Goal: Task Accomplishment & Management: Use online tool/utility

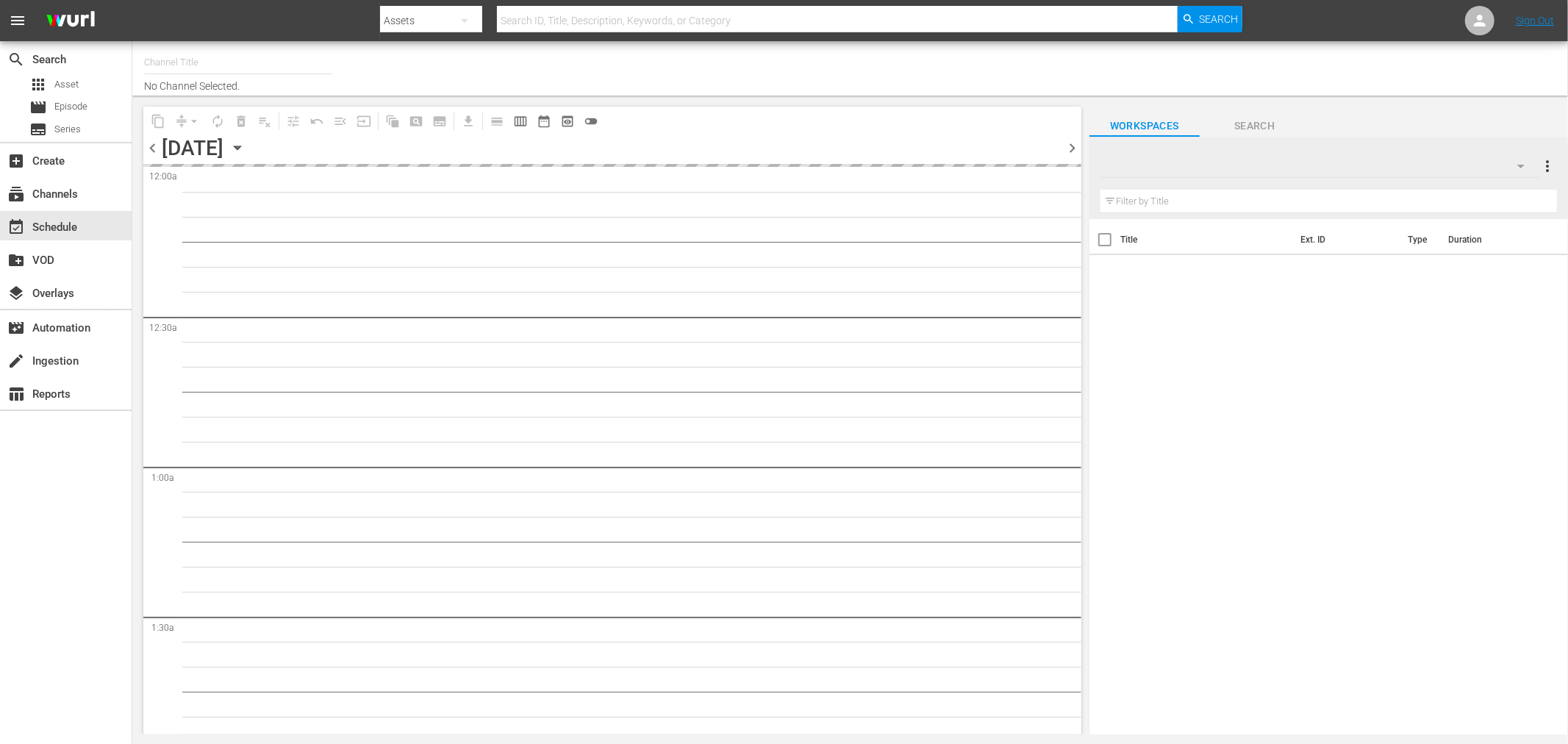
type input "Degrassi US (715)"
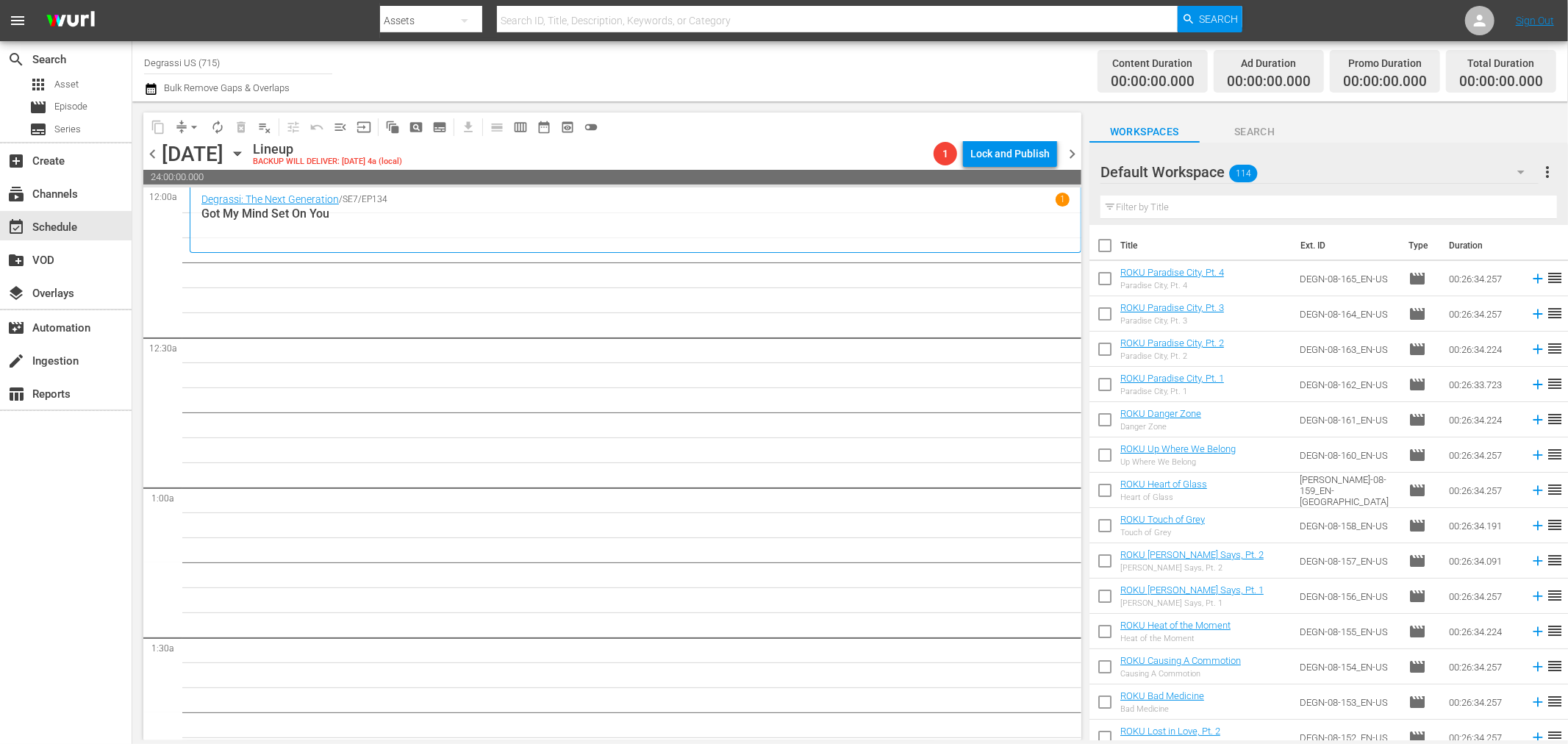
click at [150, 85] on icon "button" at bounding box center [150, 88] width 10 height 12
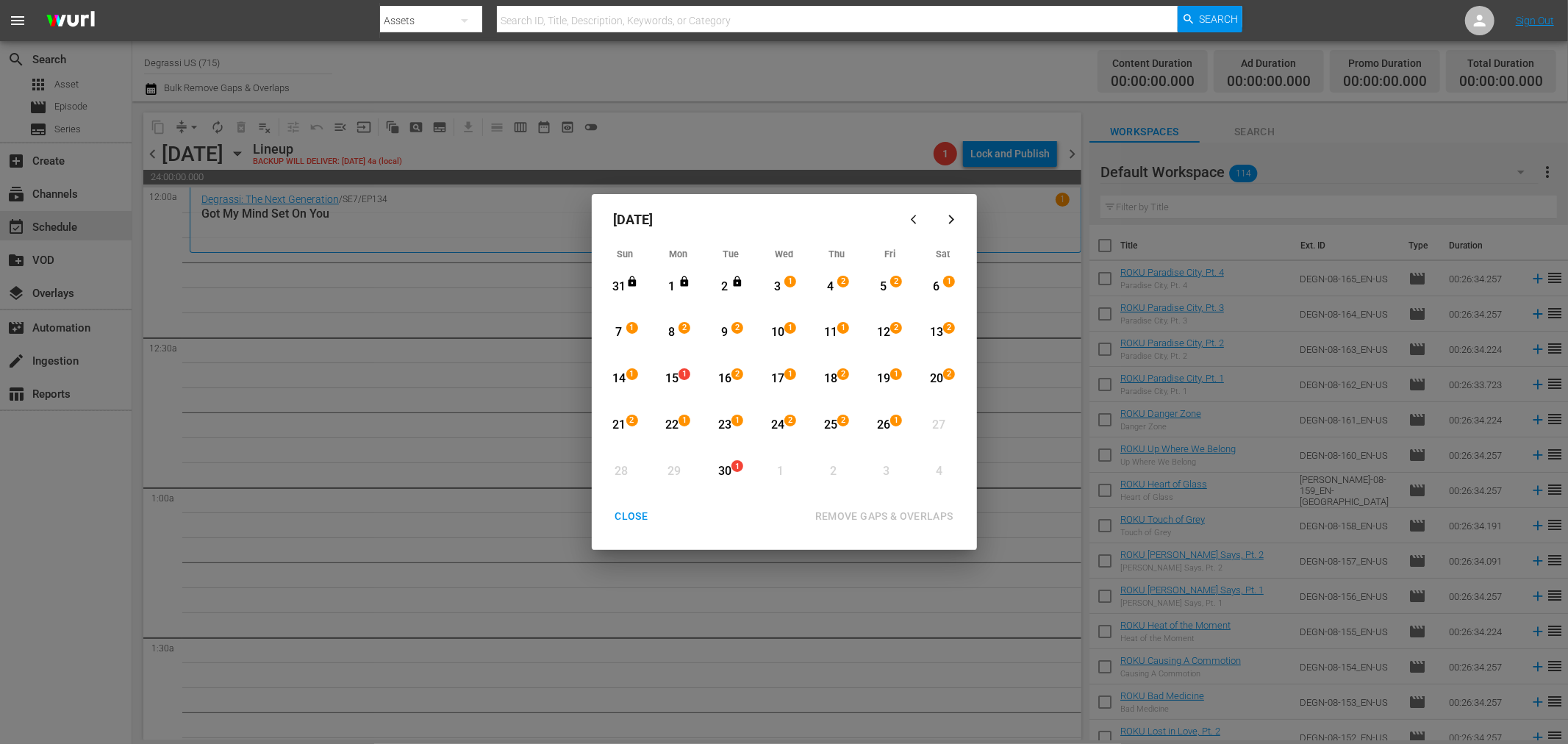
click at [910, 211] on button "button" at bounding box center [917, 219] width 35 height 35
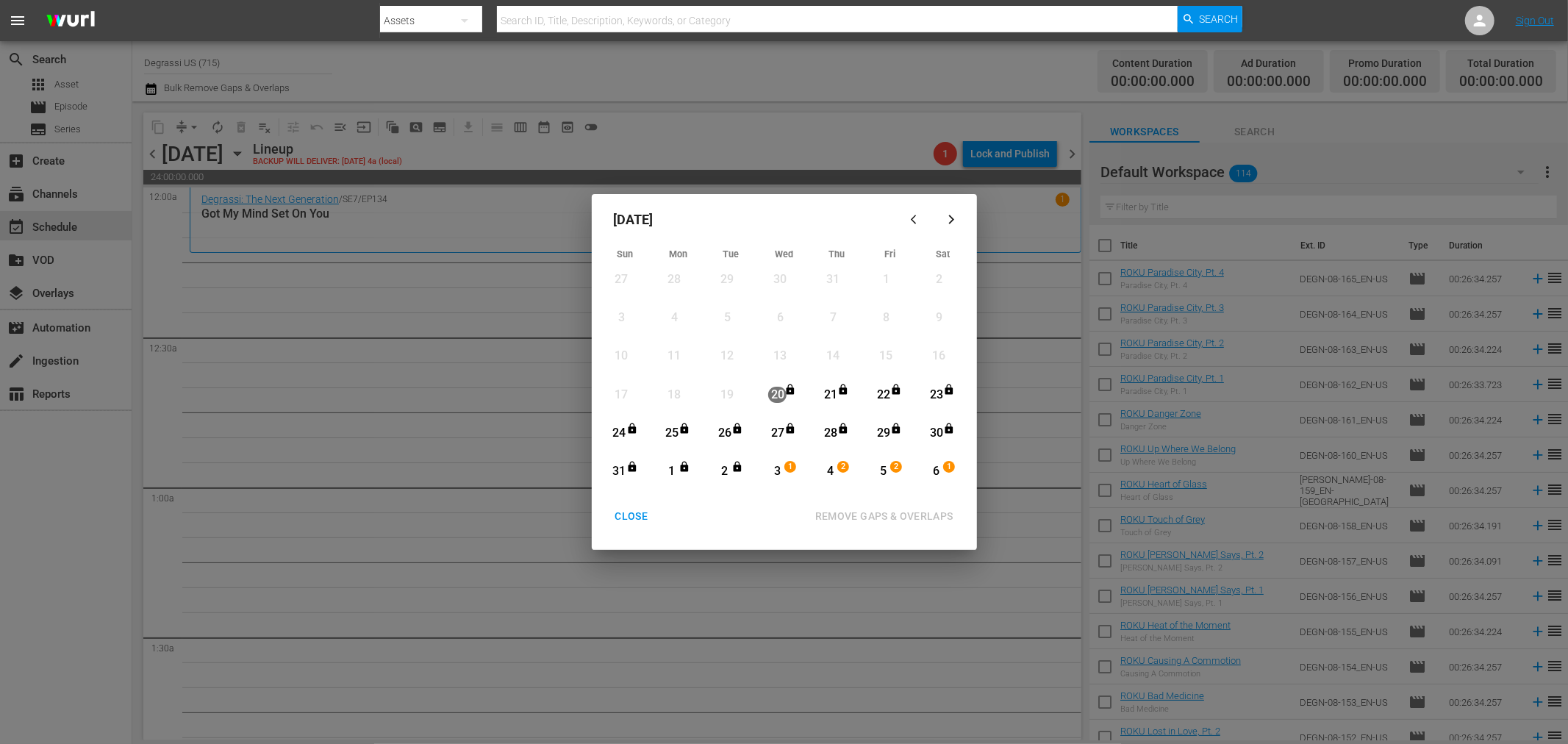
click at [955, 210] on button "button" at bounding box center [952, 219] width 35 height 35
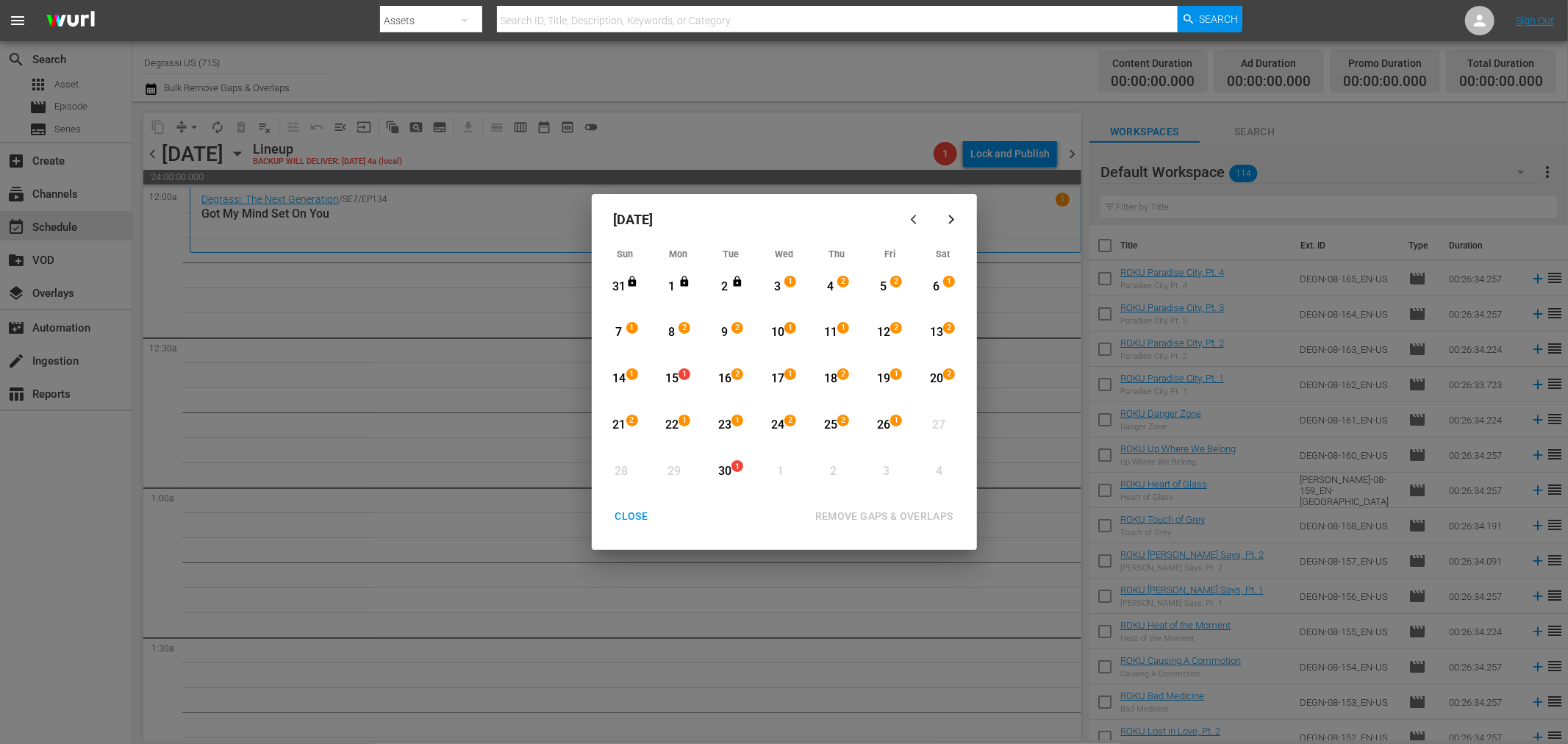
click at [626, 526] on button "CLOSE" at bounding box center [632, 516] width 68 height 27
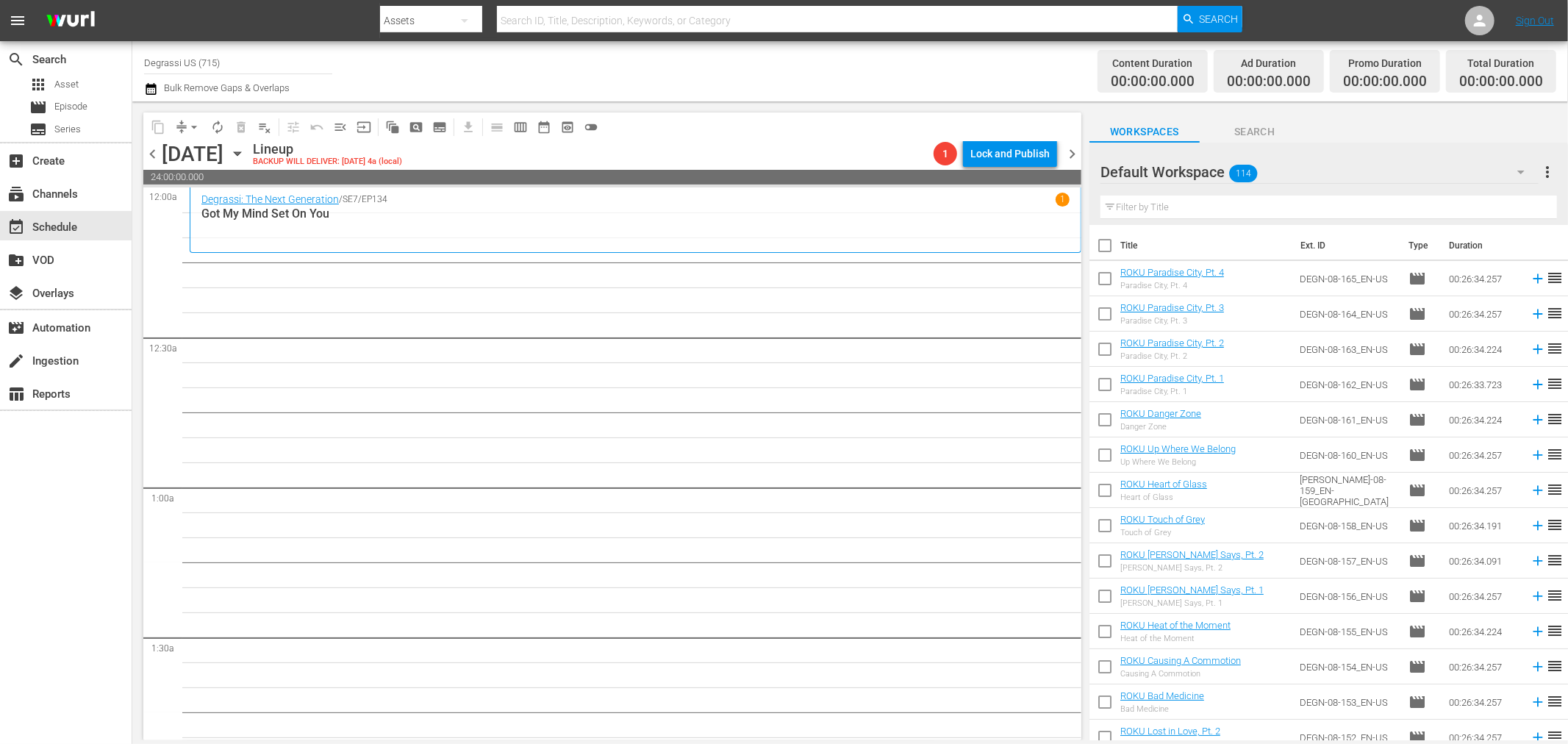
click at [245, 156] on icon "button" at bounding box center [237, 153] width 16 height 16
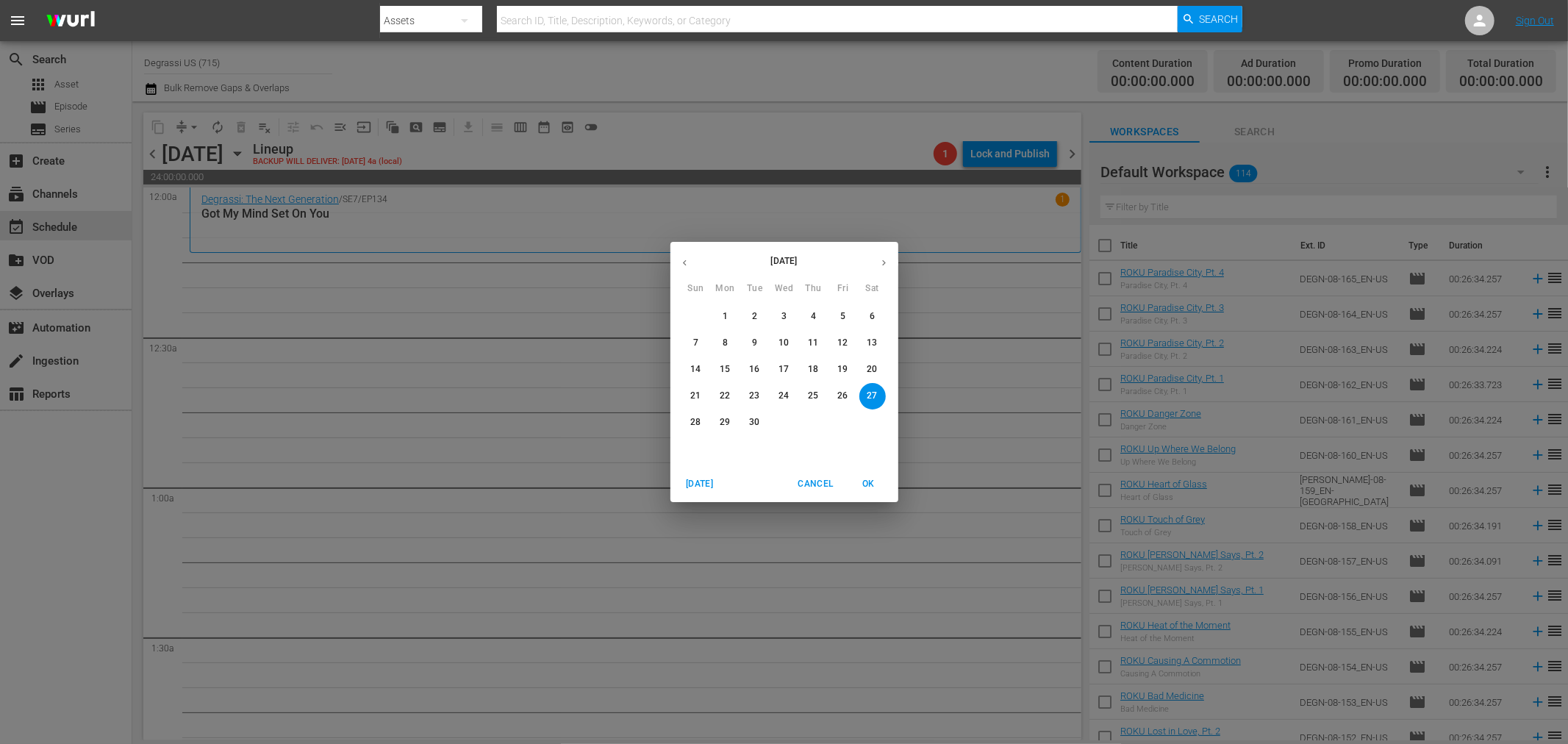
click at [817, 486] on span "Cancel" at bounding box center [816, 484] width 35 height 15
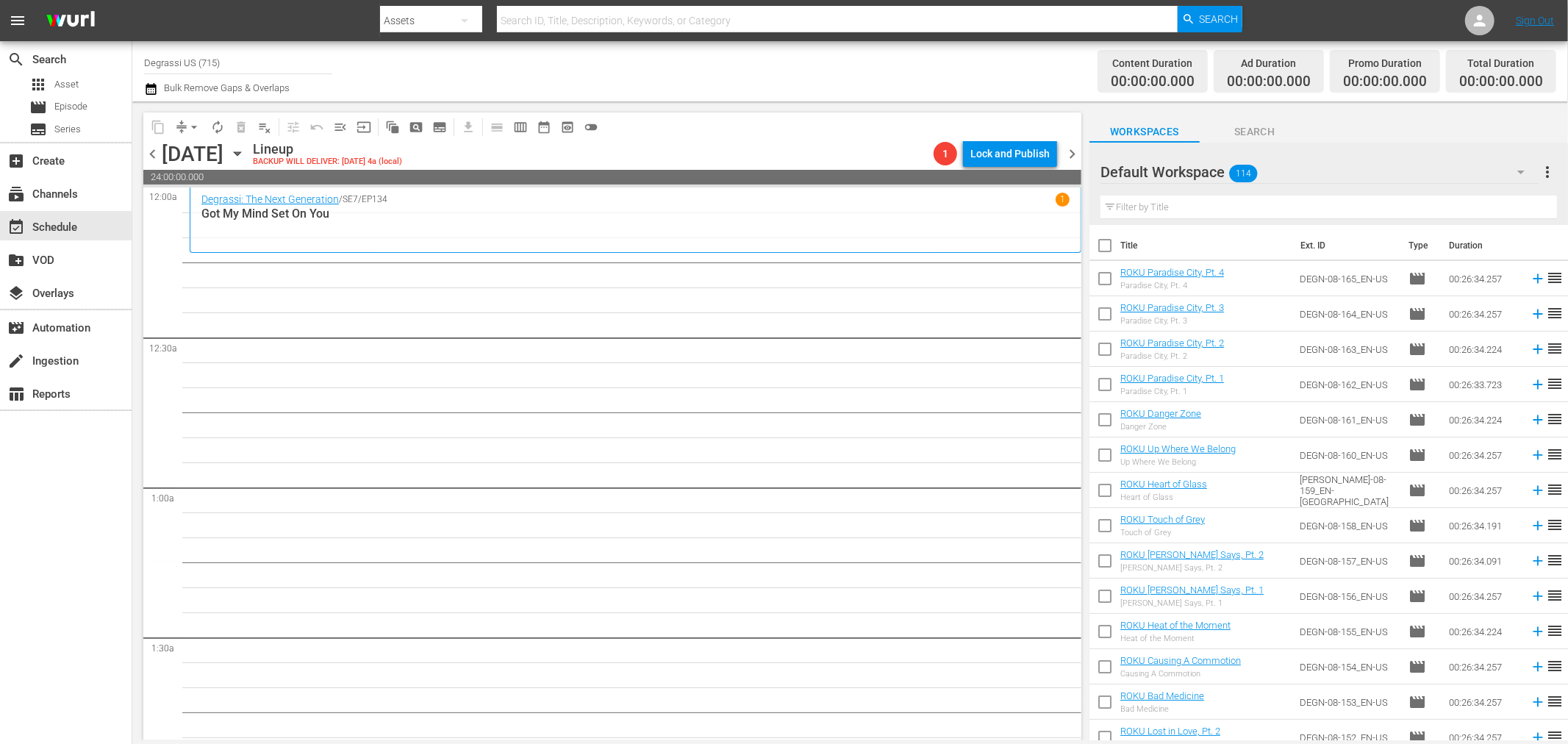
click at [153, 83] on icon "button" at bounding box center [150, 88] width 10 height 12
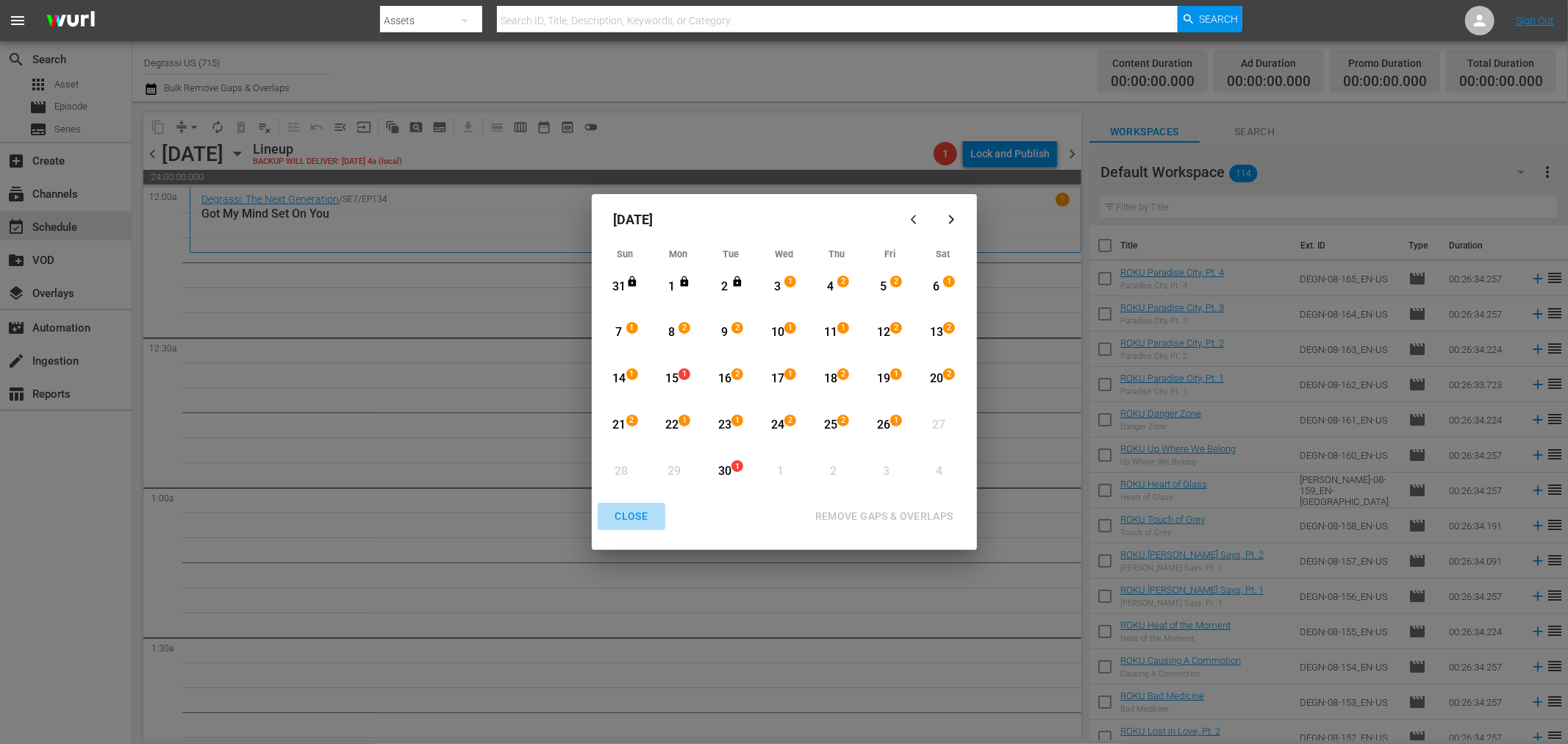
click at [629, 523] on div "CLOSE" at bounding box center [632, 516] width 57 height 18
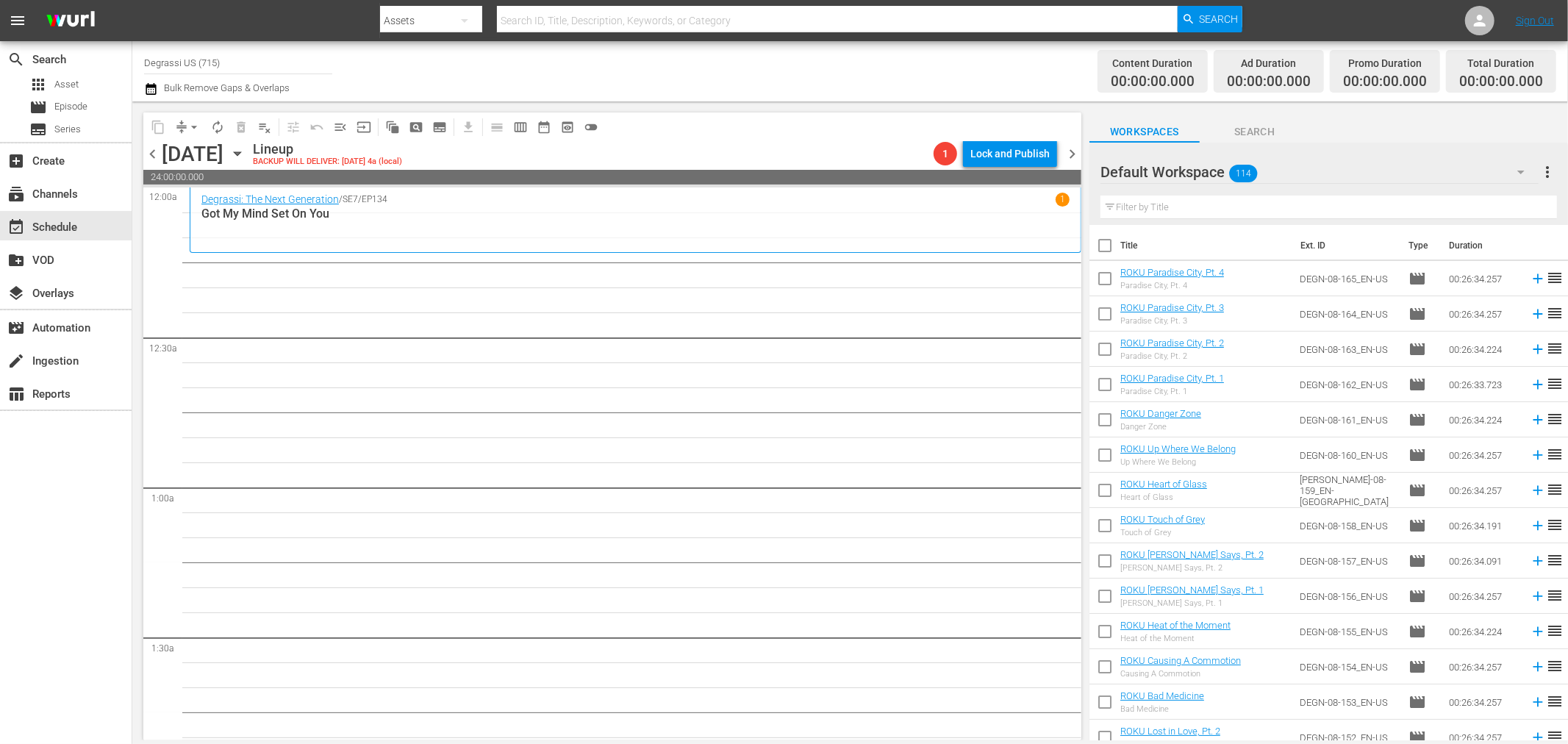
click at [245, 154] on icon "button" at bounding box center [237, 153] width 16 height 16
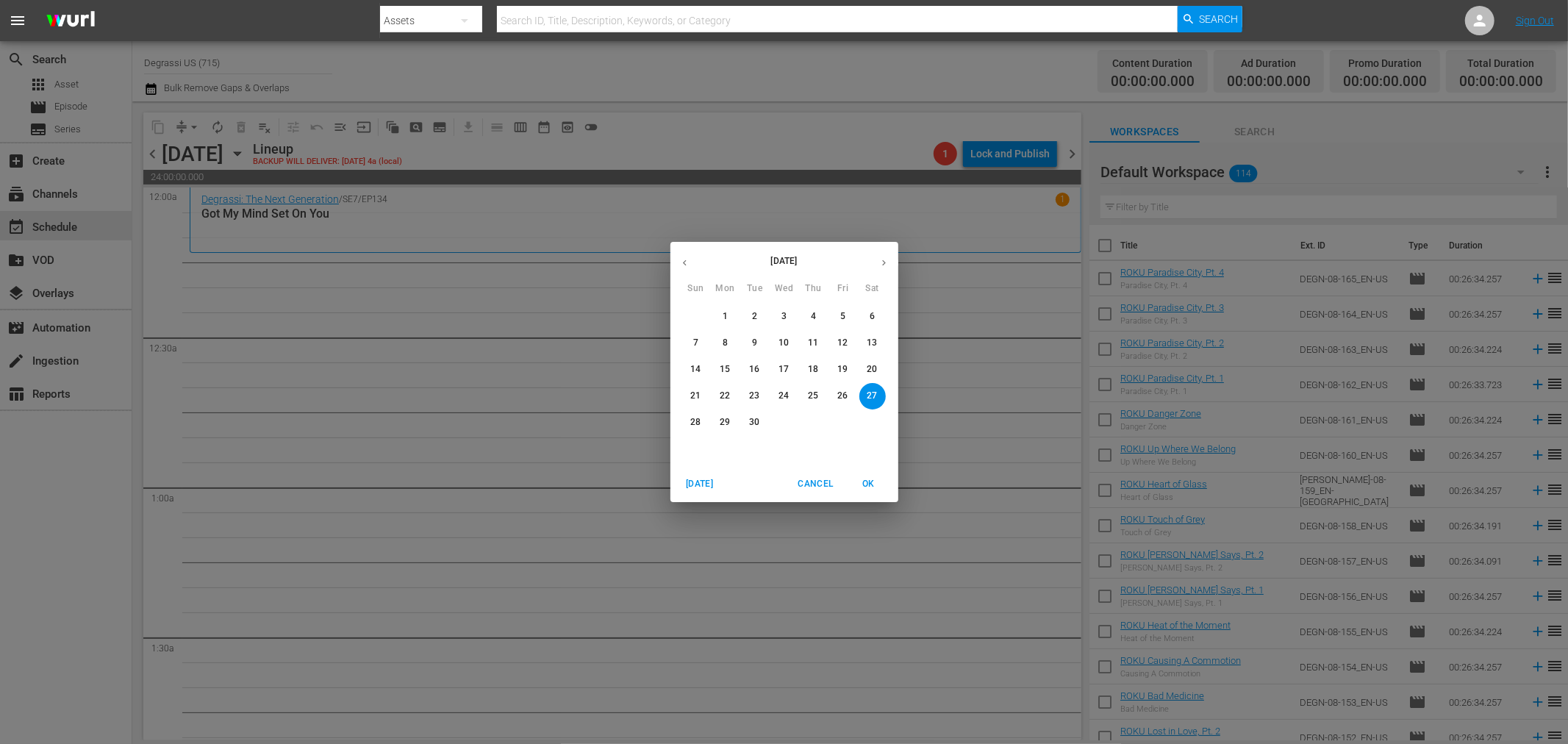
click at [683, 253] on button "button" at bounding box center [684, 262] width 28 height 28
click at [736, 395] on span "18" at bounding box center [726, 396] width 26 height 12
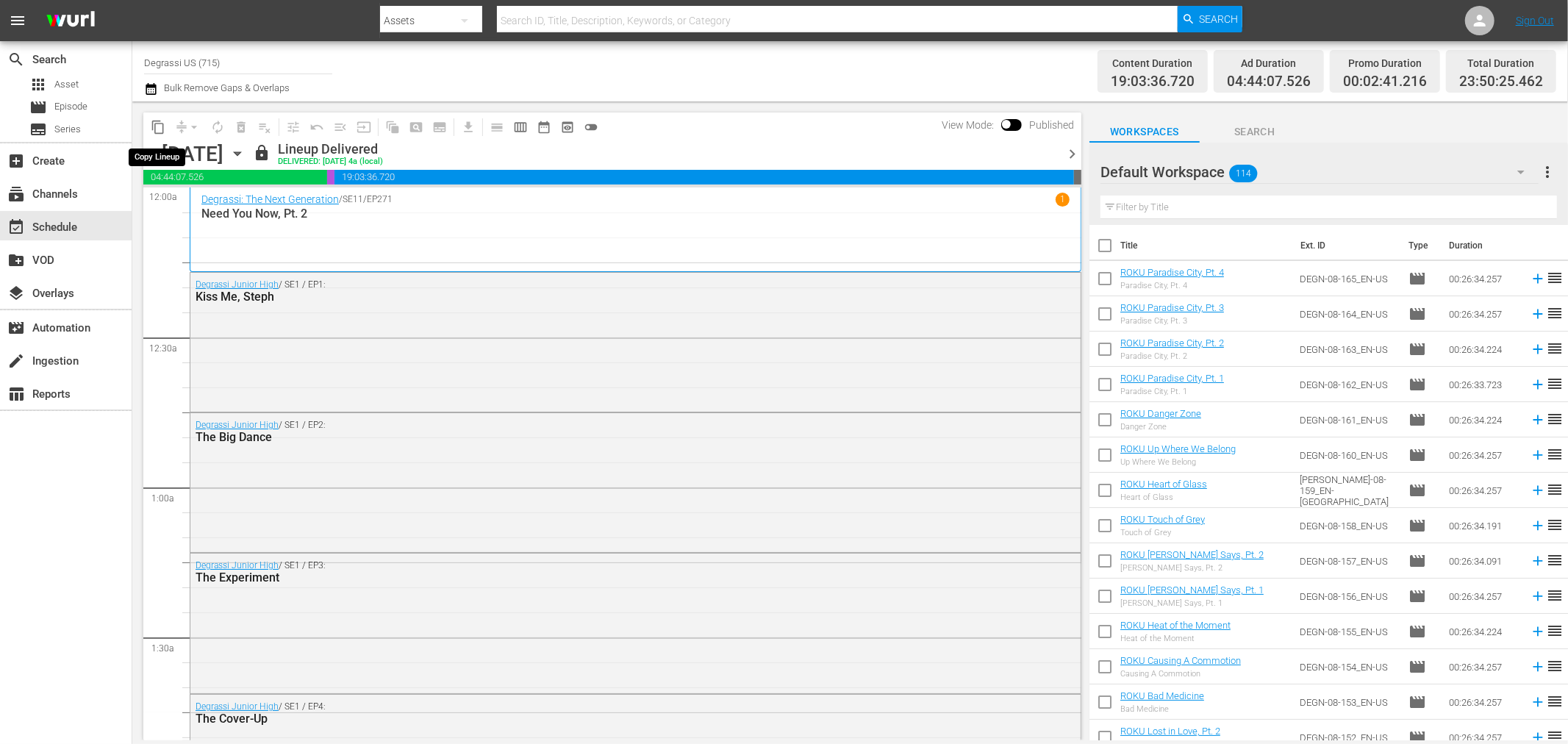
click at [160, 128] on span "content_copy" at bounding box center [158, 127] width 15 height 15
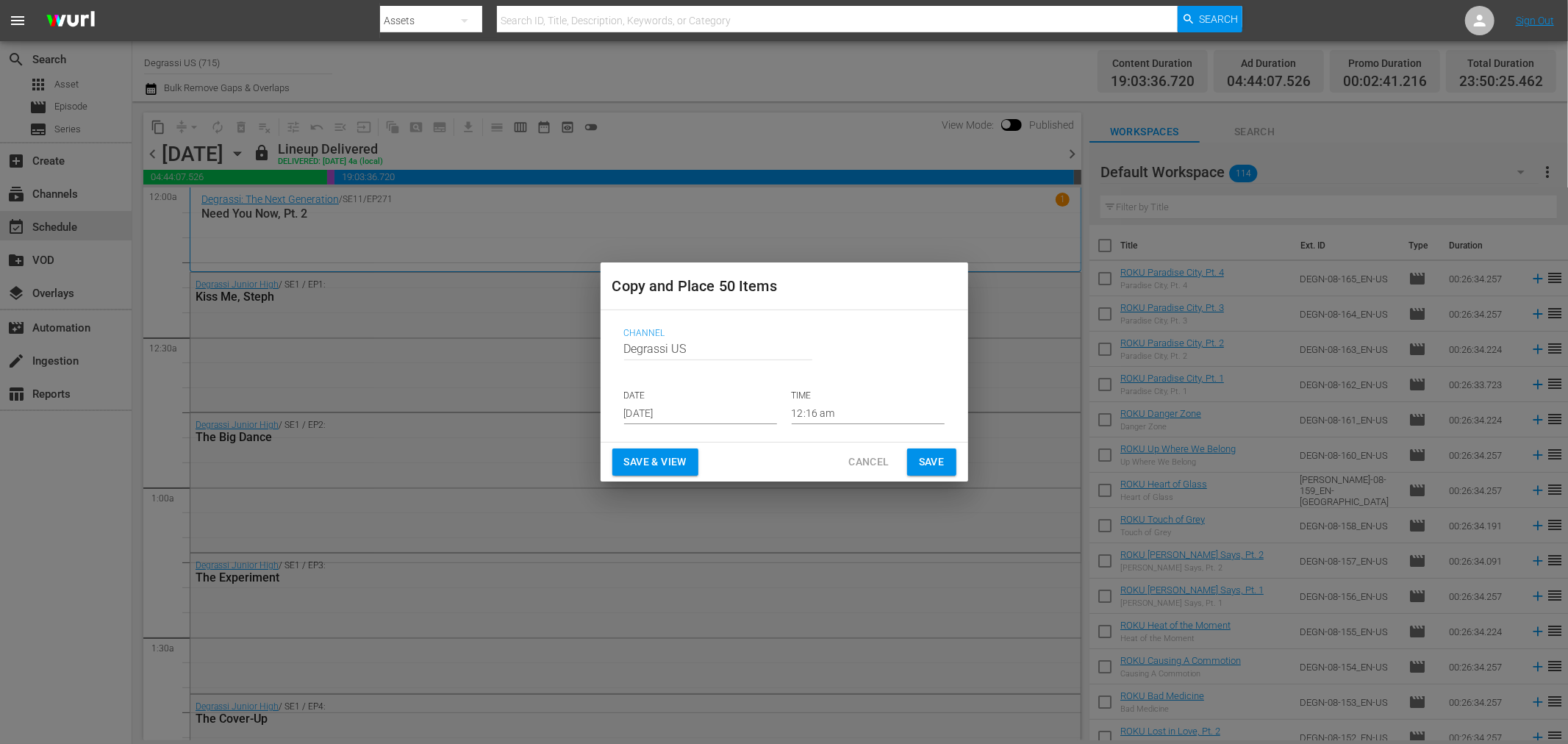
click at [709, 413] on input "[DATE]" at bounding box center [700, 413] width 153 height 22
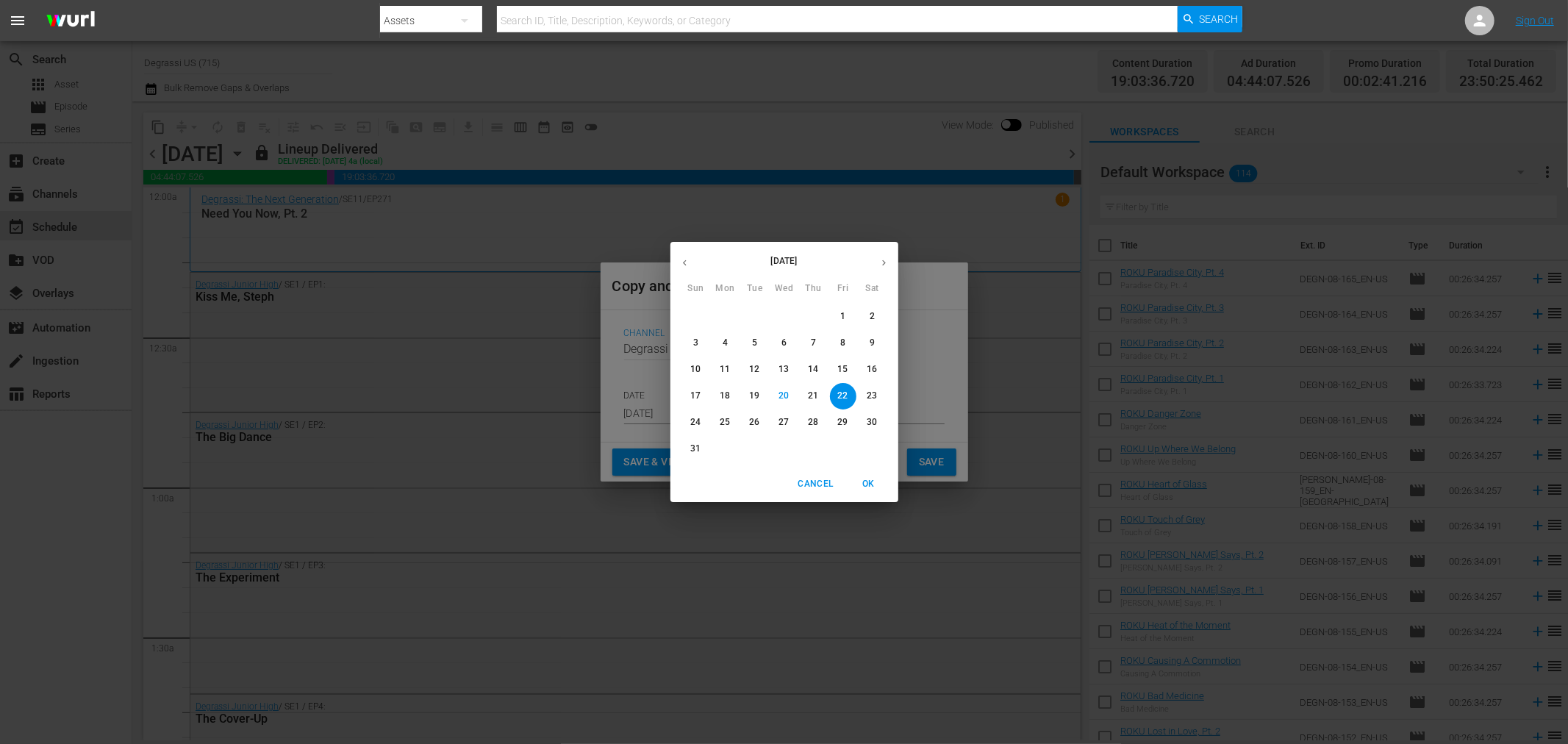
click at [879, 258] on icon "button" at bounding box center [884, 263] width 11 height 11
click at [881, 398] on span "27" at bounding box center [872, 396] width 26 height 12
type input "[DATE]"
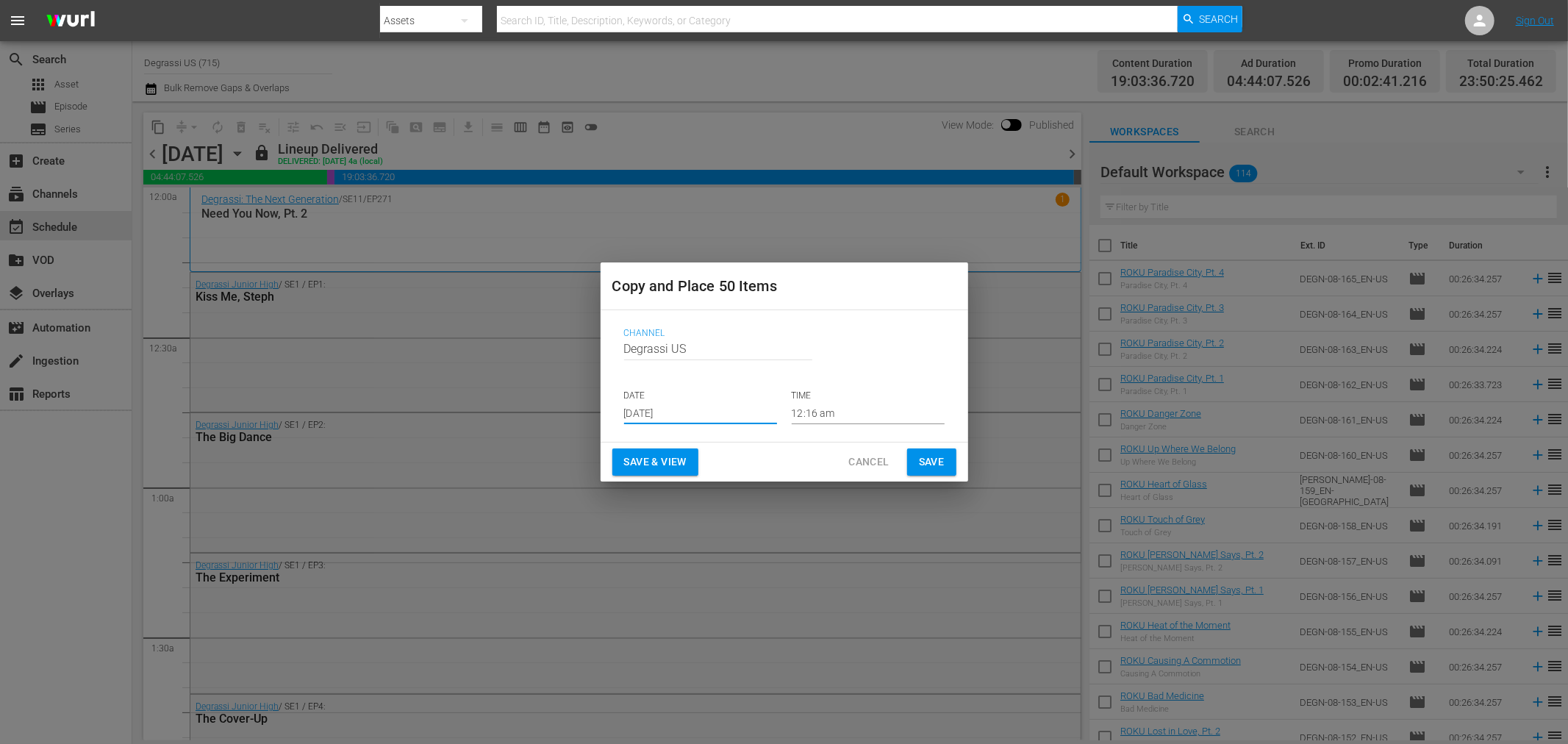
click at [949, 467] on button "Save" at bounding box center [932, 461] width 49 height 27
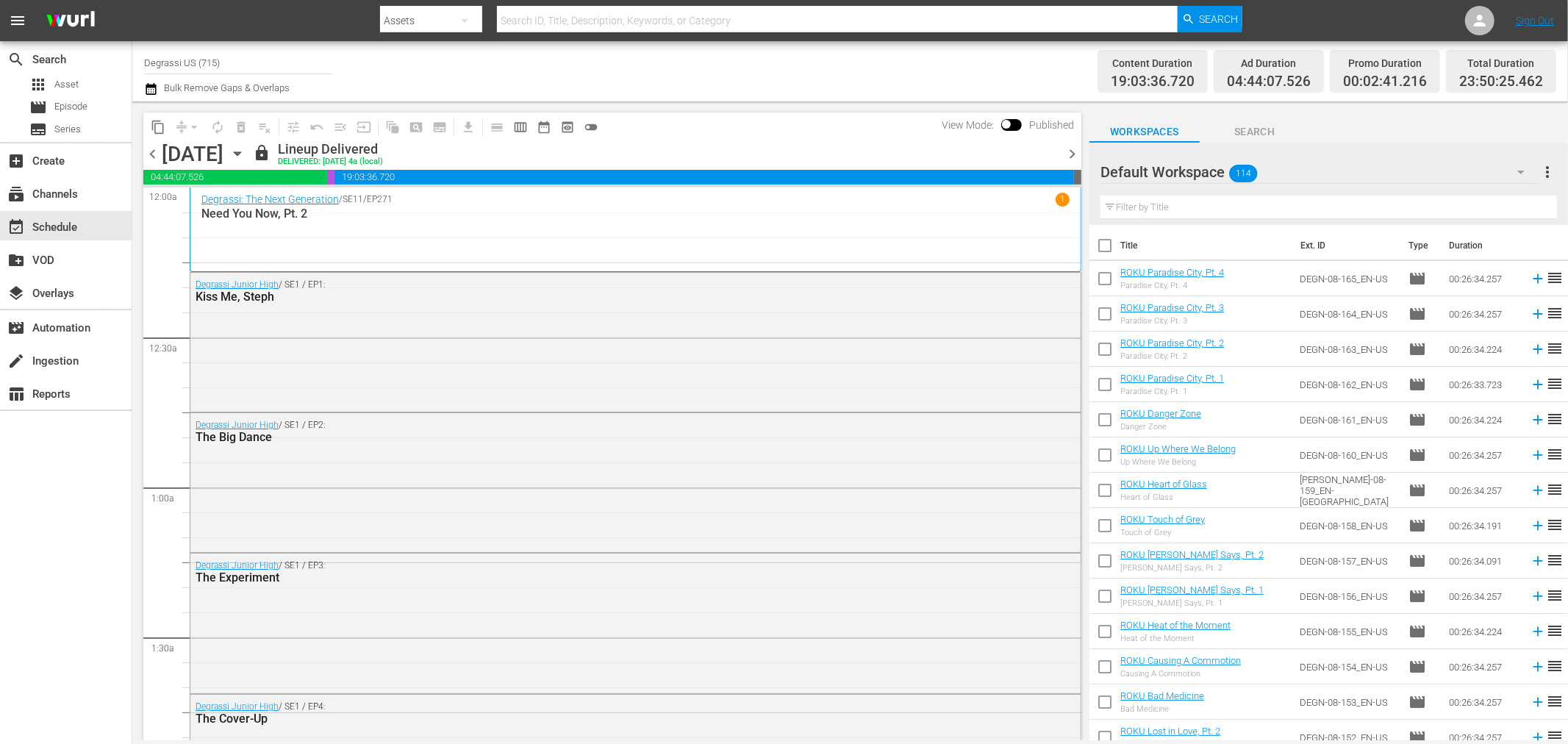
click at [1068, 144] on span "chevron_right" at bounding box center [1072, 154] width 18 height 18
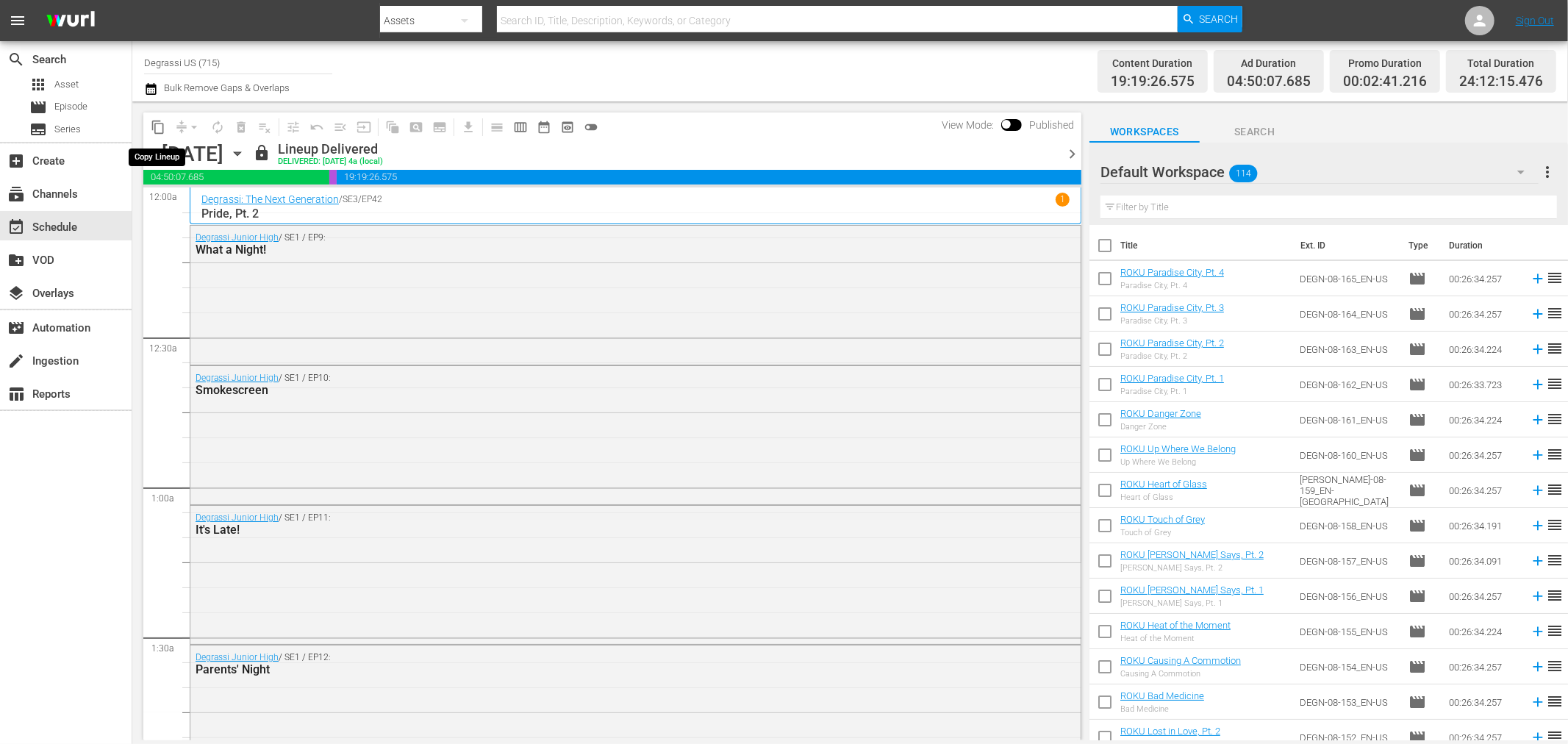
click at [158, 128] on span "content_copy" at bounding box center [158, 127] width 15 height 15
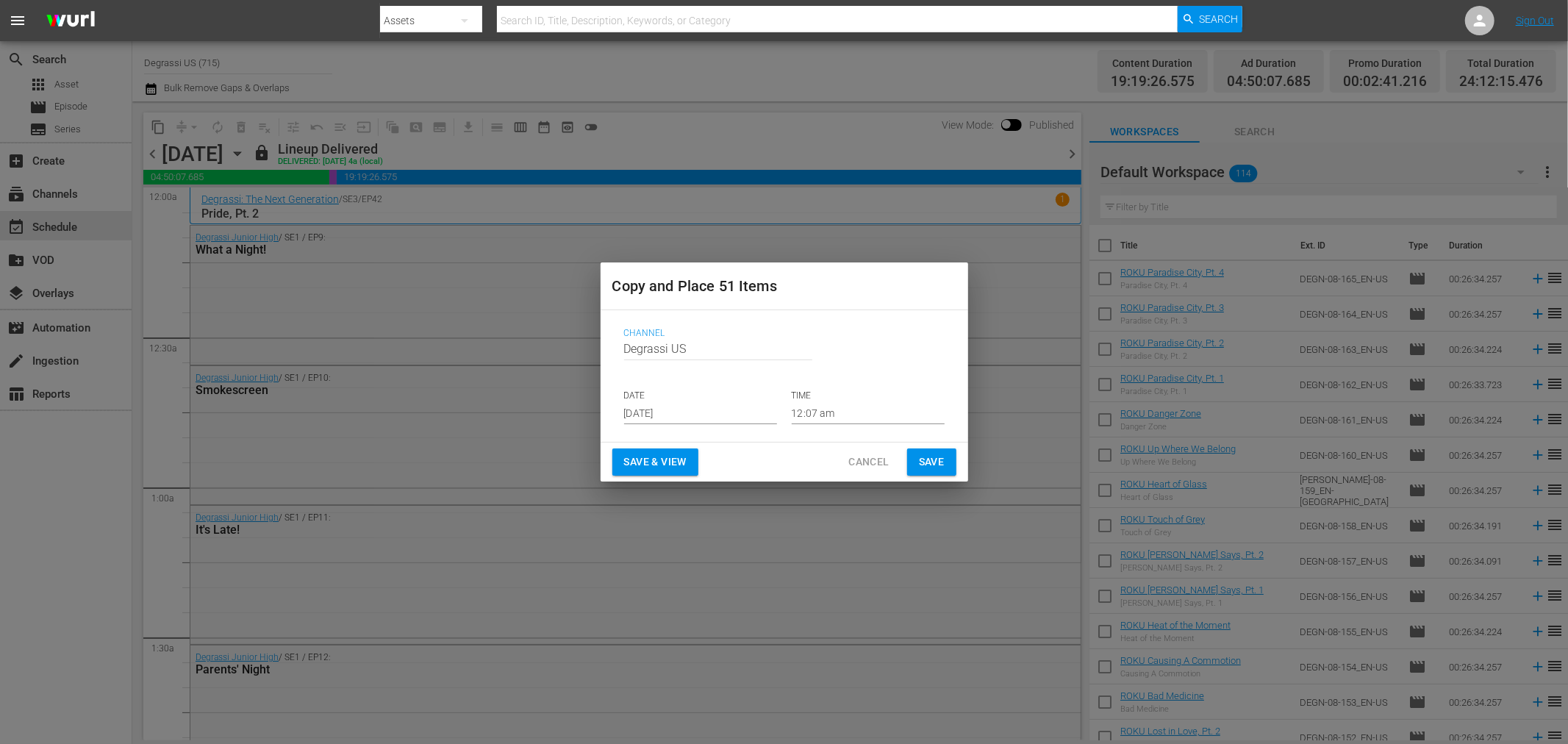
click at [732, 414] on input "[DATE]" at bounding box center [700, 413] width 153 height 22
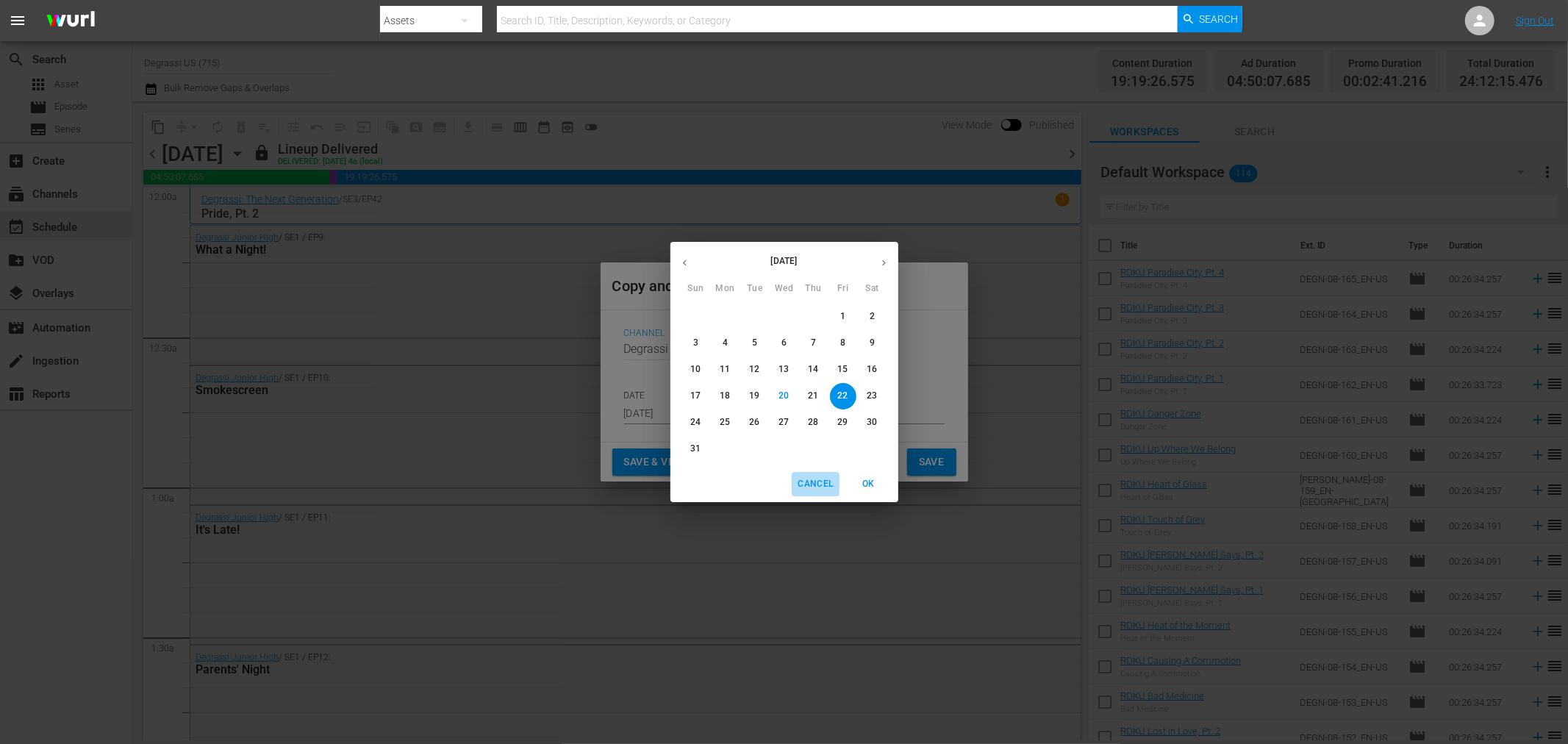
drag, startPoint x: 814, startPoint y: 475, endPoint x: 835, endPoint y: 472, distance: 21.2
click at [815, 475] on button "Cancel" at bounding box center [815, 484] width 47 height 25
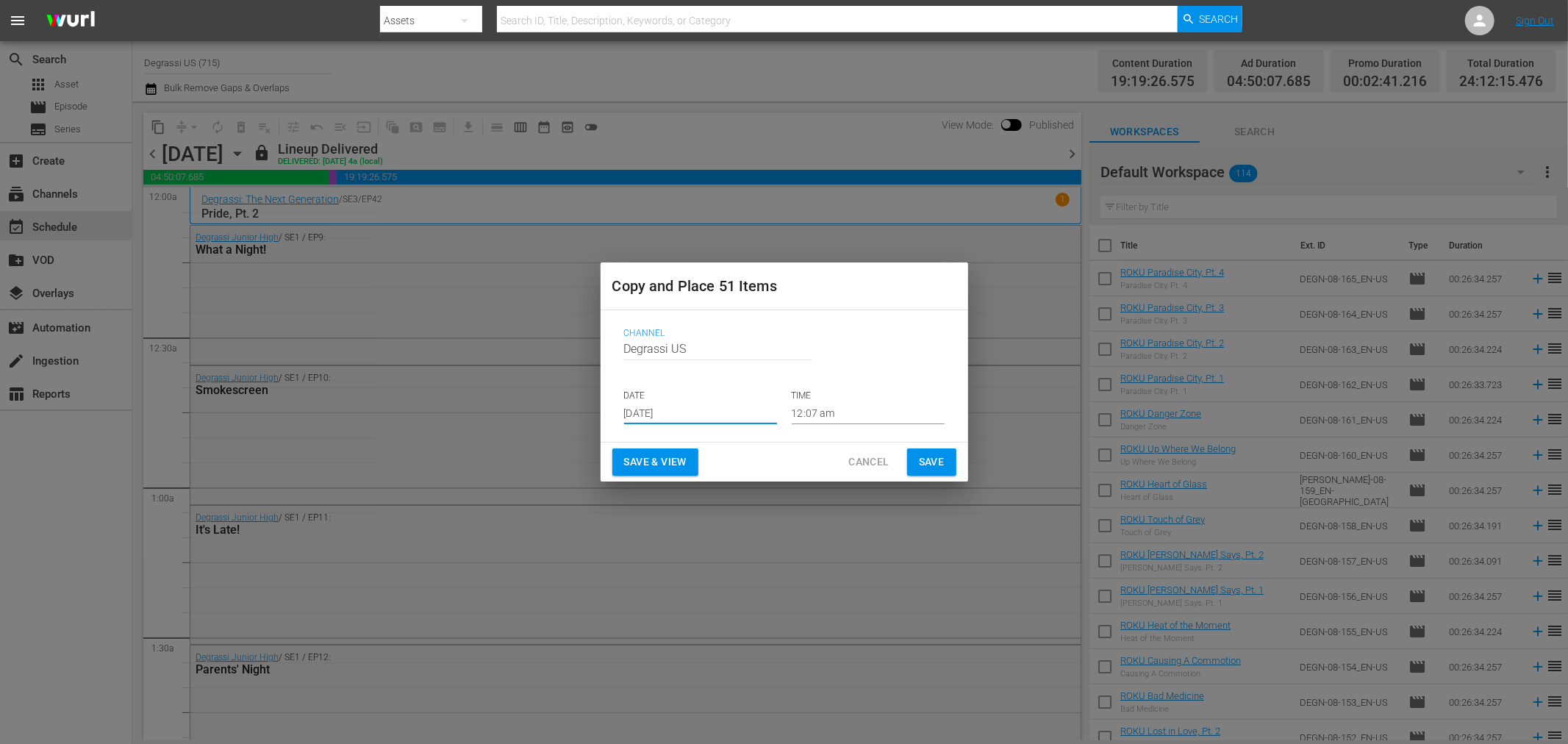
click at [766, 417] on input "[DATE]" at bounding box center [700, 413] width 153 height 22
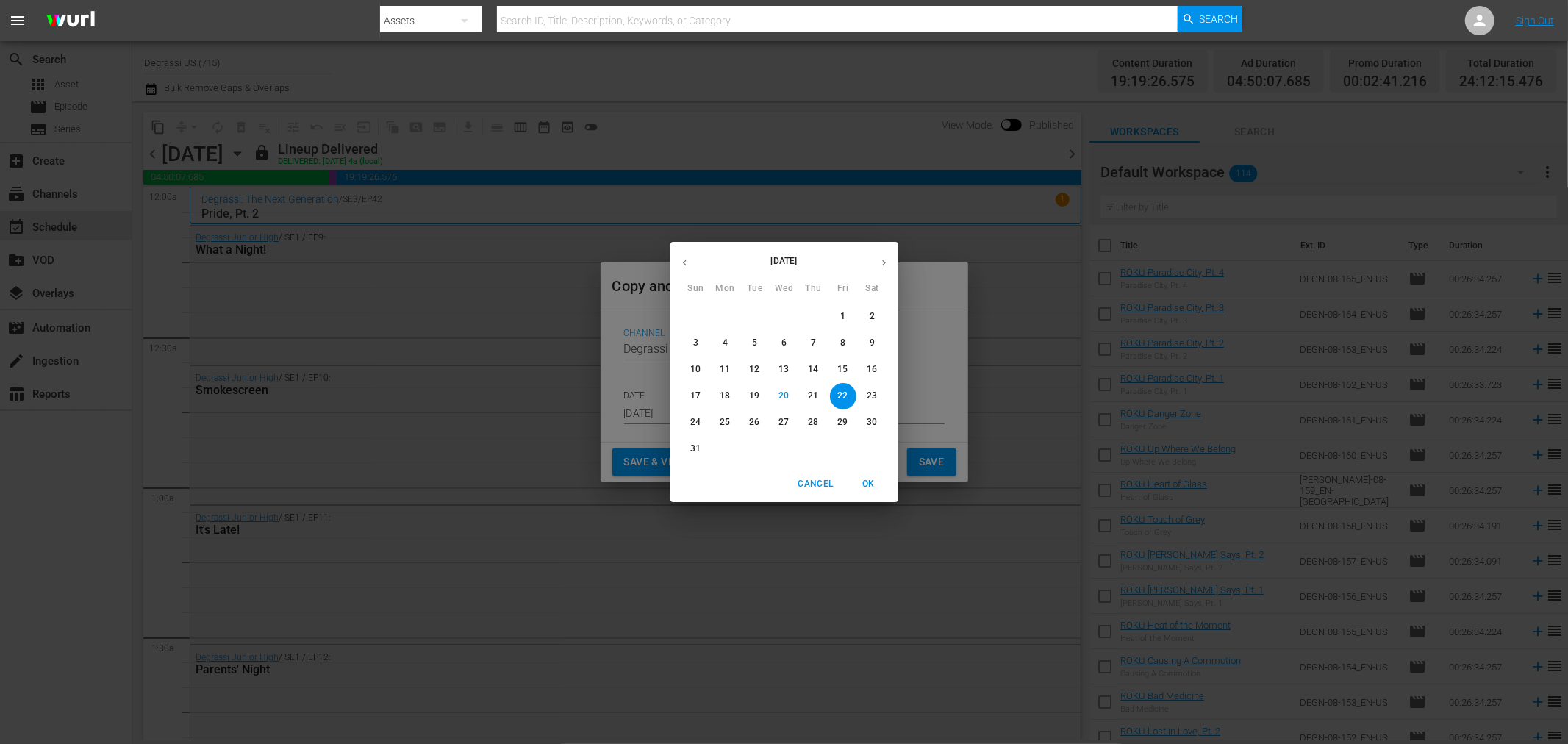
click at [872, 278] on div "[DATE] Sun Mon Tue Wed Thu Fri Sat" at bounding box center [784, 270] width 228 height 49
click at [879, 269] on button "button" at bounding box center [883, 262] width 28 height 28
click at [704, 429] on span "28" at bounding box center [696, 422] width 26 height 12
type input "[DATE]"
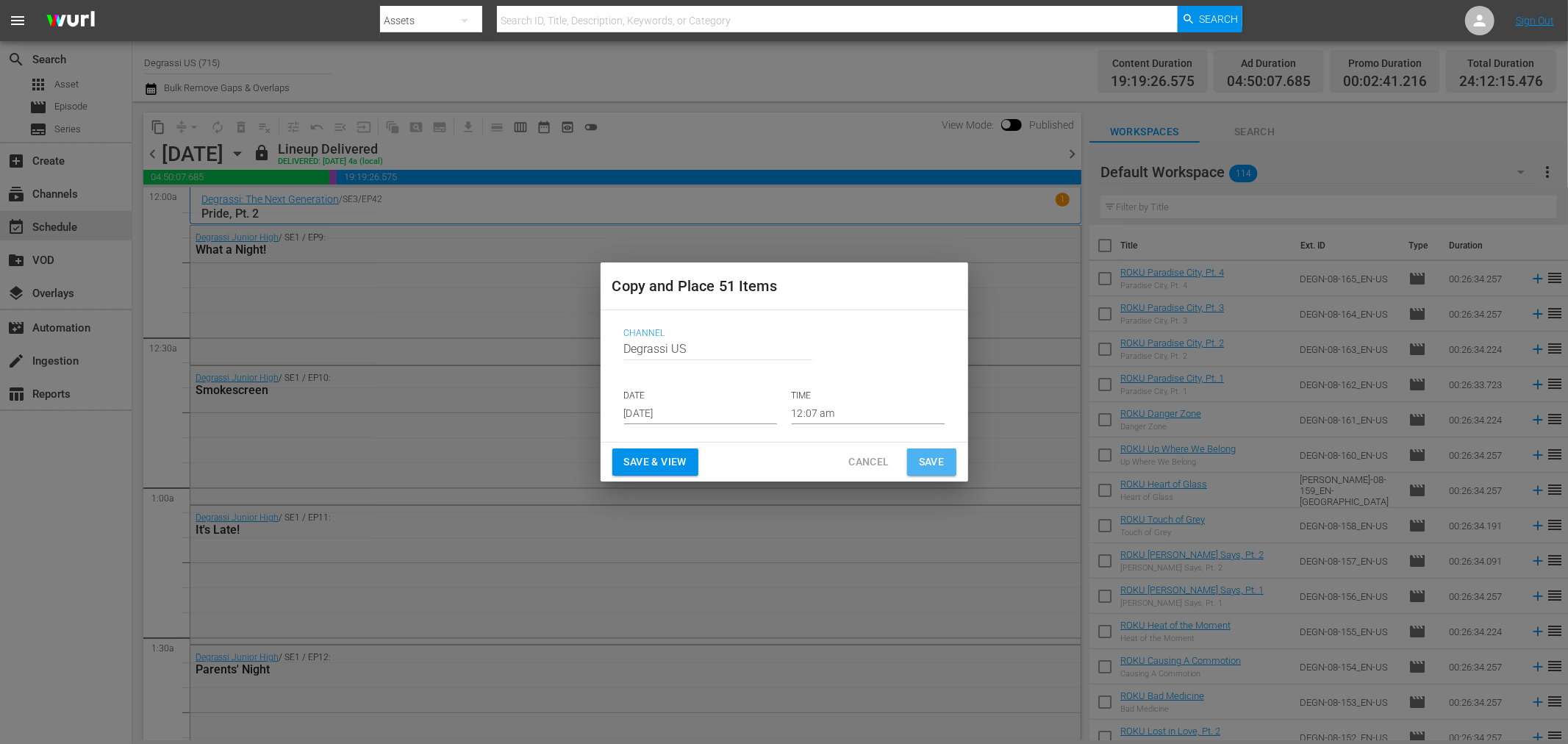
click at [936, 457] on span "Save" at bounding box center [932, 462] width 25 height 18
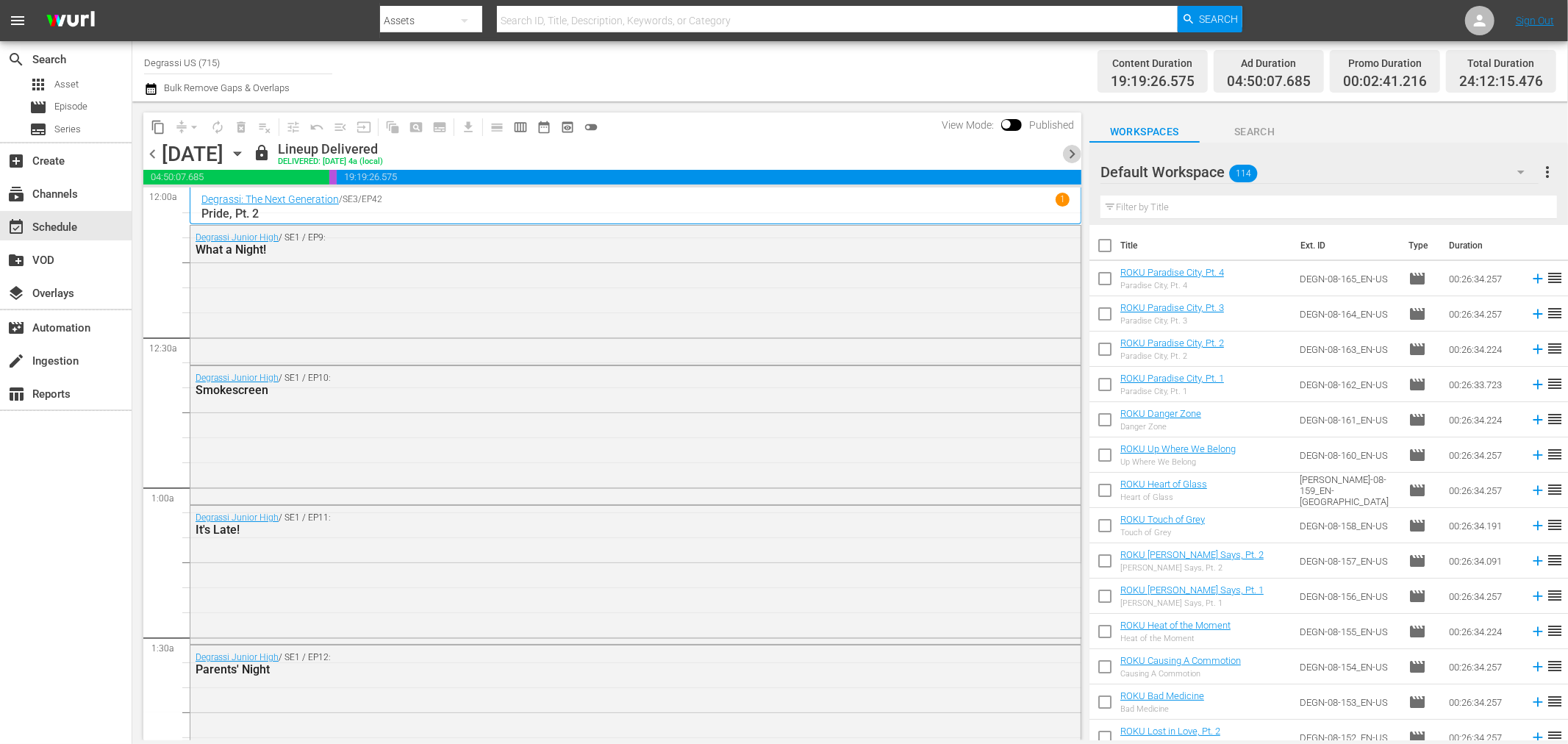
click at [1072, 151] on span "chevron_right" at bounding box center [1072, 154] width 18 height 18
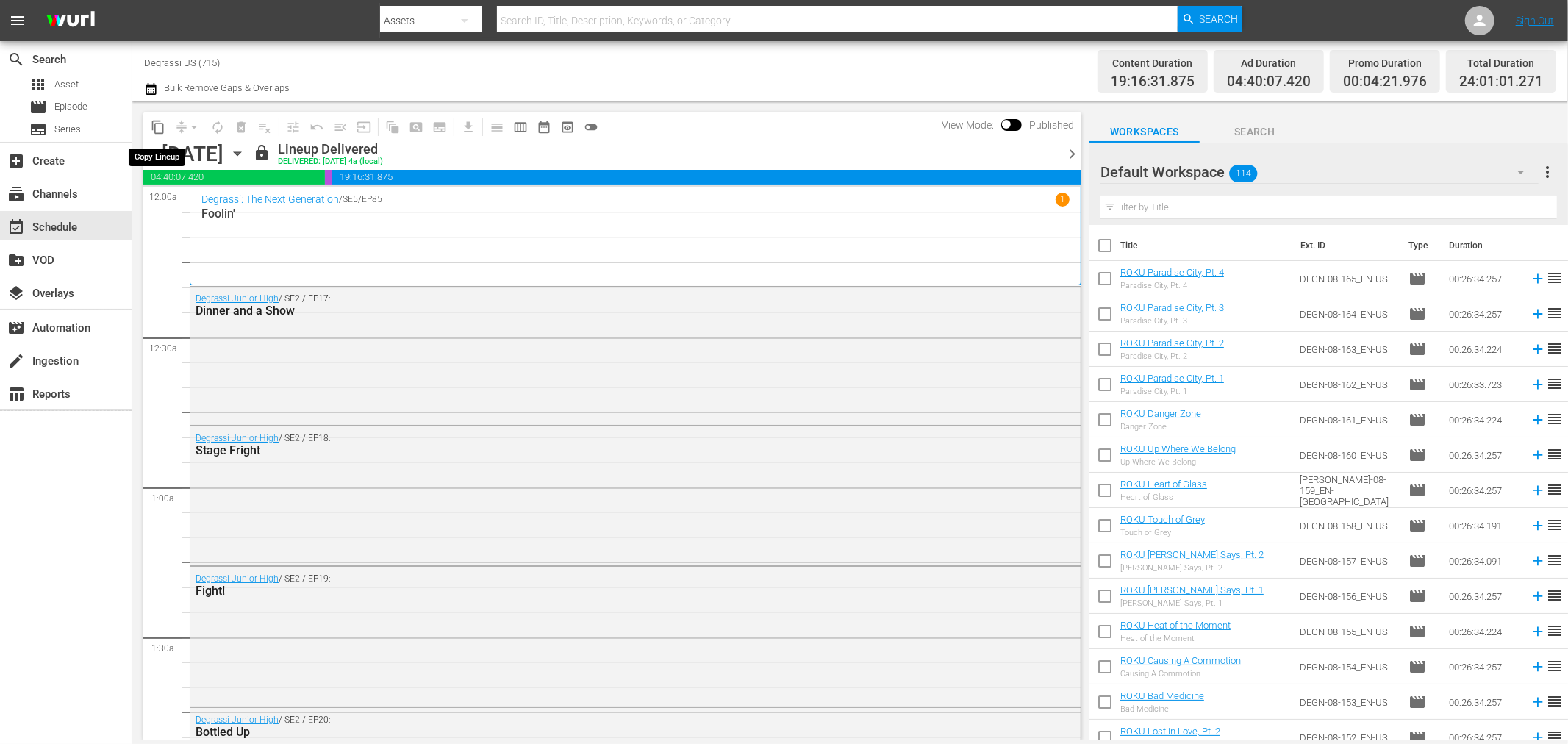
click at [152, 131] on span "content_copy" at bounding box center [158, 127] width 15 height 15
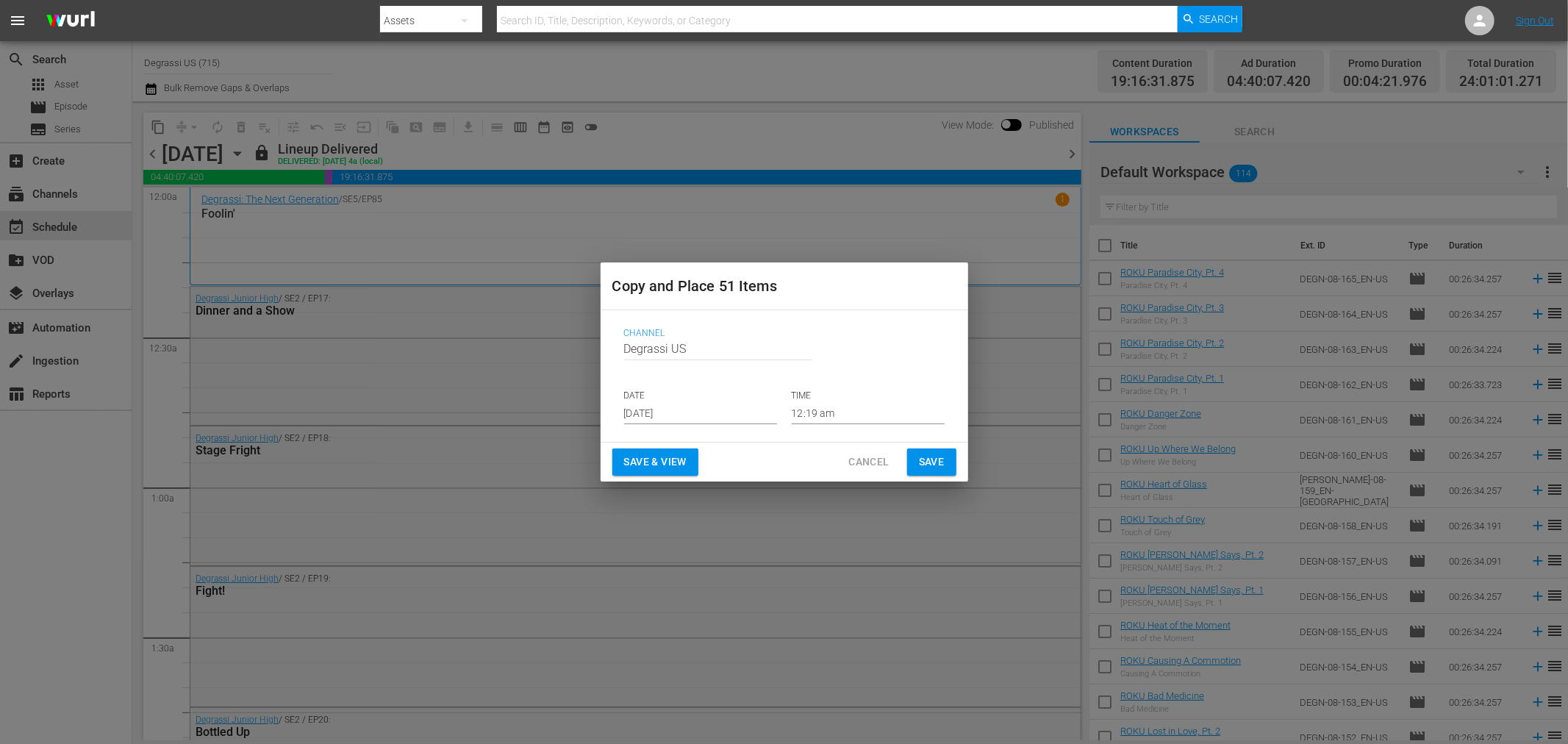
click at [762, 412] on input "[DATE]" at bounding box center [700, 413] width 153 height 22
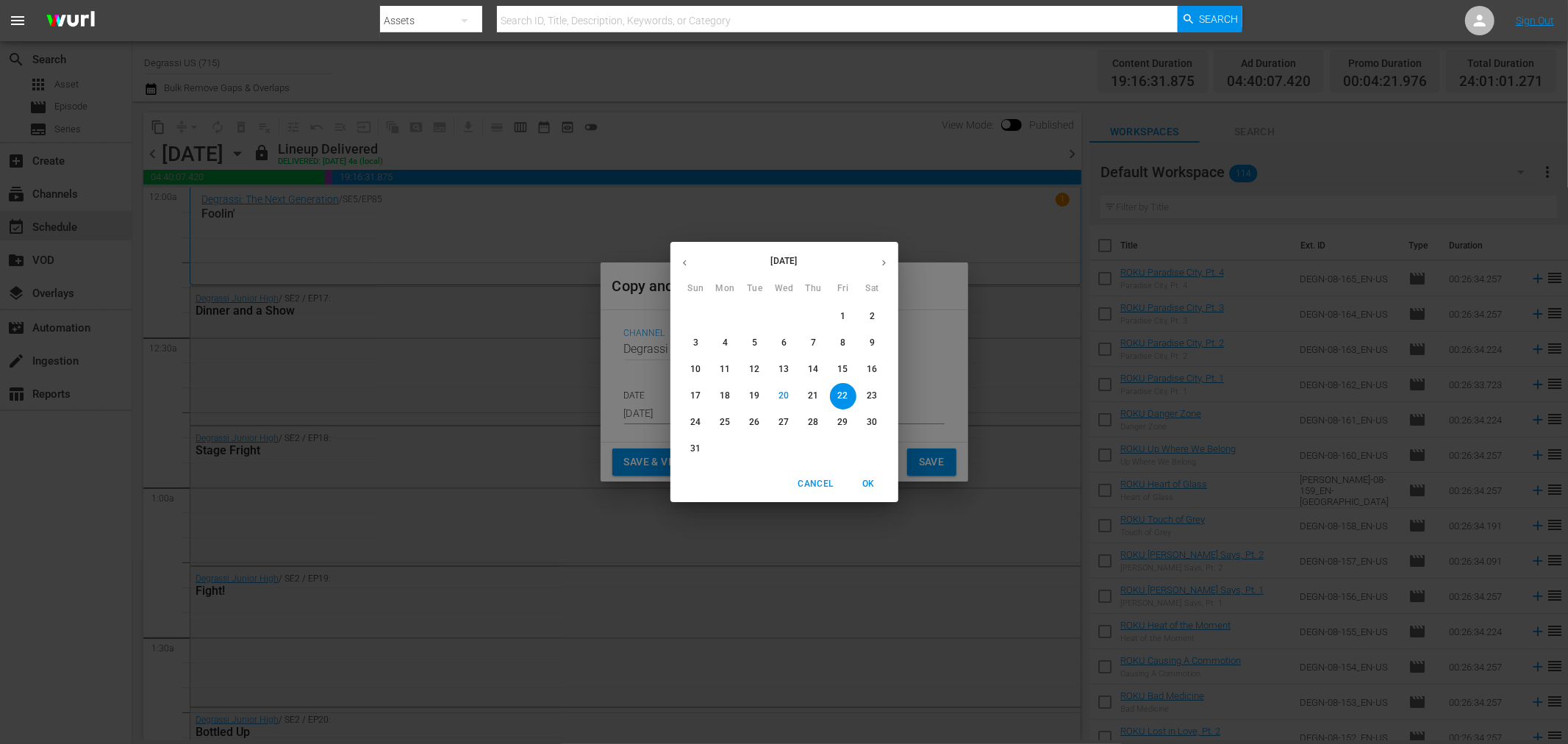
click at [891, 261] on button "button" at bounding box center [883, 262] width 28 height 28
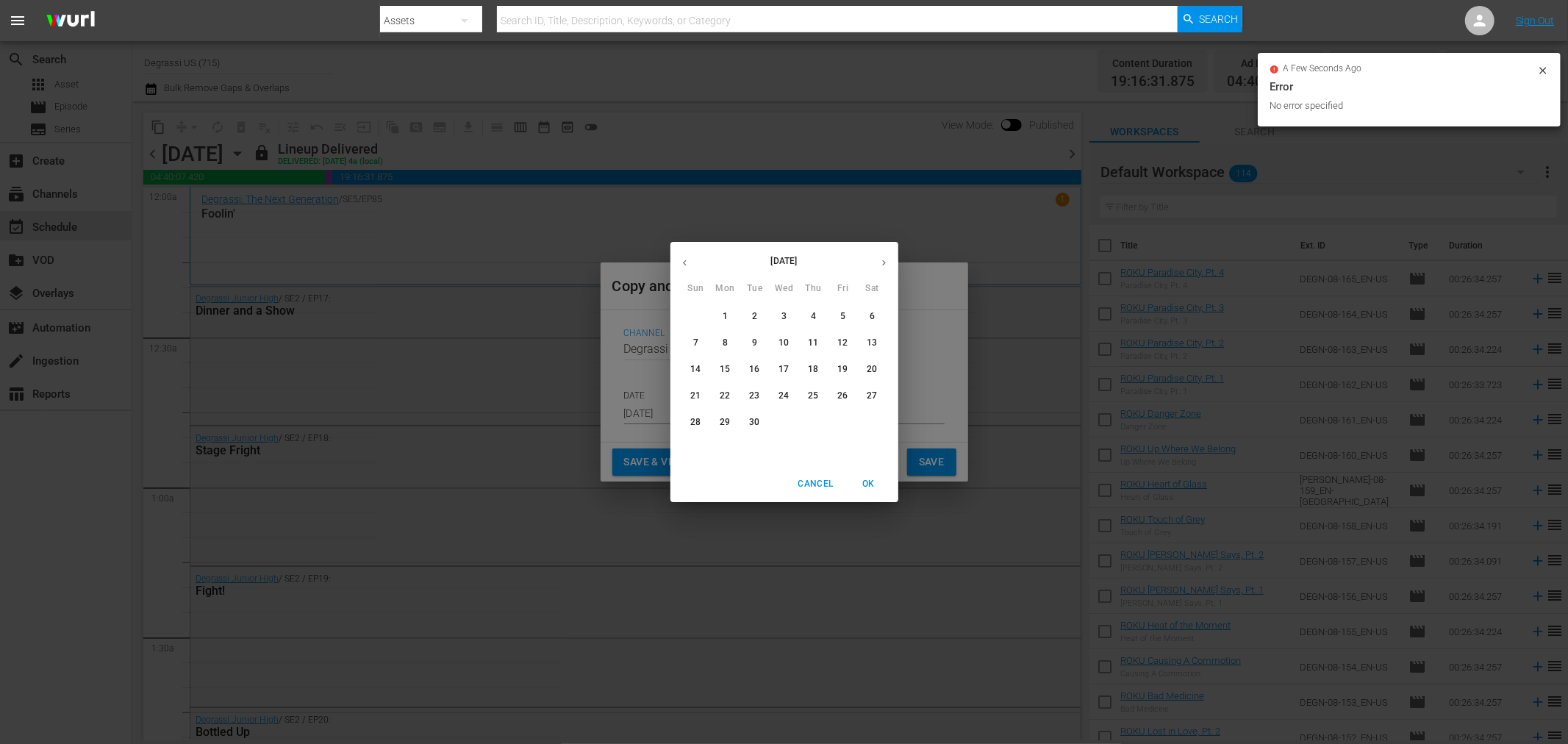
click at [720, 428] on p "29" at bounding box center [724, 422] width 10 height 12
type input "[DATE]"
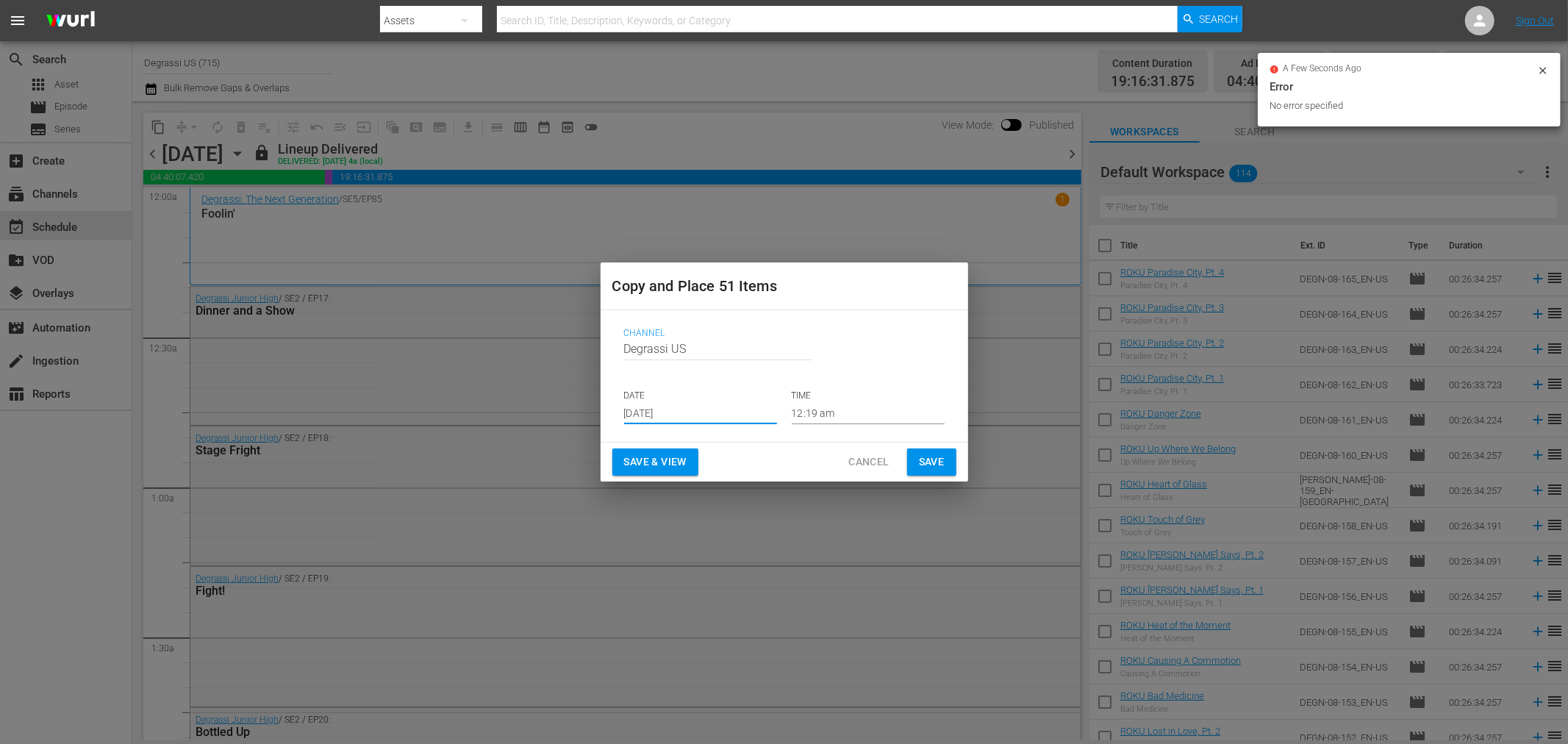
click at [951, 463] on button "Save" at bounding box center [932, 461] width 49 height 27
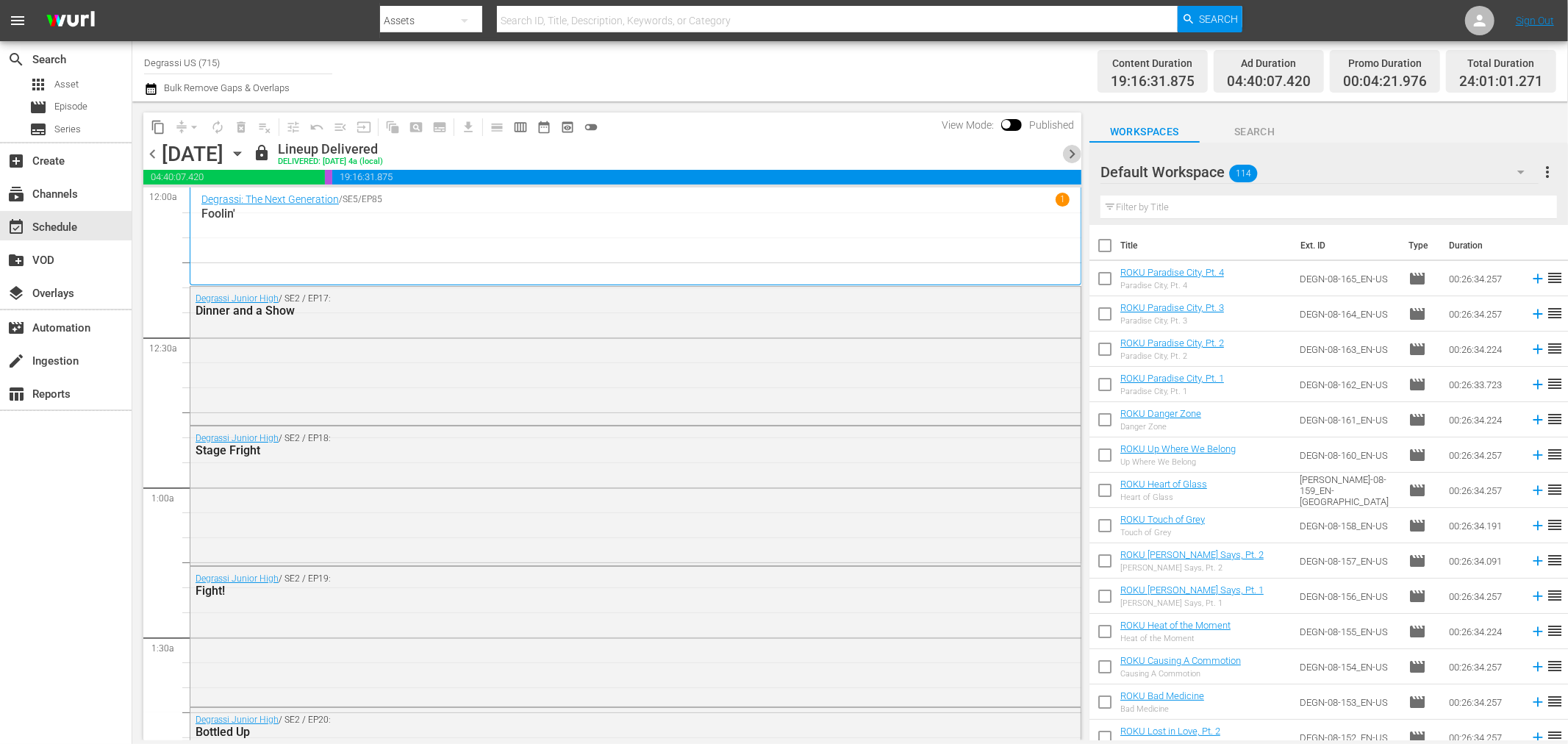
click at [1075, 145] on span "chevron_right" at bounding box center [1072, 154] width 18 height 18
click at [245, 157] on icon "button" at bounding box center [237, 153] width 16 height 16
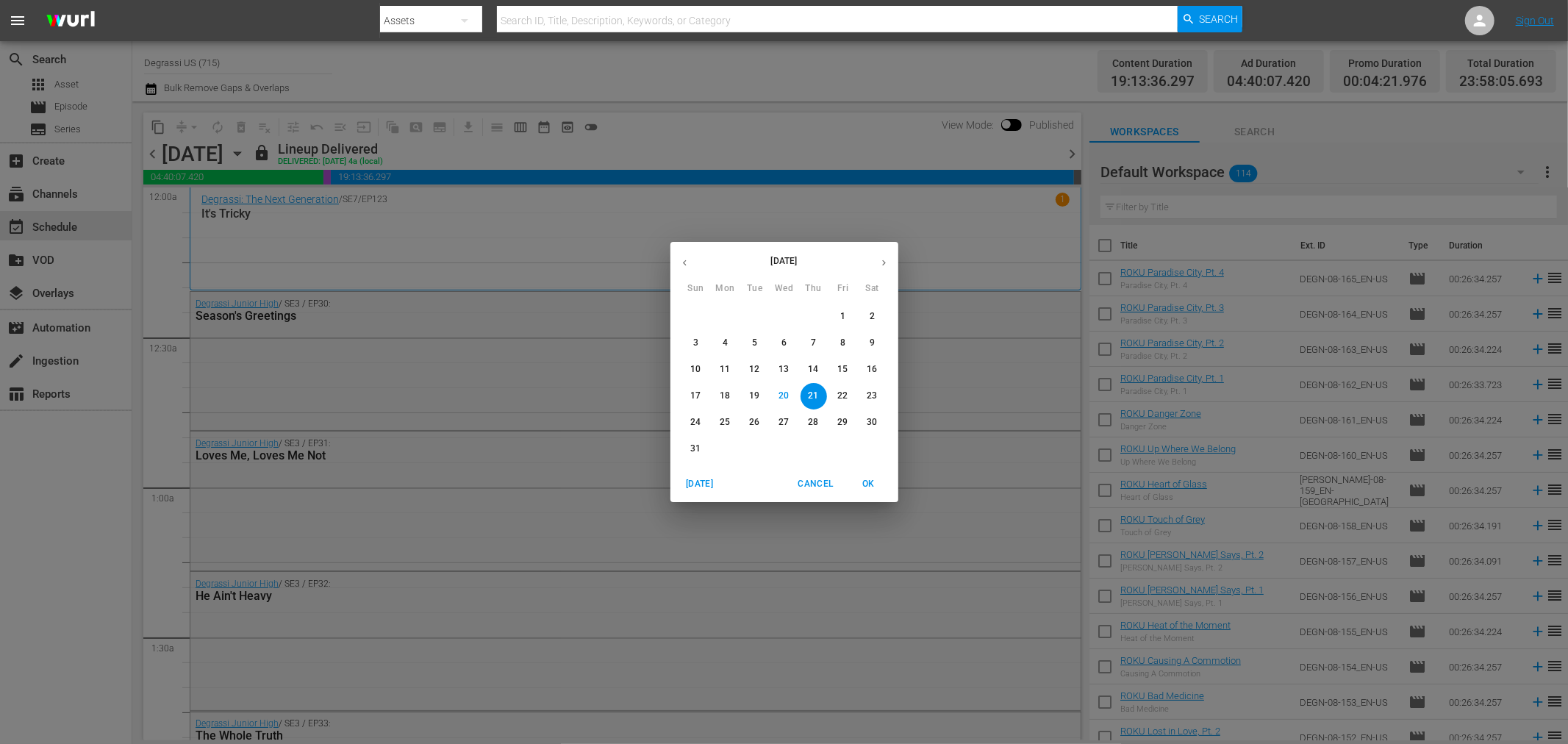
click at [891, 266] on button "button" at bounding box center [883, 262] width 28 height 28
click at [748, 425] on span "30" at bounding box center [755, 422] width 26 height 12
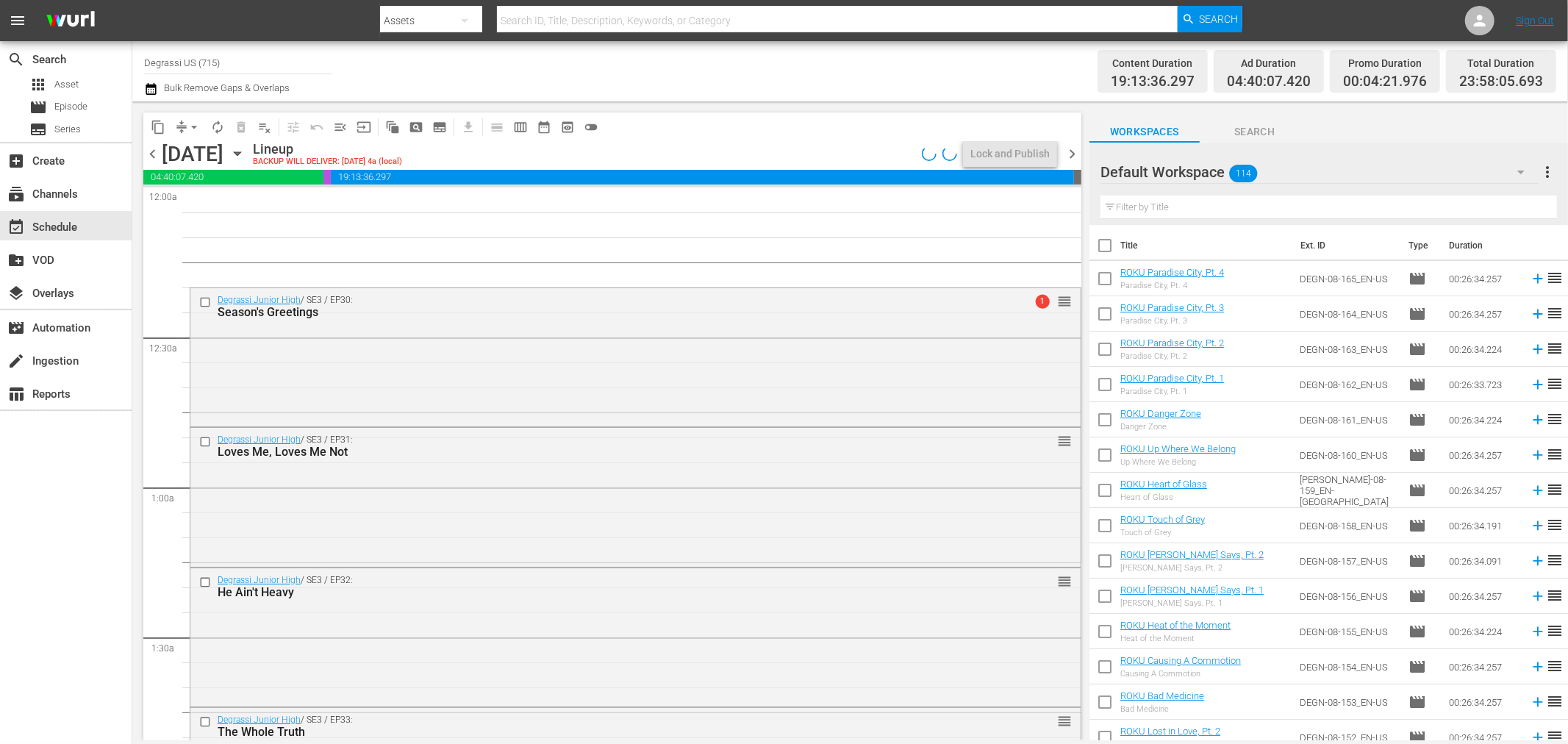
click at [153, 148] on span "chevron_left" at bounding box center [153, 154] width 18 height 18
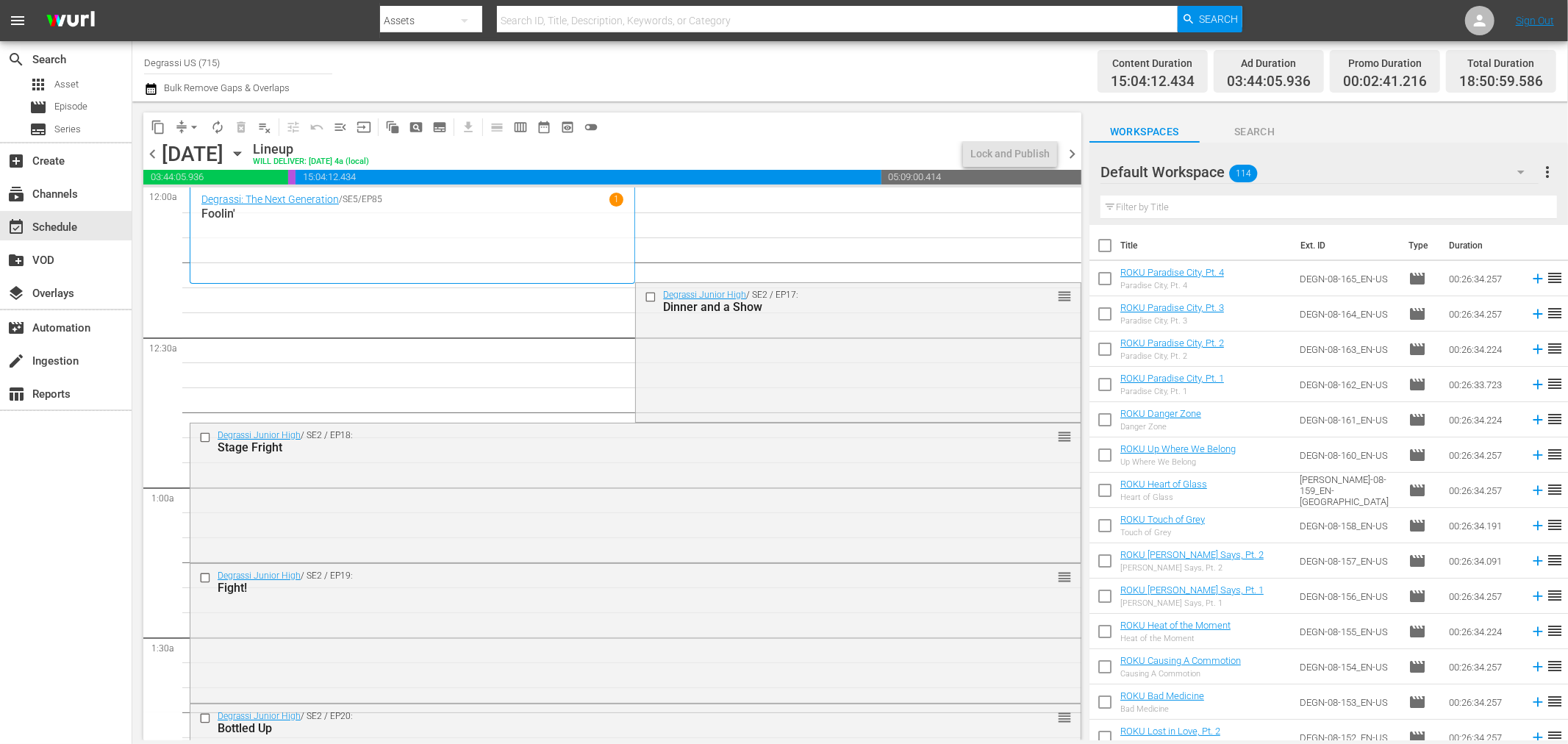
click at [1074, 156] on span "chevron_right" at bounding box center [1072, 154] width 18 height 18
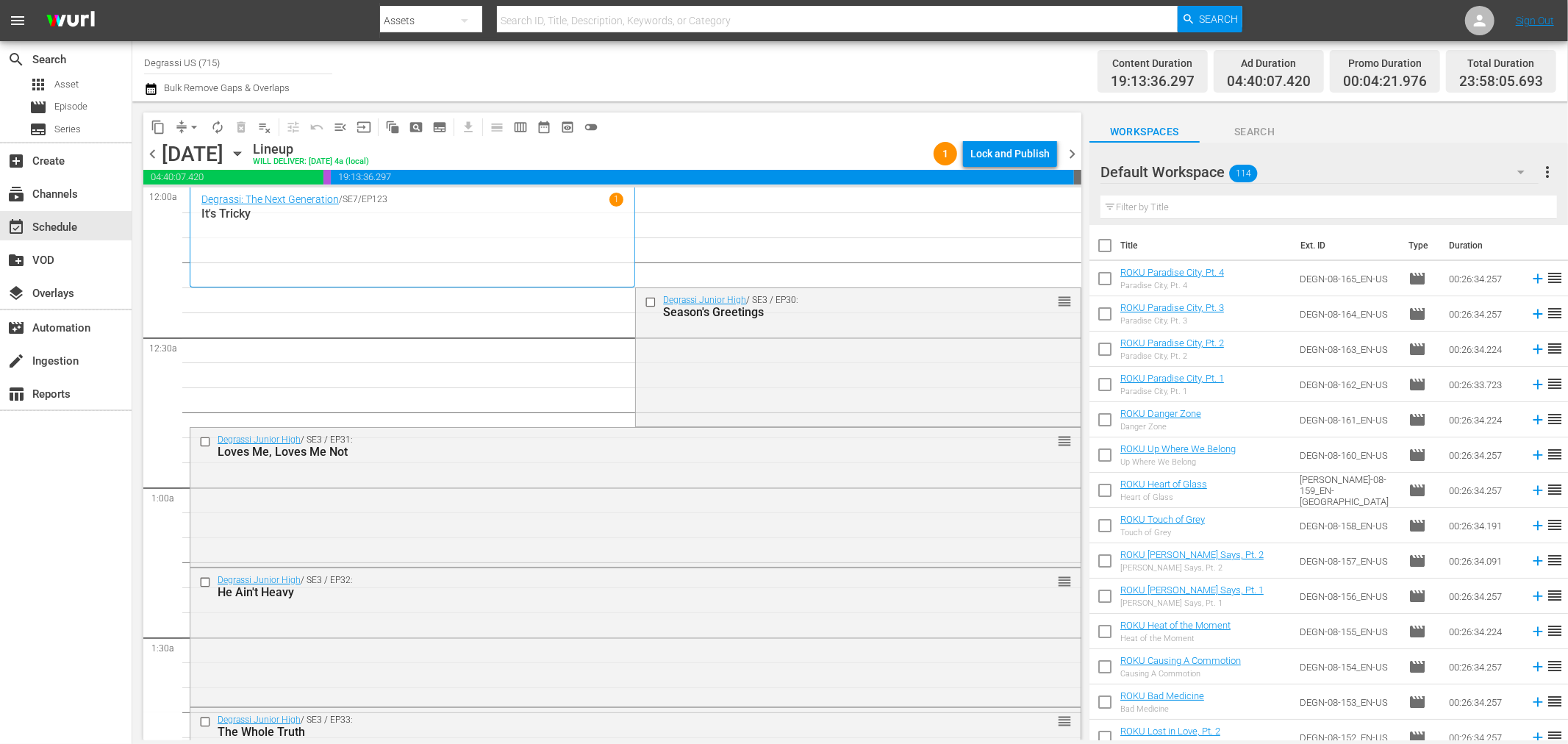
drag, startPoint x: 254, startPoint y: 374, endPoint x: 377, endPoint y: 364, distance: 123.4
click at [1078, 148] on span "chevron_right" at bounding box center [1072, 154] width 18 height 18
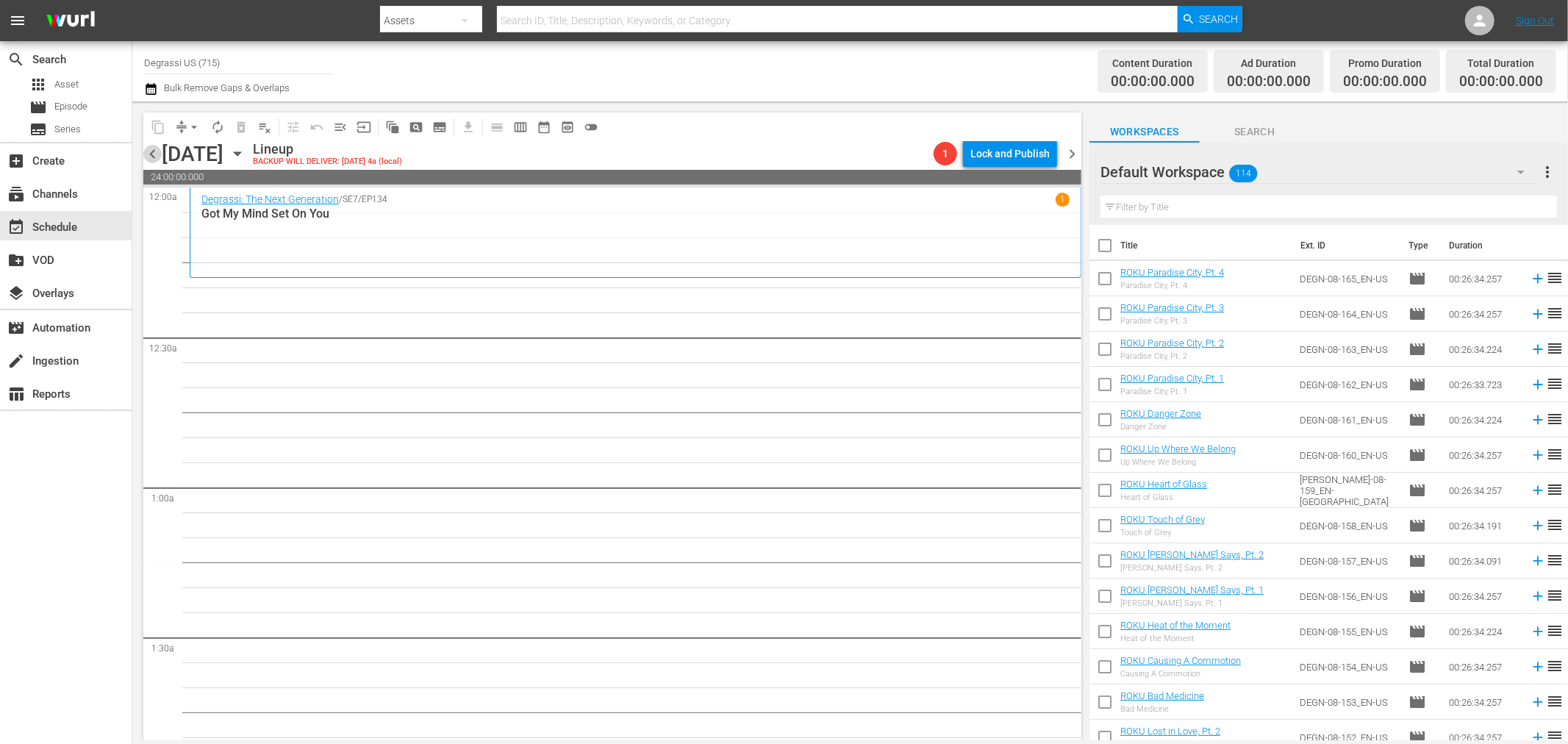
click at [151, 151] on span "chevron_left" at bounding box center [153, 154] width 18 height 18
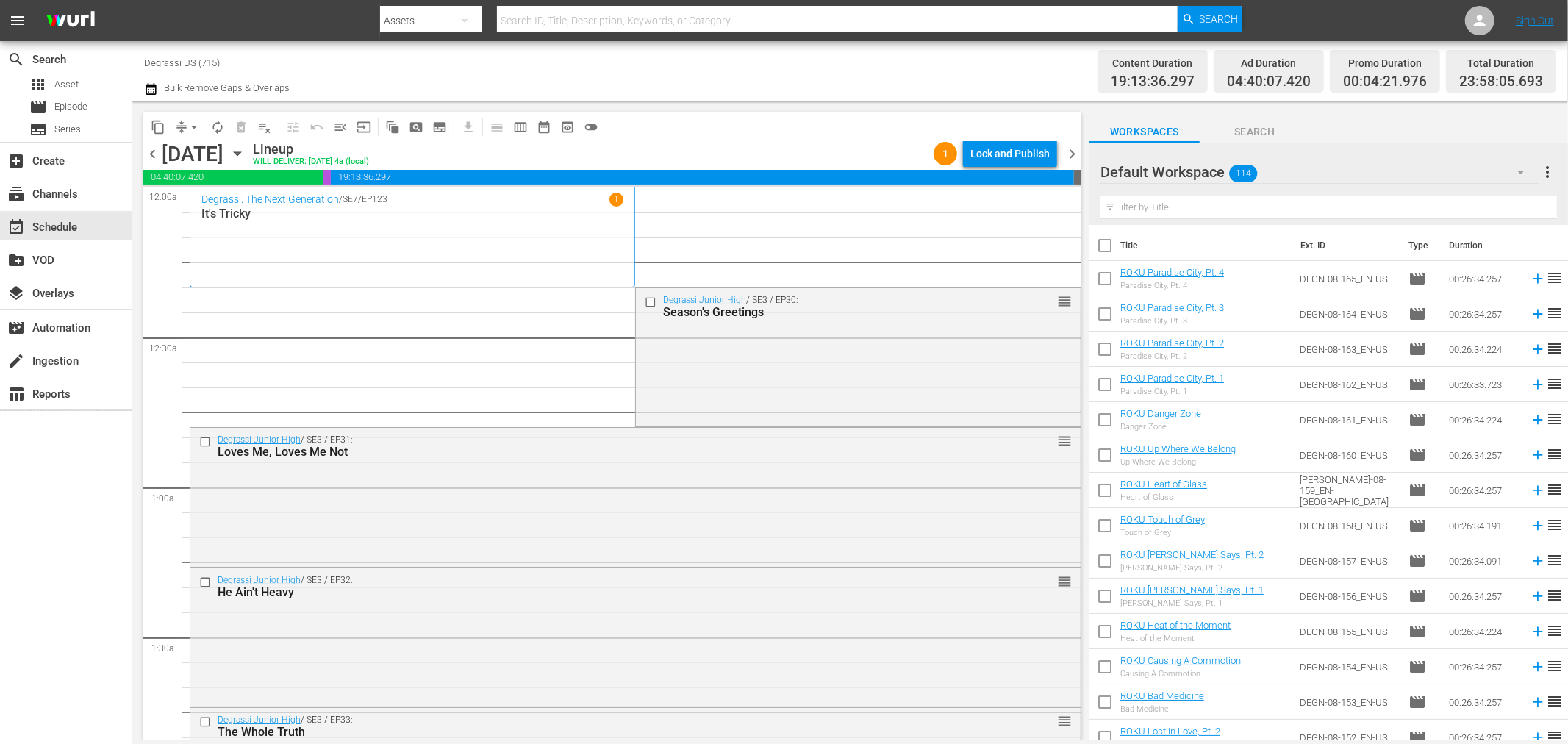
click at [245, 158] on icon "button" at bounding box center [237, 153] width 16 height 16
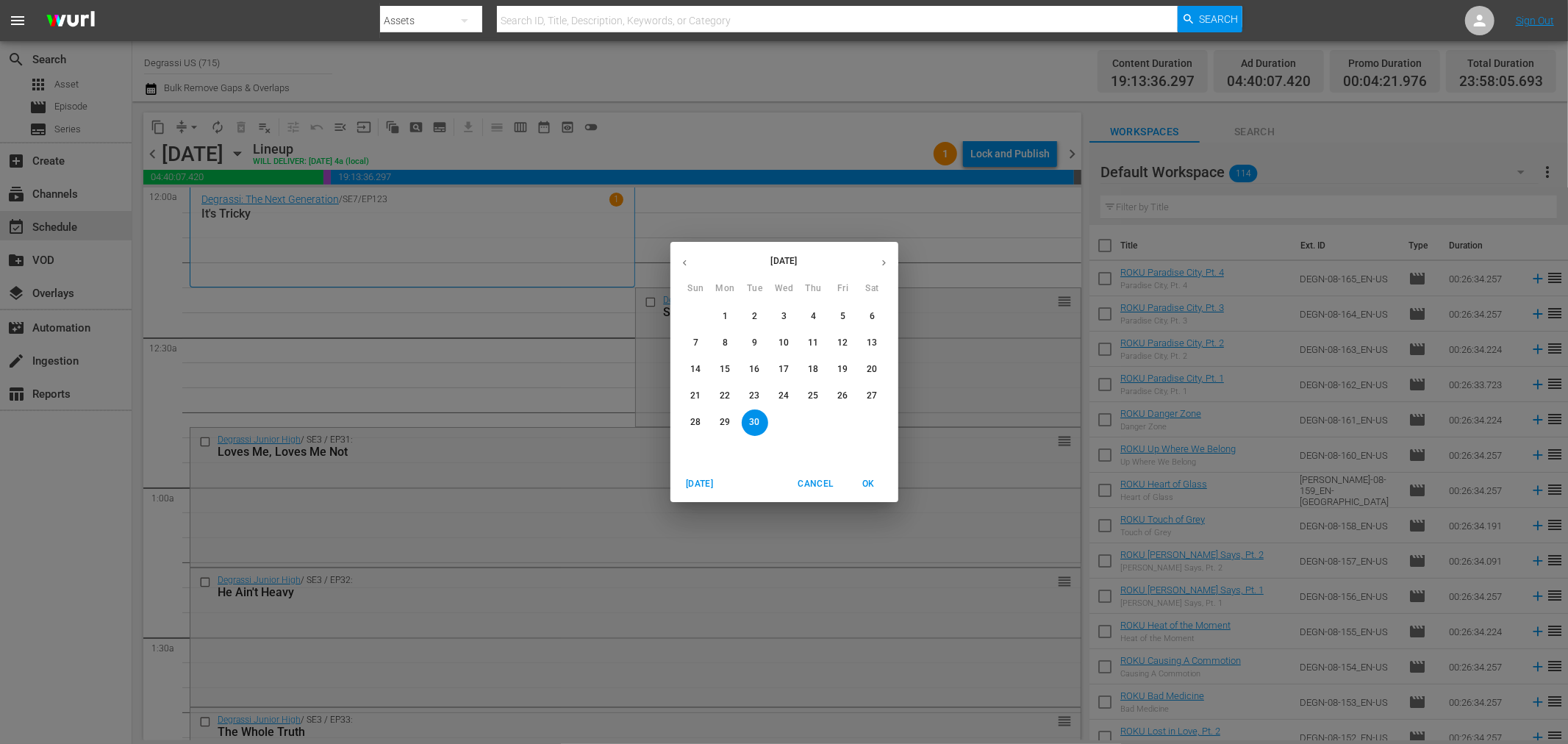
click at [846, 316] on span "5" at bounding box center [843, 317] width 26 height 12
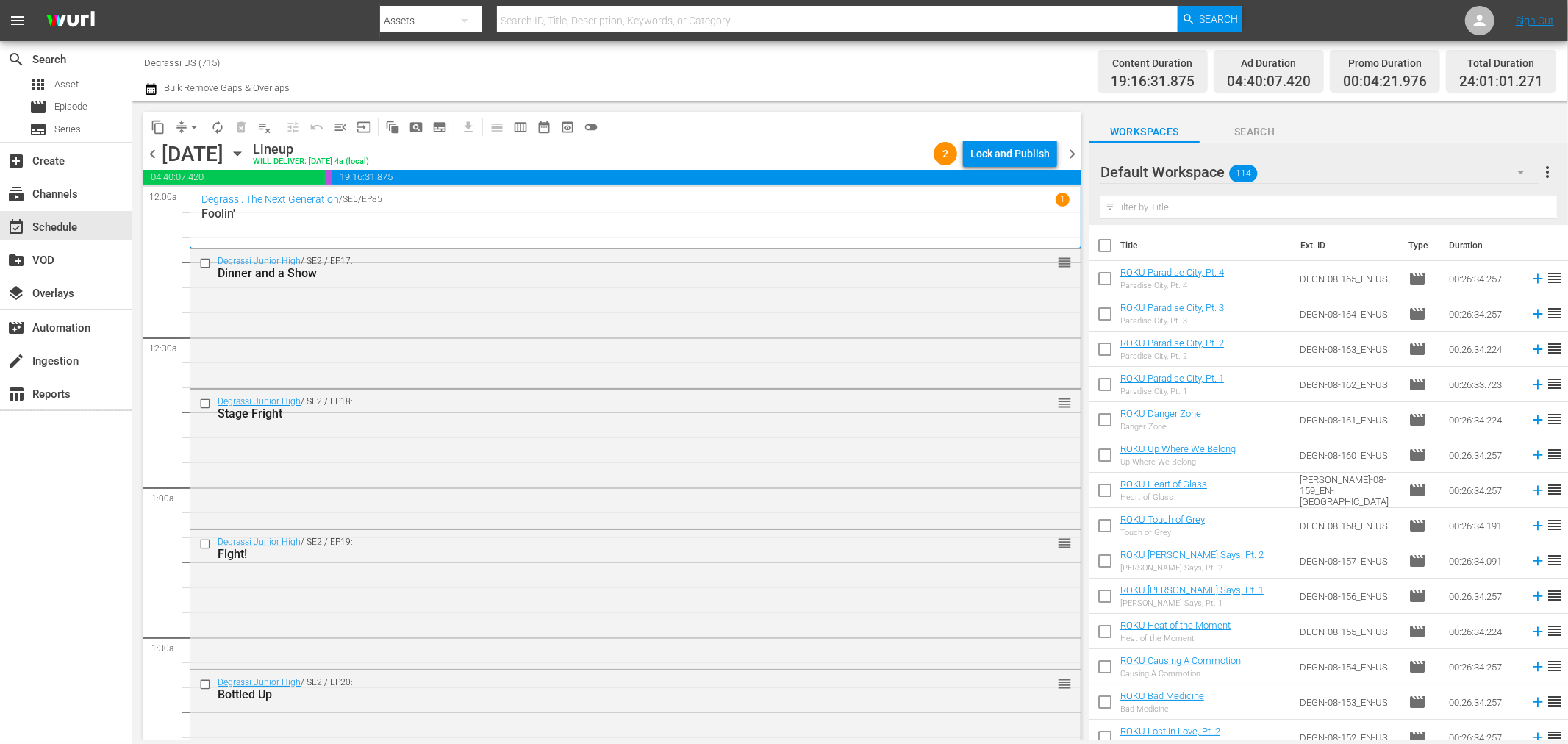
click at [1076, 152] on span "chevron_right" at bounding box center [1072, 154] width 18 height 18
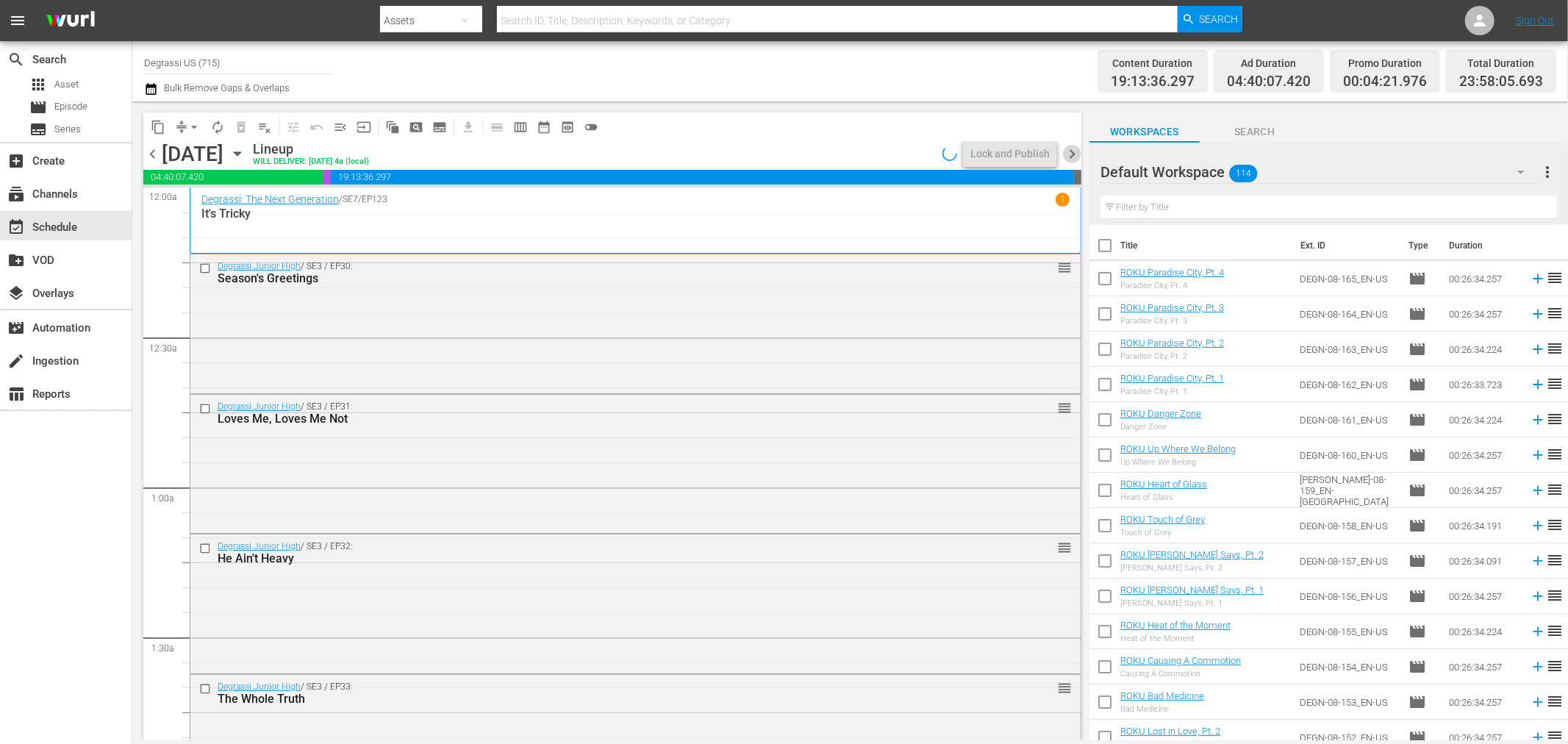
click at [1076, 152] on span "chevron_right" at bounding box center [1072, 154] width 18 height 18
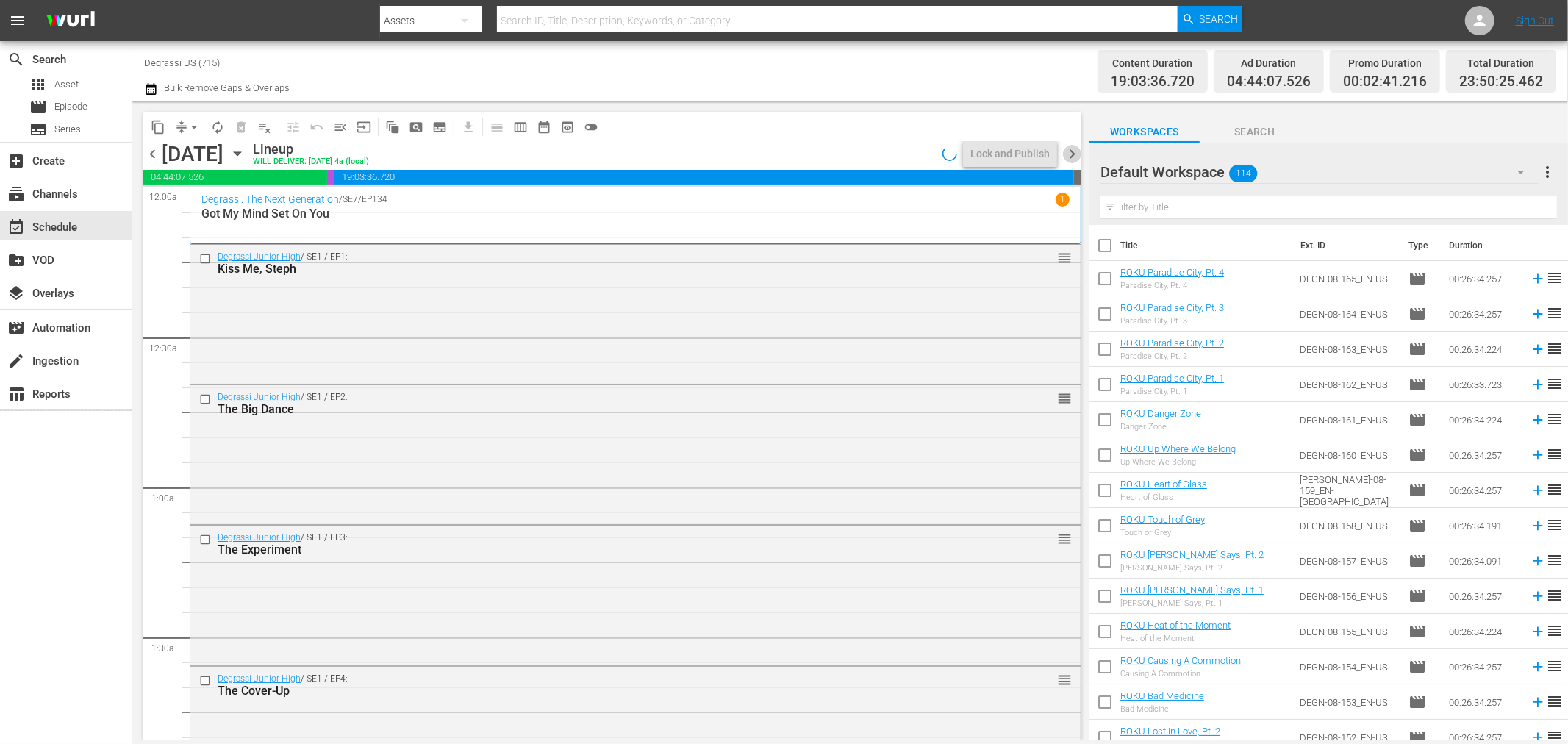
click at [1076, 152] on span "chevron_right" at bounding box center [1072, 154] width 18 height 18
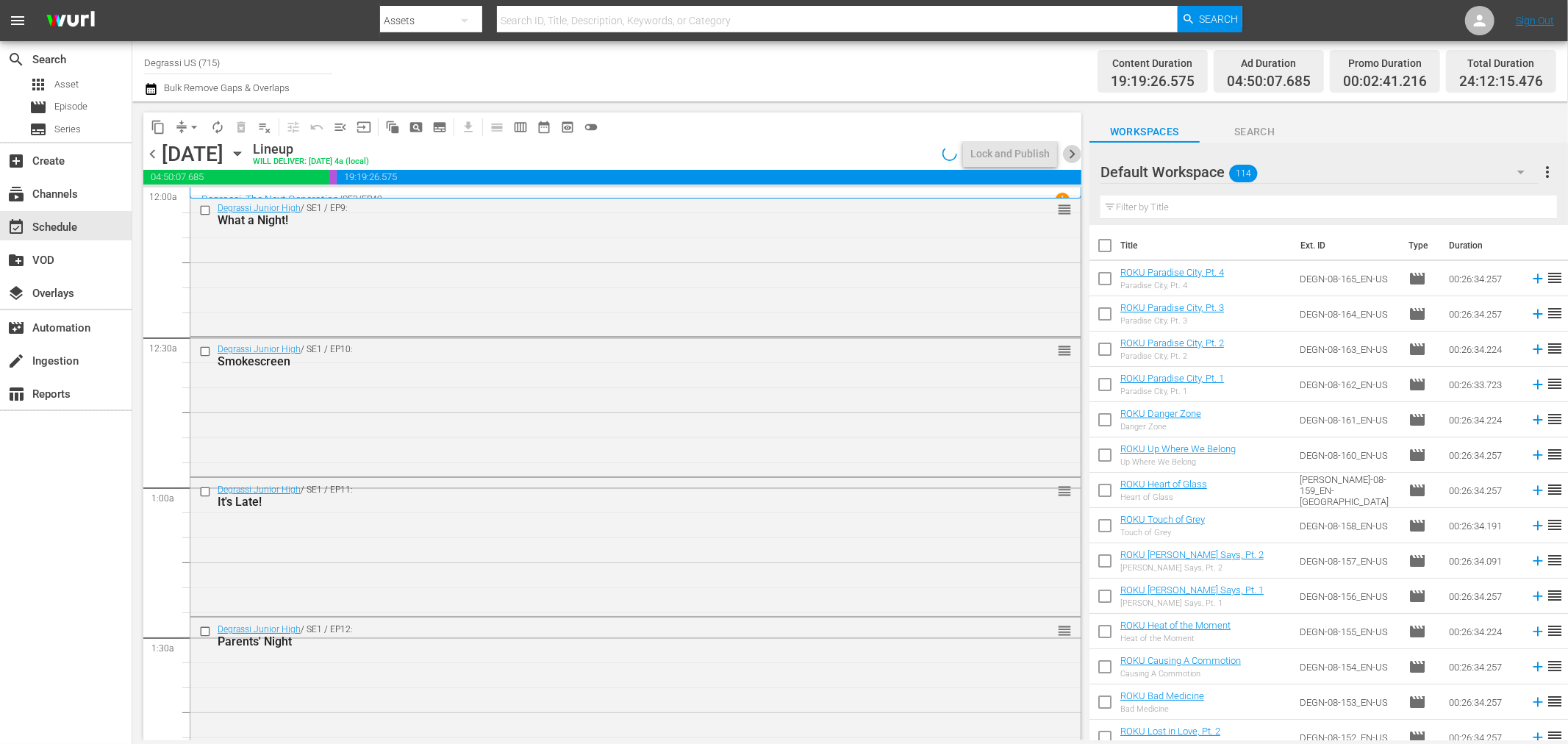
click at [1076, 152] on span "chevron_right" at bounding box center [1072, 154] width 18 height 18
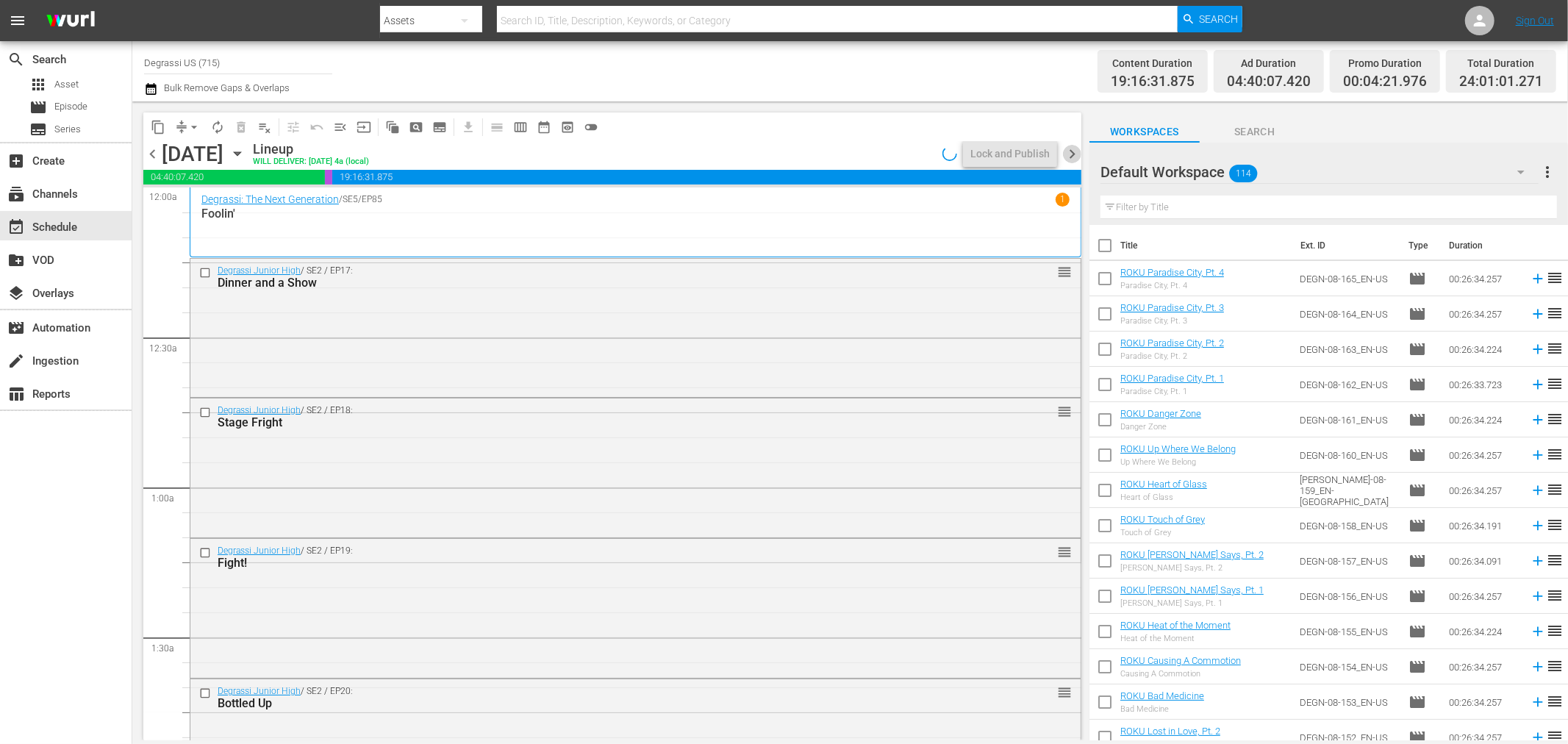
click at [1076, 152] on span "chevron_right" at bounding box center [1072, 154] width 18 height 18
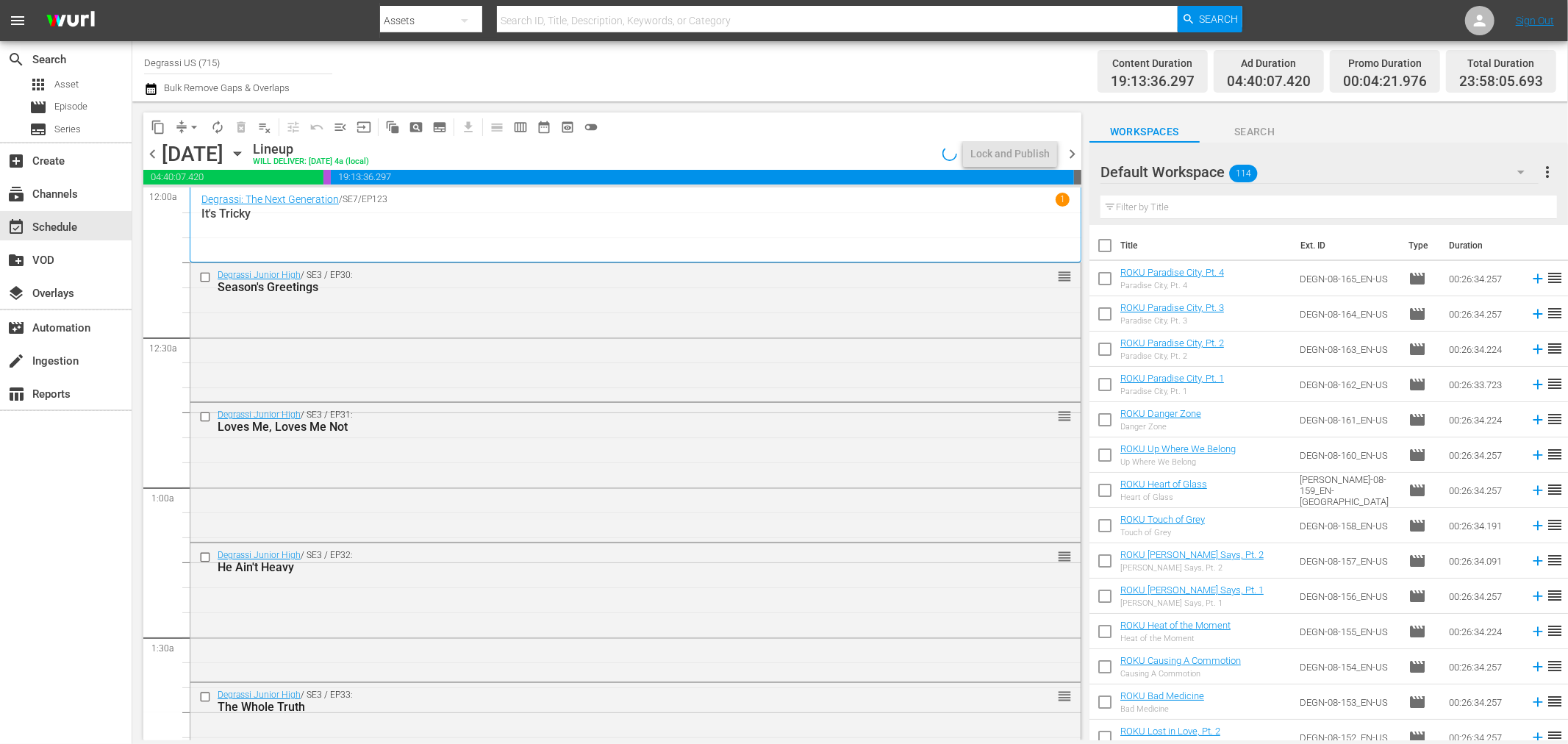
click at [1076, 152] on span "chevron_right" at bounding box center [1072, 154] width 18 height 18
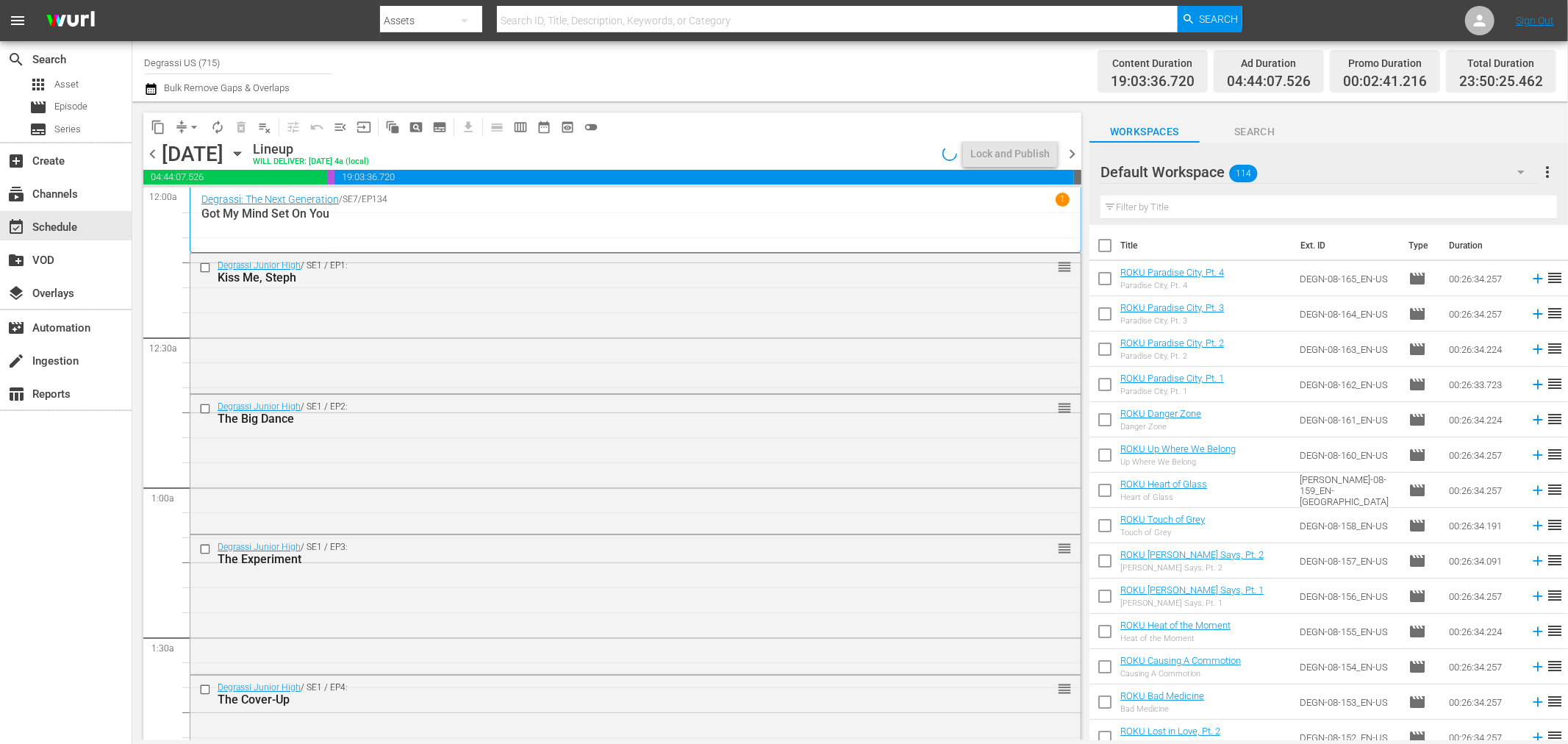
click at [1076, 152] on span "chevron_right" at bounding box center [1072, 154] width 18 height 18
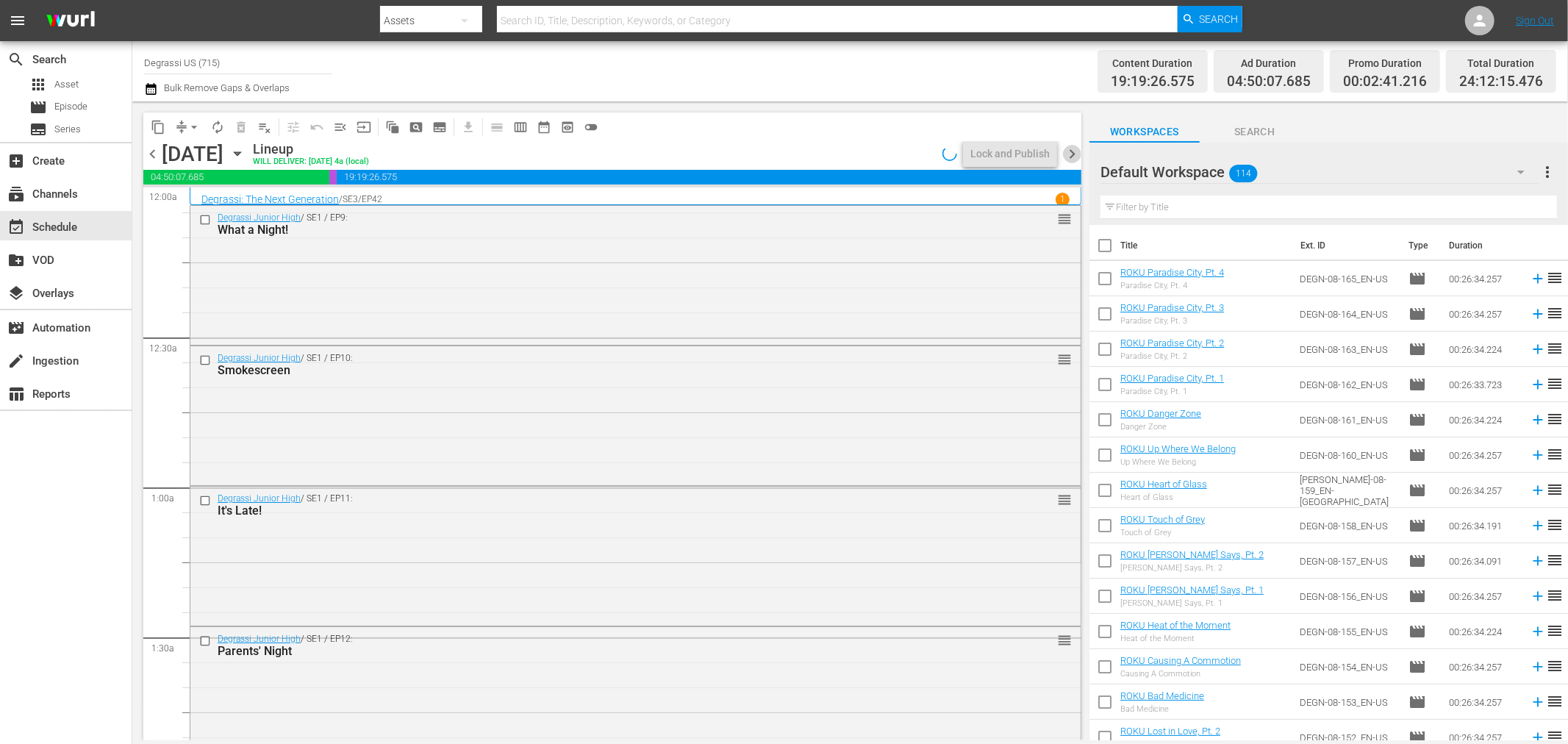
click at [1076, 152] on span "chevron_right" at bounding box center [1072, 154] width 18 height 18
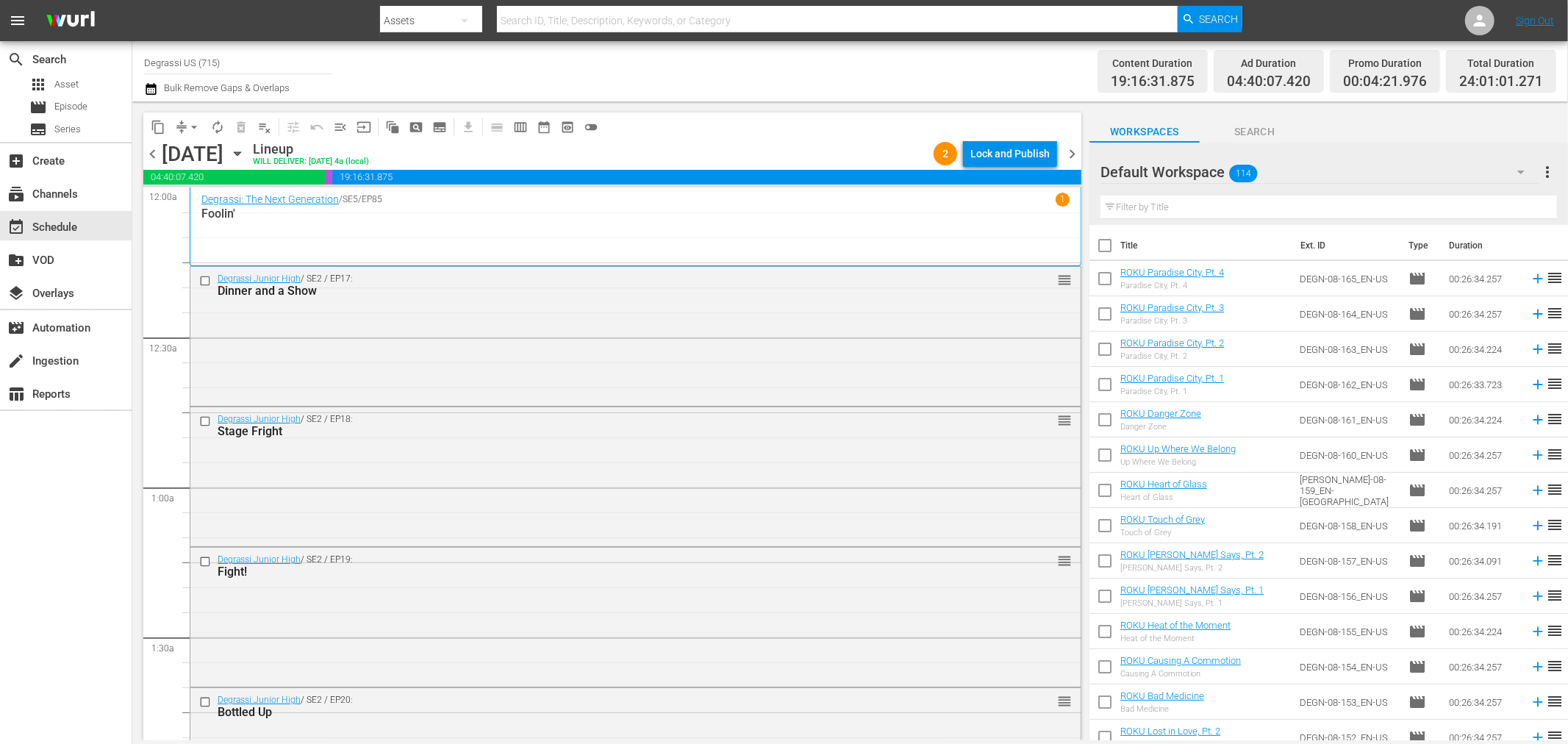
click at [1076, 152] on span "chevron_right" at bounding box center [1072, 154] width 18 height 18
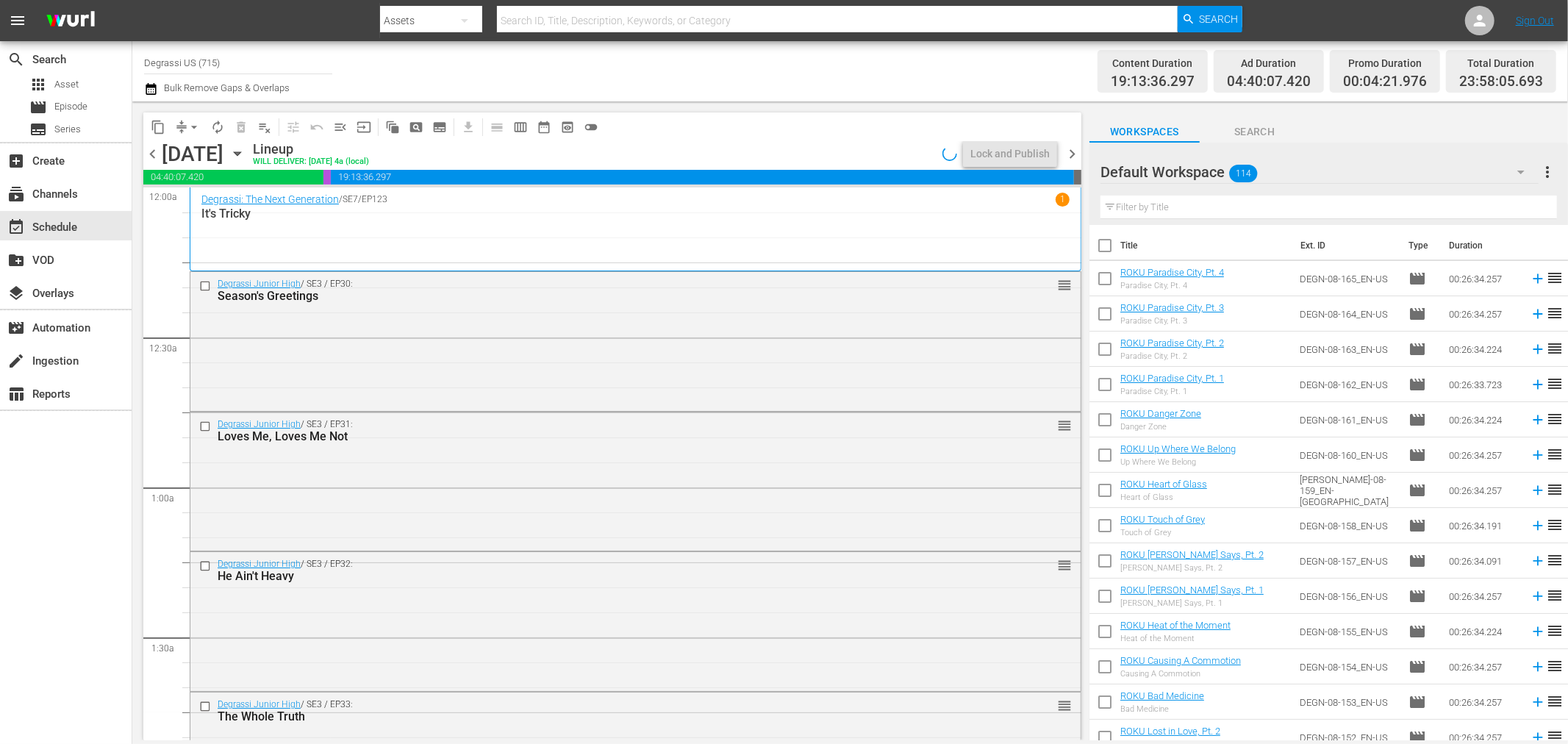
click at [1076, 152] on span "chevron_right" at bounding box center [1072, 154] width 18 height 18
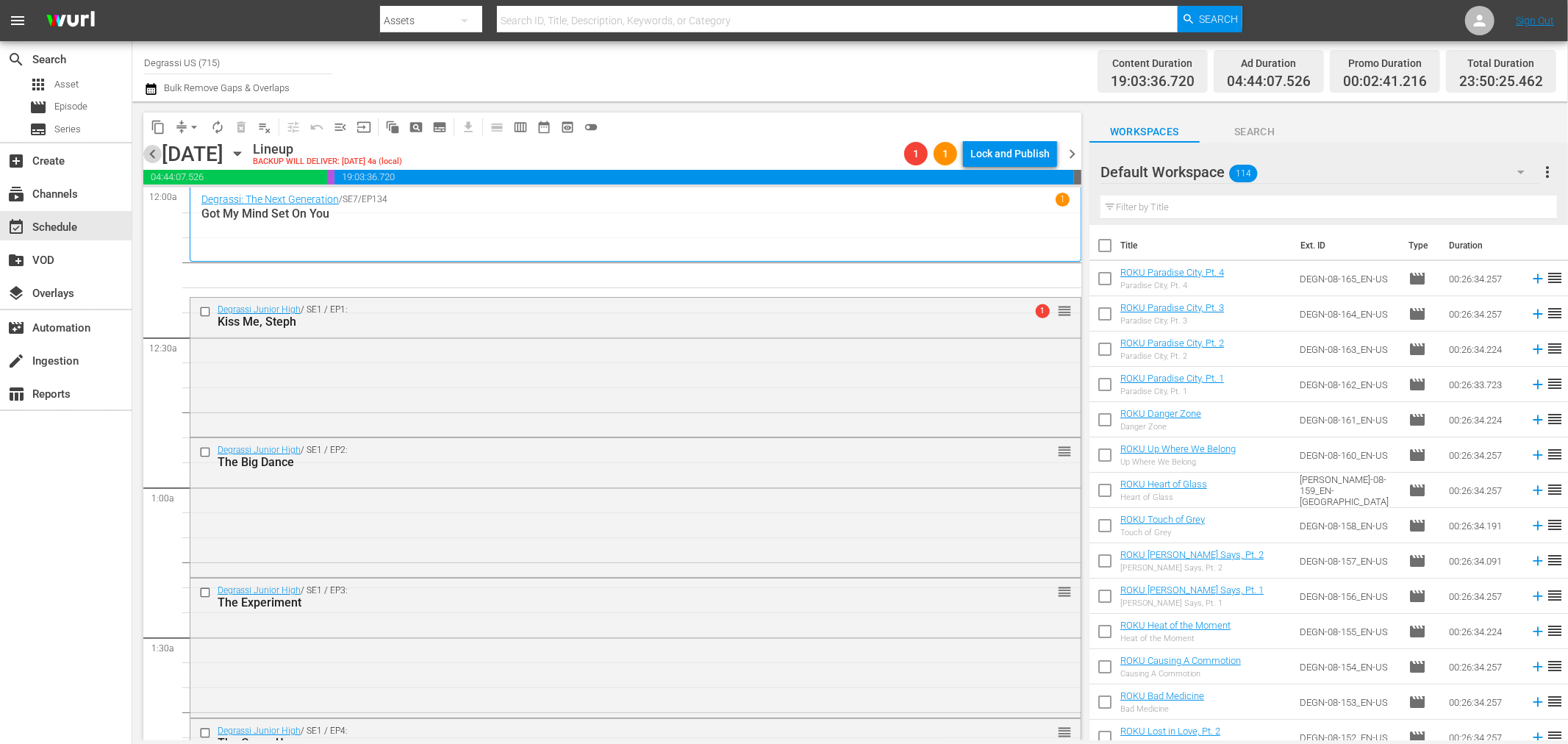
click at [152, 158] on span "chevron_left" at bounding box center [153, 154] width 18 height 18
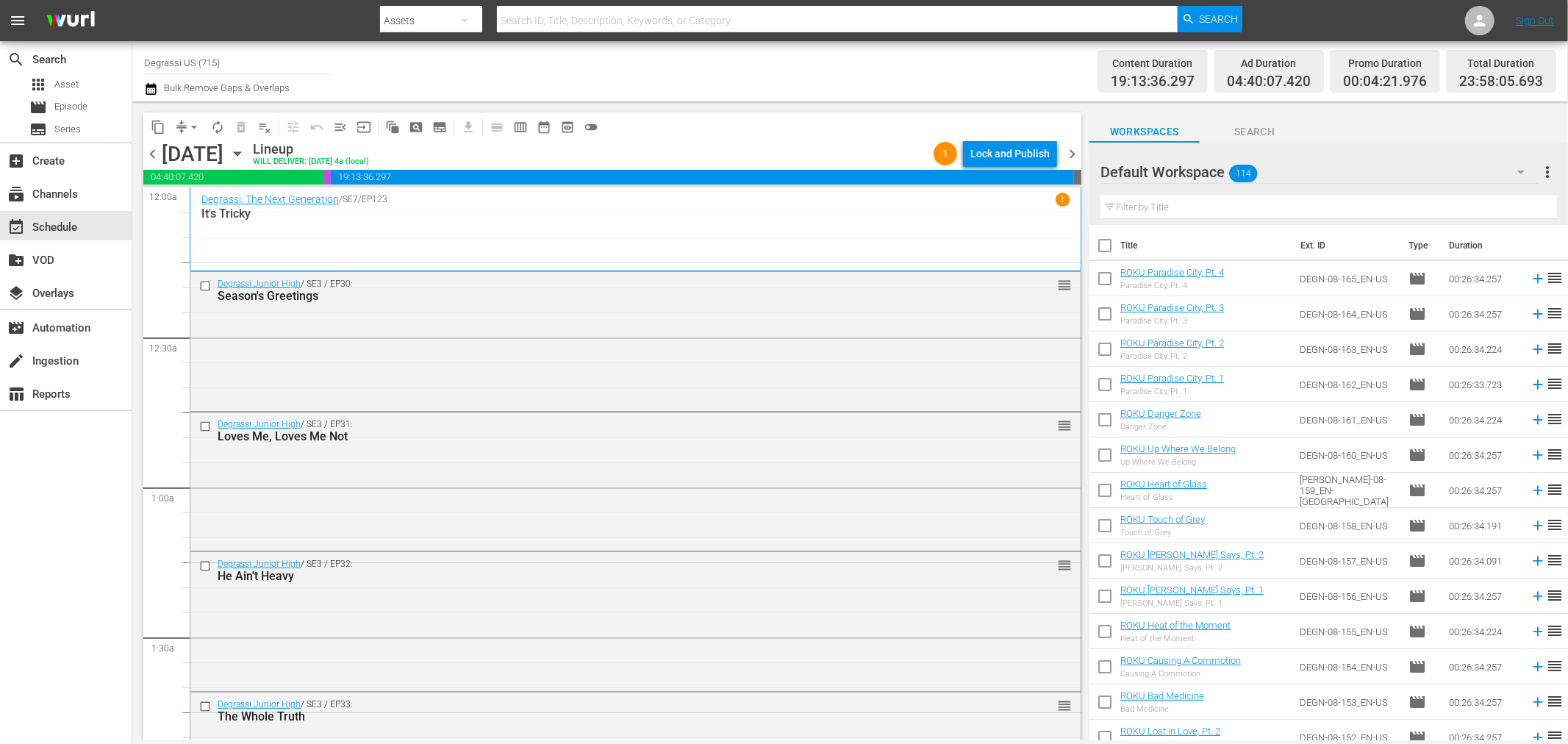
click at [151, 152] on span "chevron_left" at bounding box center [153, 154] width 18 height 18
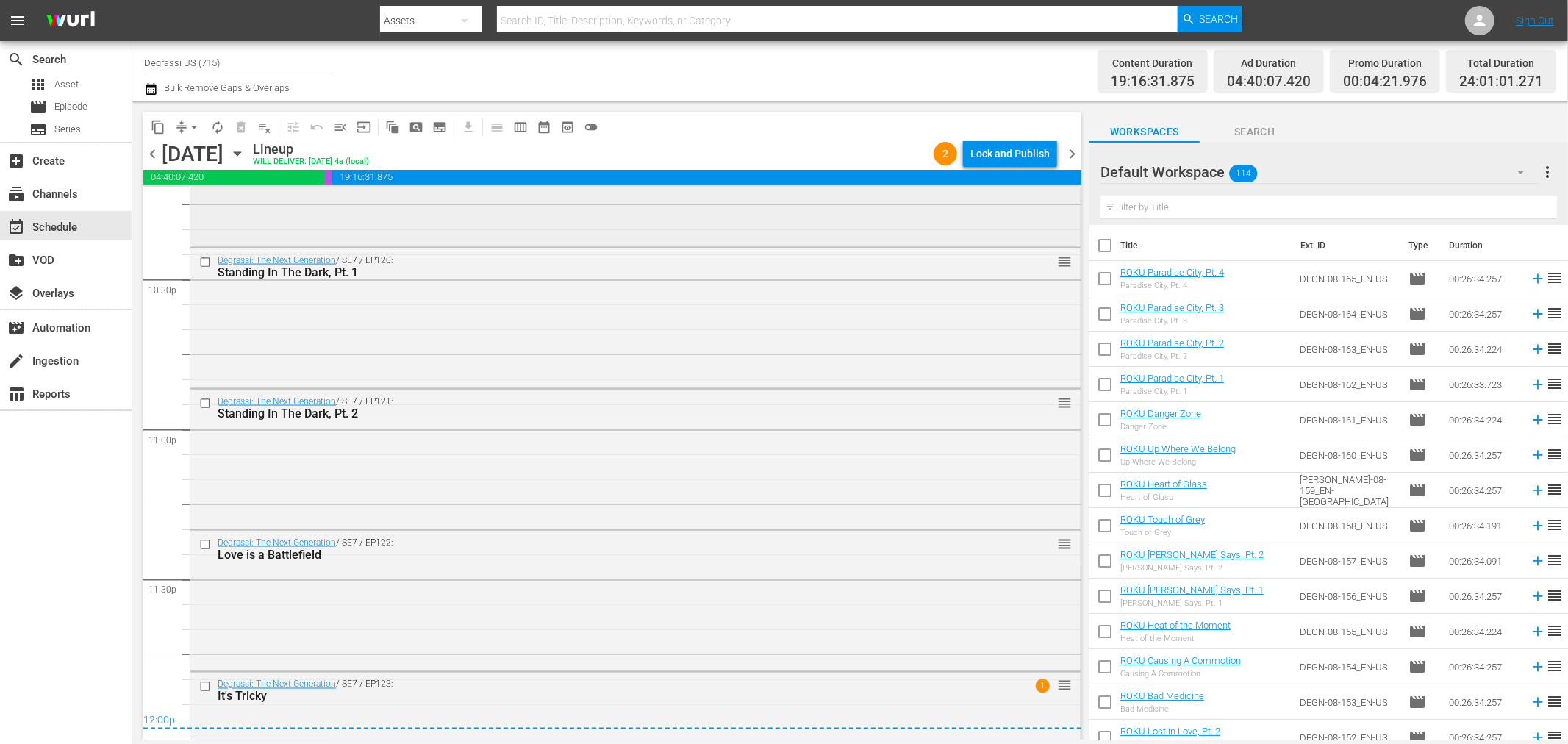
scroll to position [6729, 0]
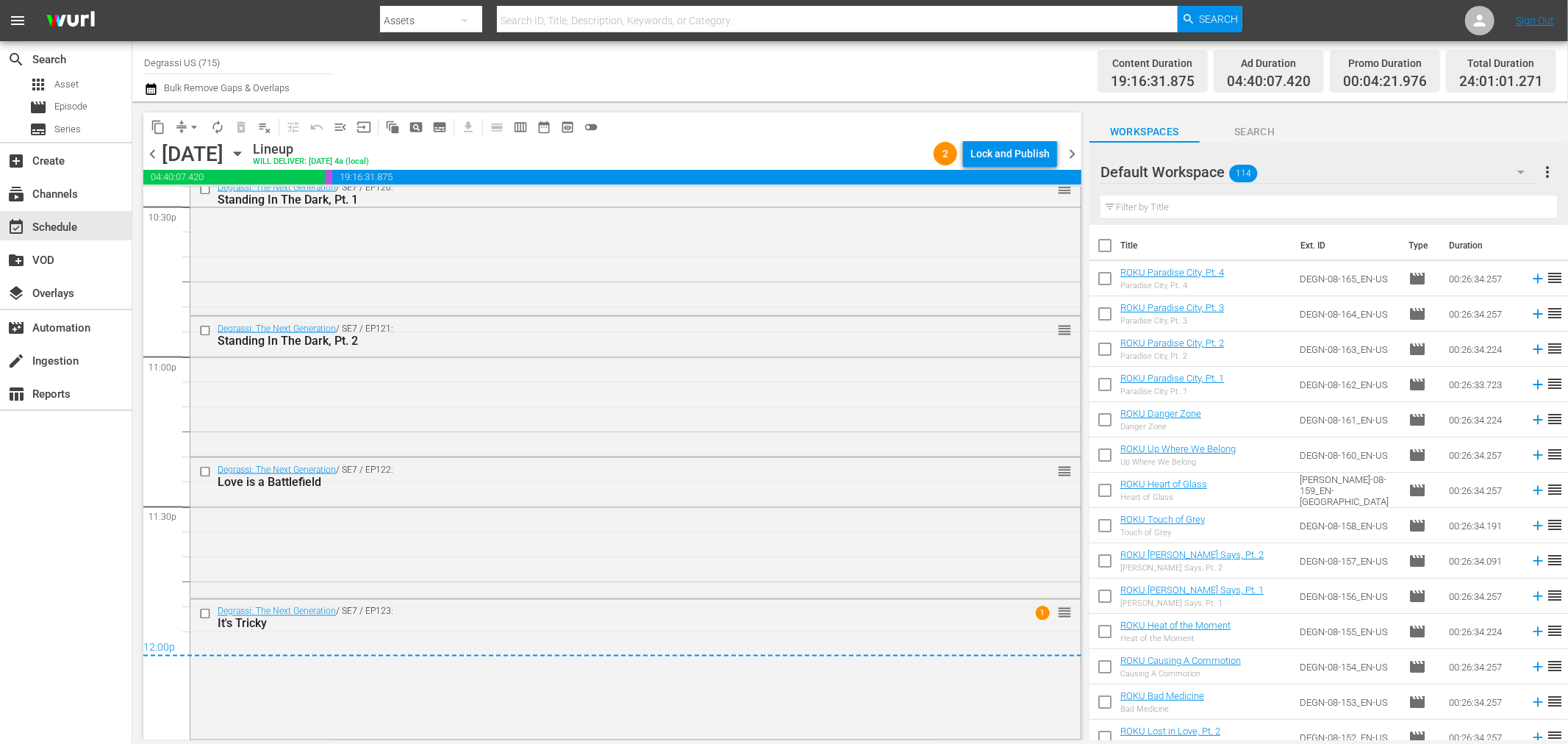
click at [1068, 157] on span "chevron_right" at bounding box center [1072, 154] width 18 height 18
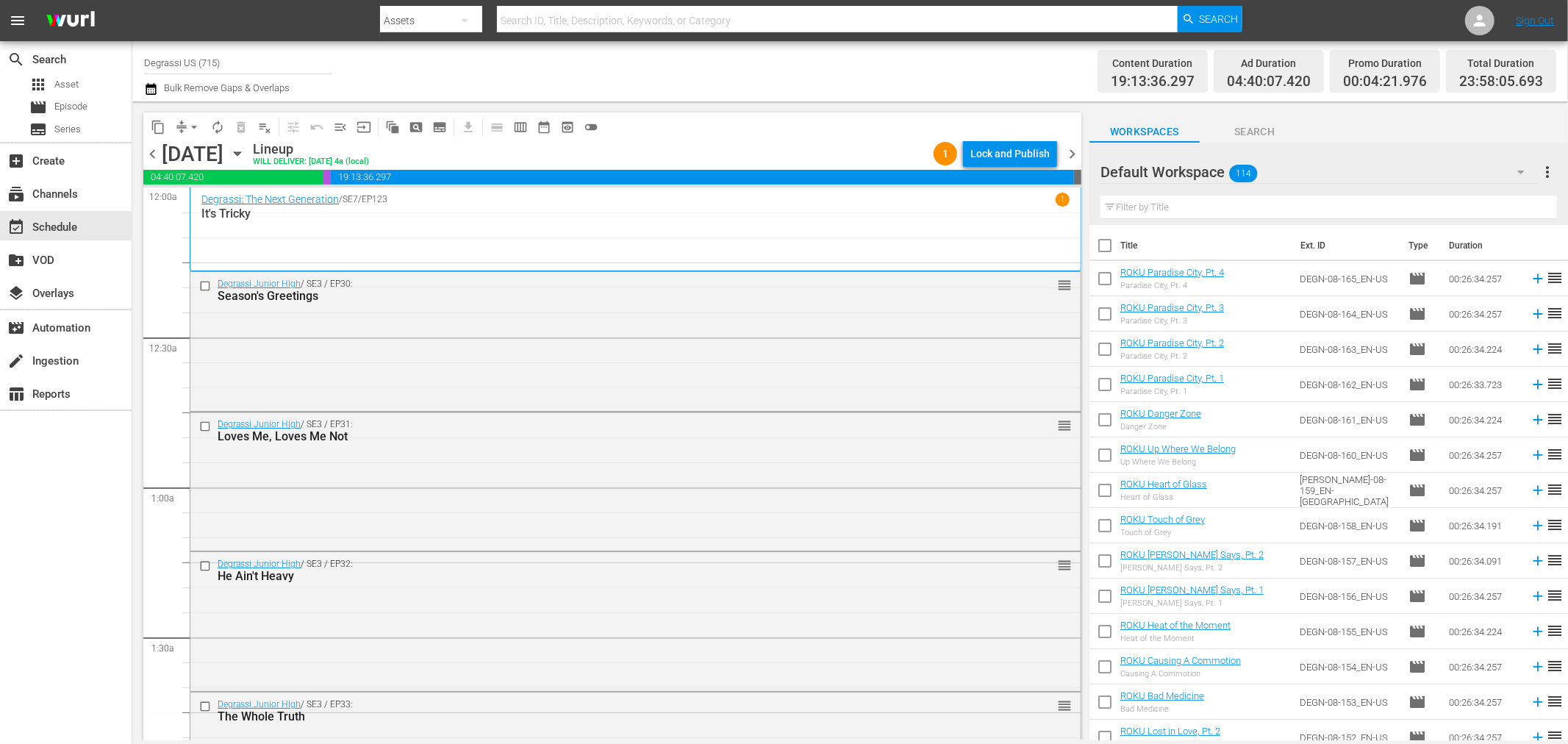
click at [1071, 144] on span "chevron_right" at bounding box center [1072, 154] width 18 height 18
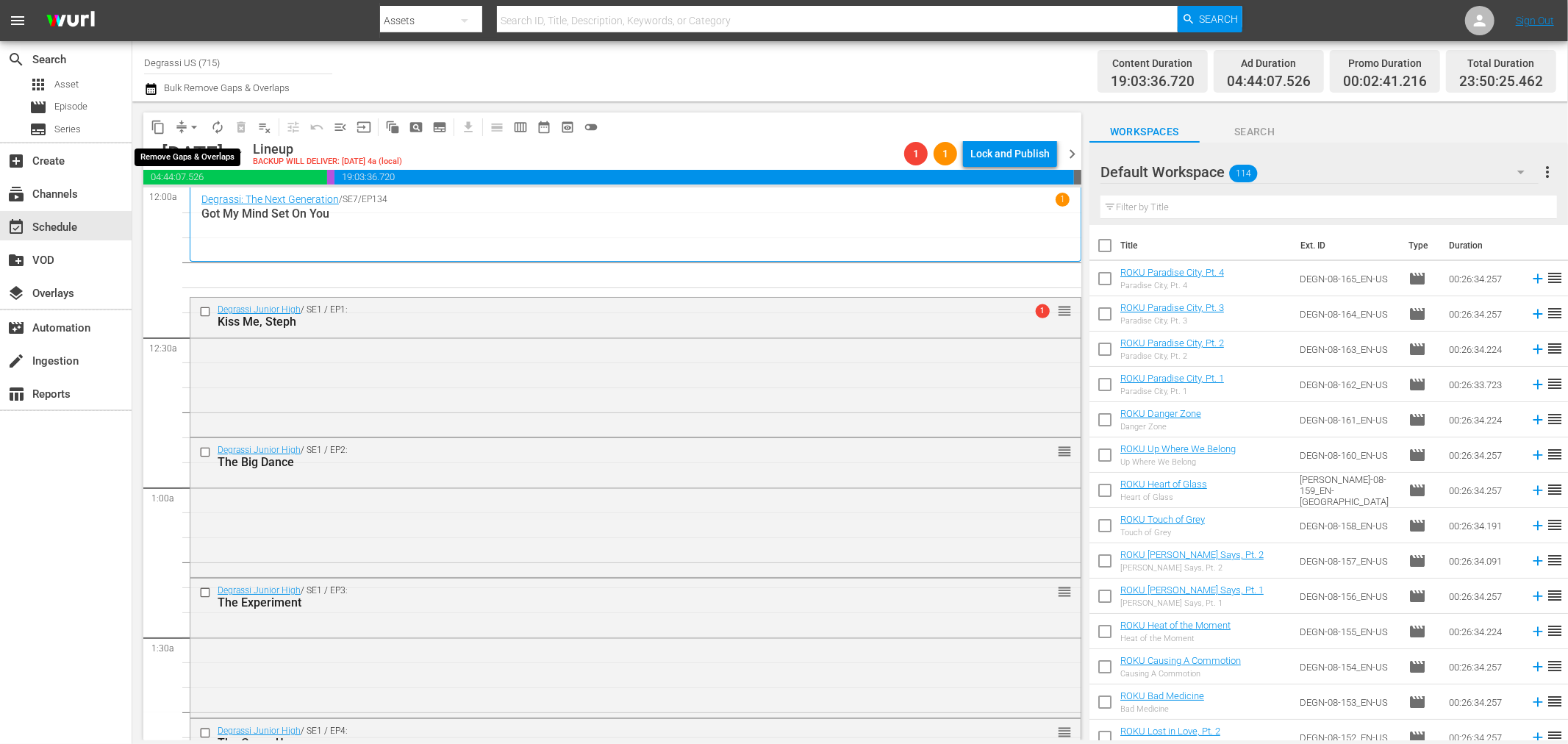
click at [196, 127] on span "arrow_drop_down" at bounding box center [194, 127] width 15 height 15
click at [200, 204] on li "Align to End of Previous Day" at bounding box center [194, 205] width 154 height 25
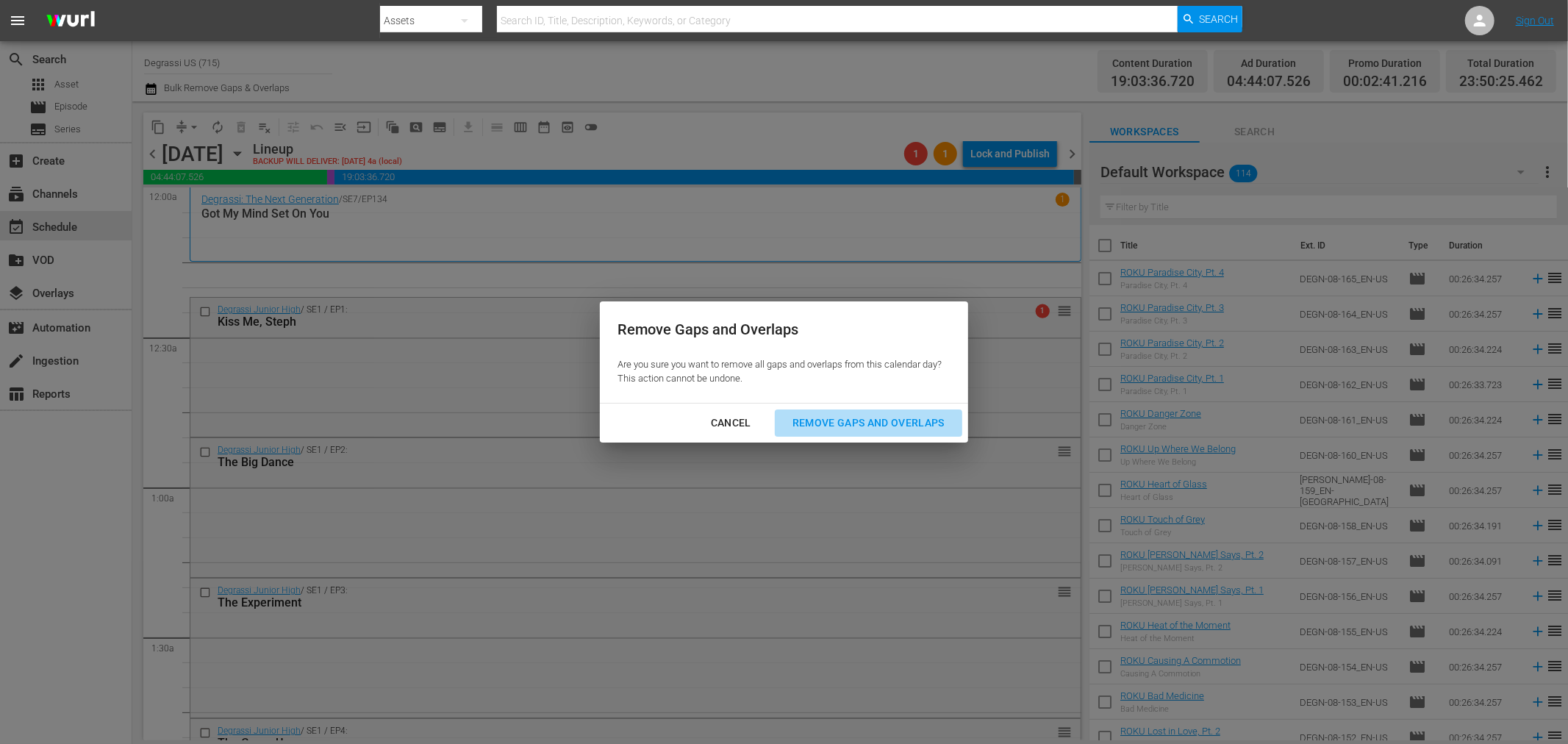
click at [855, 420] on div "Remove Gaps and Overlaps" at bounding box center [869, 423] width 176 height 18
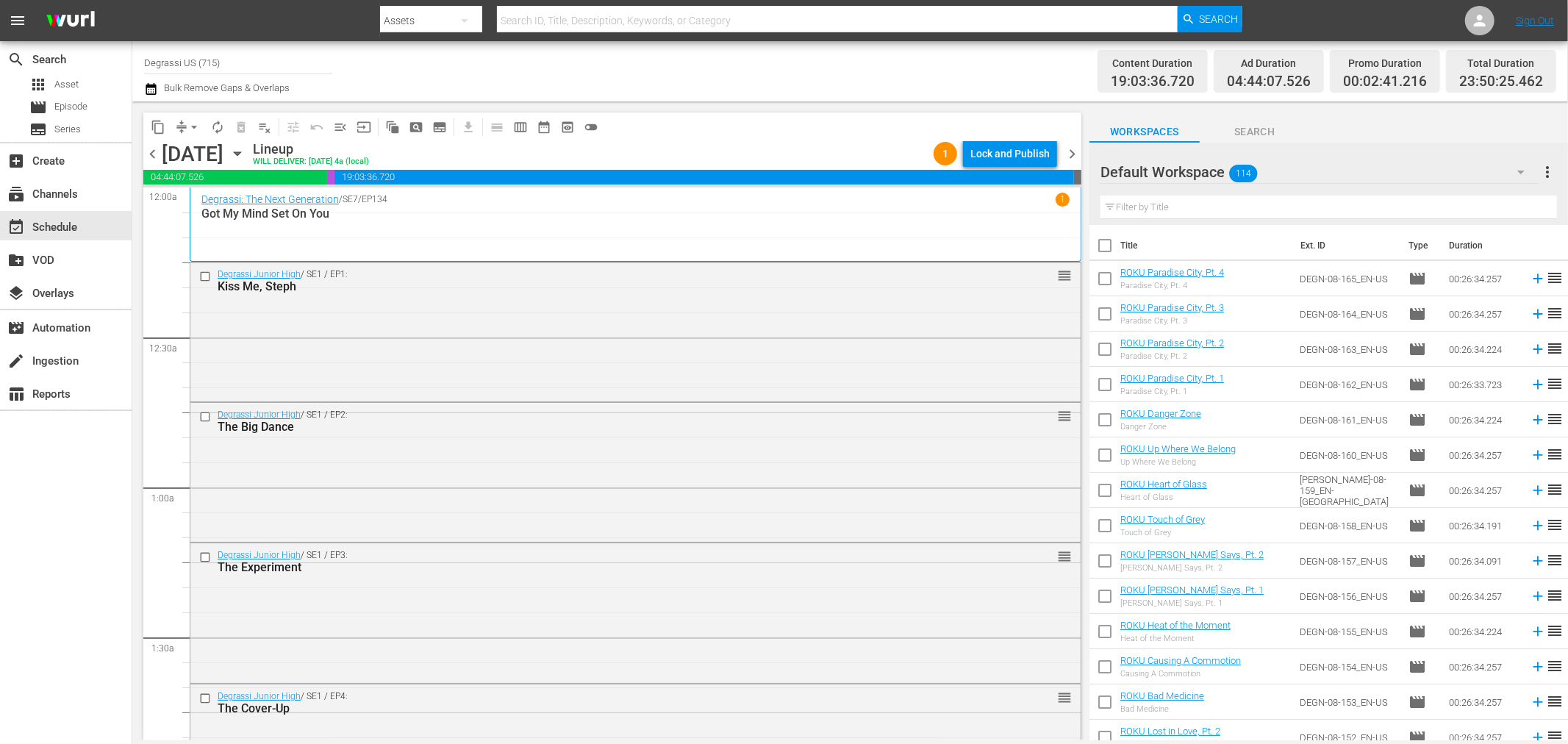
click at [1081, 161] on div "content_copy compress arrow_drop_down autorenew_outlined delete_forever_outline…" at bounding box center [609, 420] width 953 height 639
click at [1071, 154] on span "chevron_right" at bounding box center [1072, 154] width 18 height 18
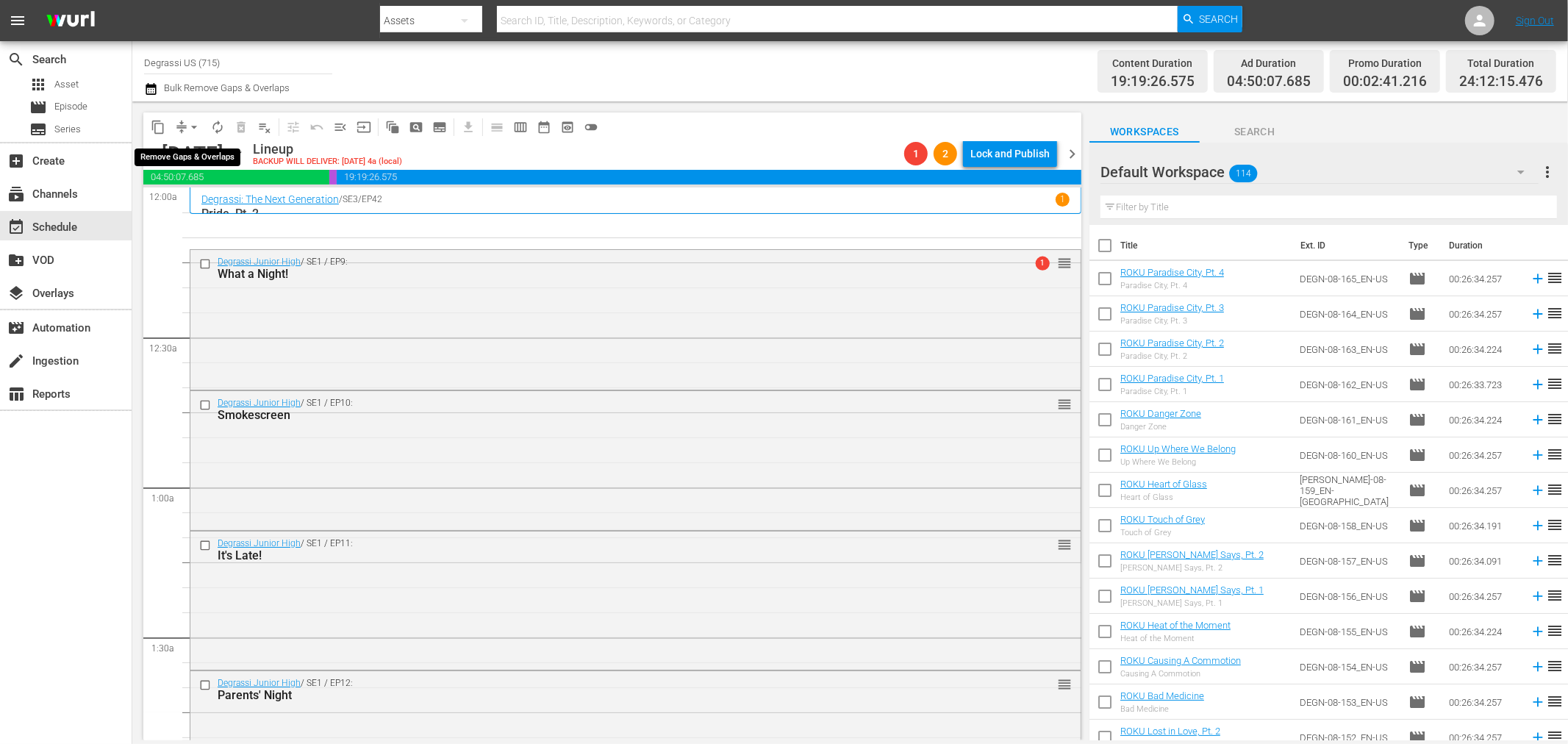
click at [190, 127] on span "arrow_drop_down" at bounding box center [194, 127] width 15 height 15
click at [190, 202] on li "Align to End of Previous Day" at bounding box center [194, 205] width 154 height 25
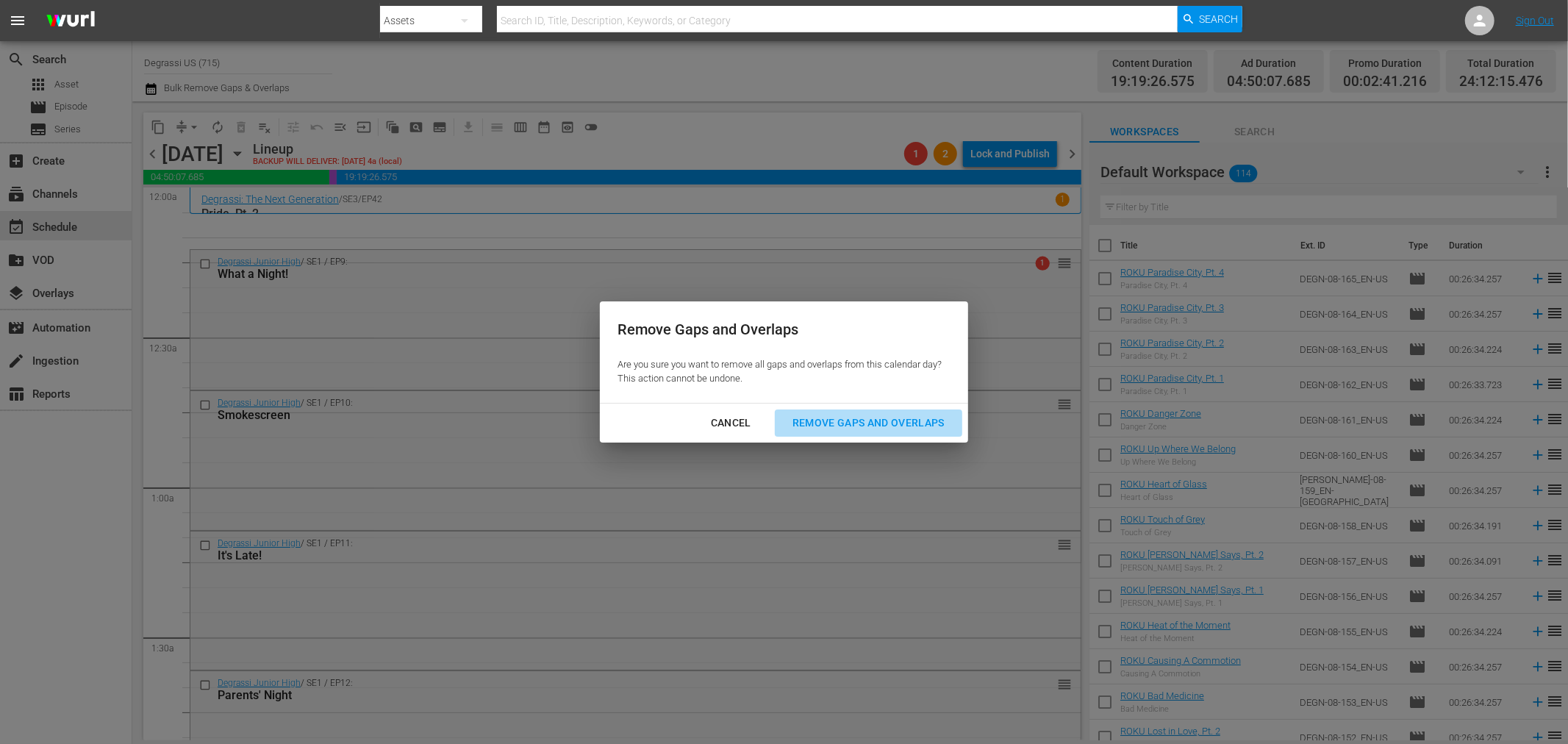
click at [855, 432] on button "Remove Gaps and Overlaps" at bounding box center [869, 423] width 188 height 27
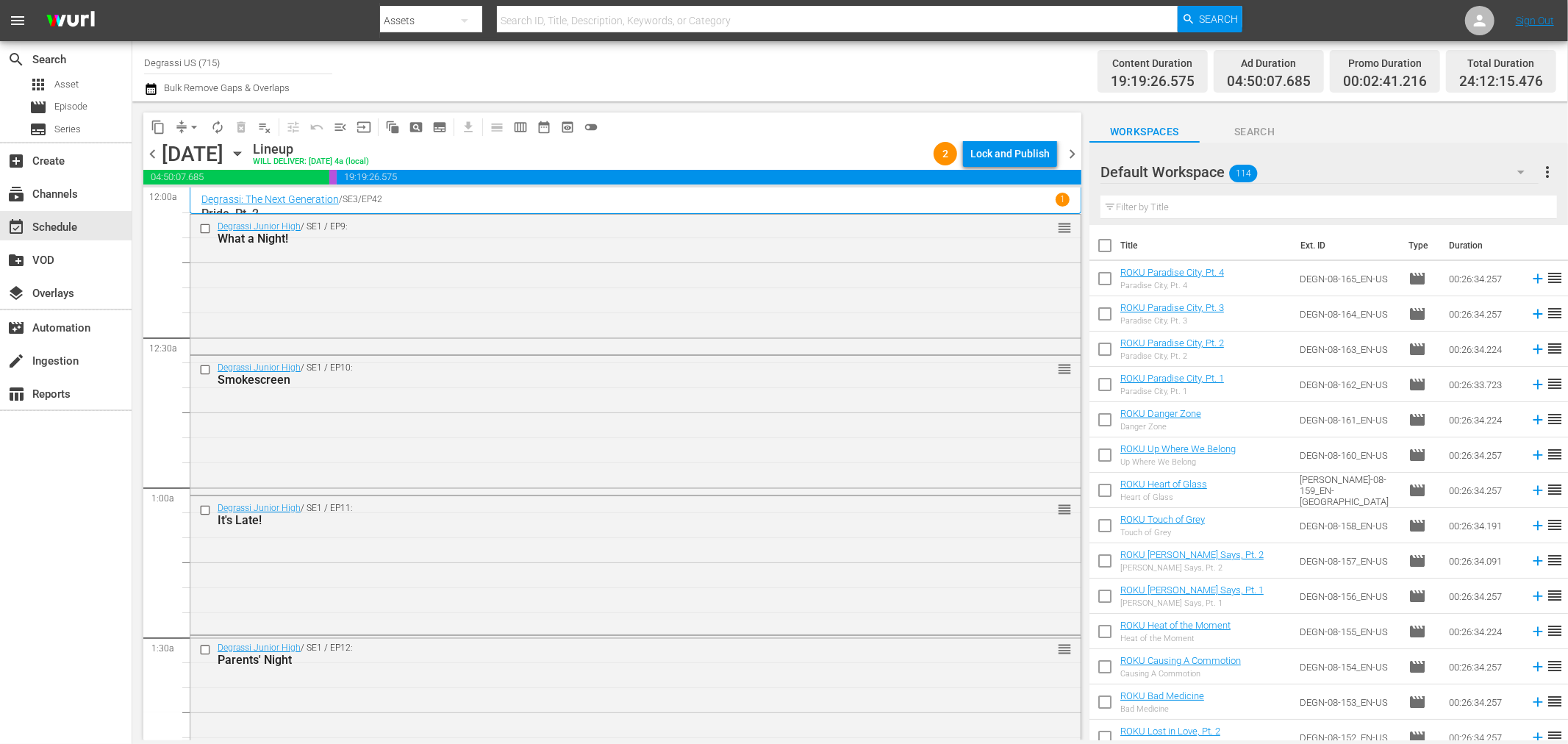
click at [1071, 160] on span "chevron_right" at bounding box center [1072, 154] width 18 height 18
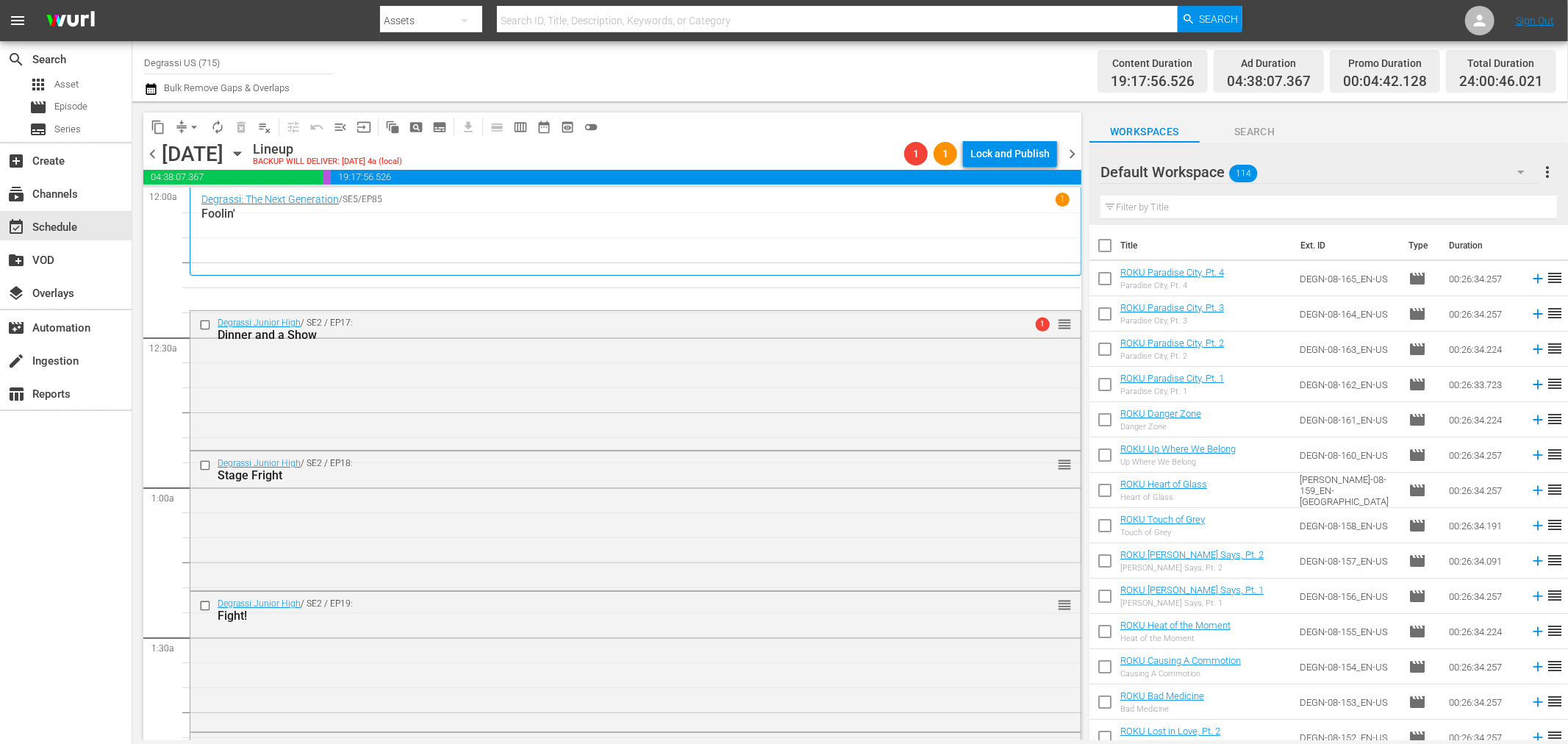
click at [188, 131] on span "arrow_drop_down" at bounding box center [194, 127] width 15 height 15
click at [240, 210] on li "Align to End of Previous Day" at bounding box center [194, 205] width 154 height 25
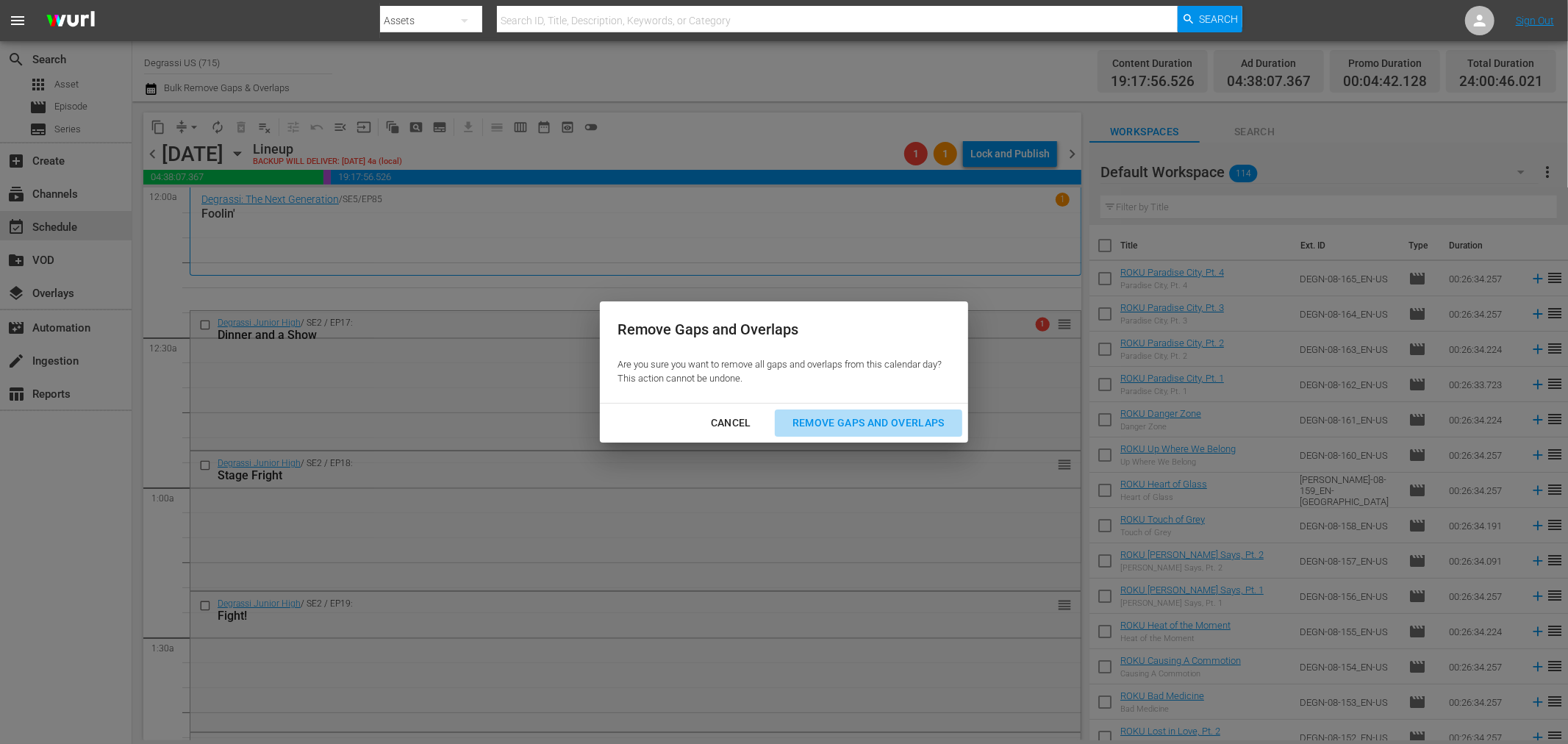
click at [858, 414] on div "Remove Gaps and Overlaps" at bounding box center [869, 423] width 176 height 18
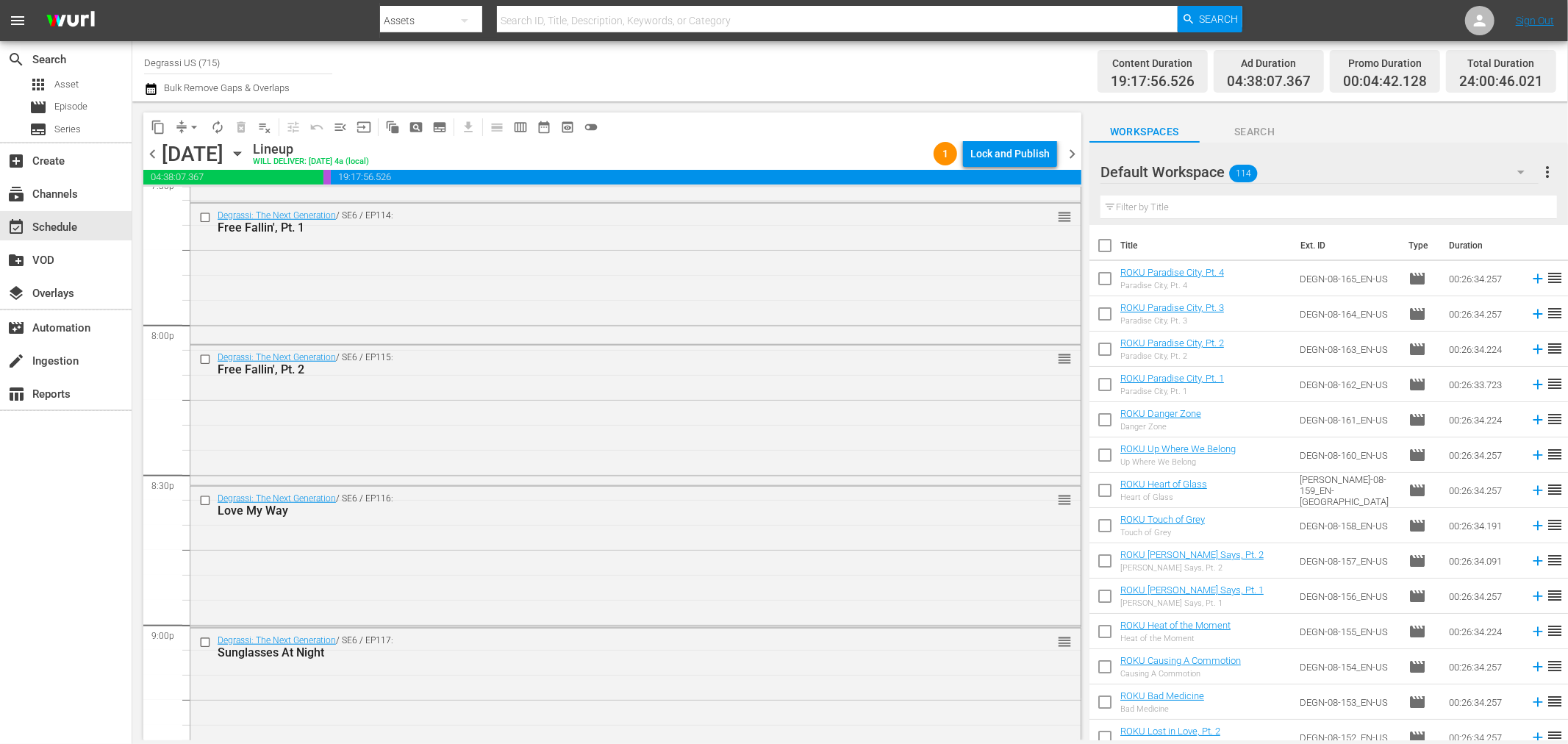
scroll to position [6738, 0]
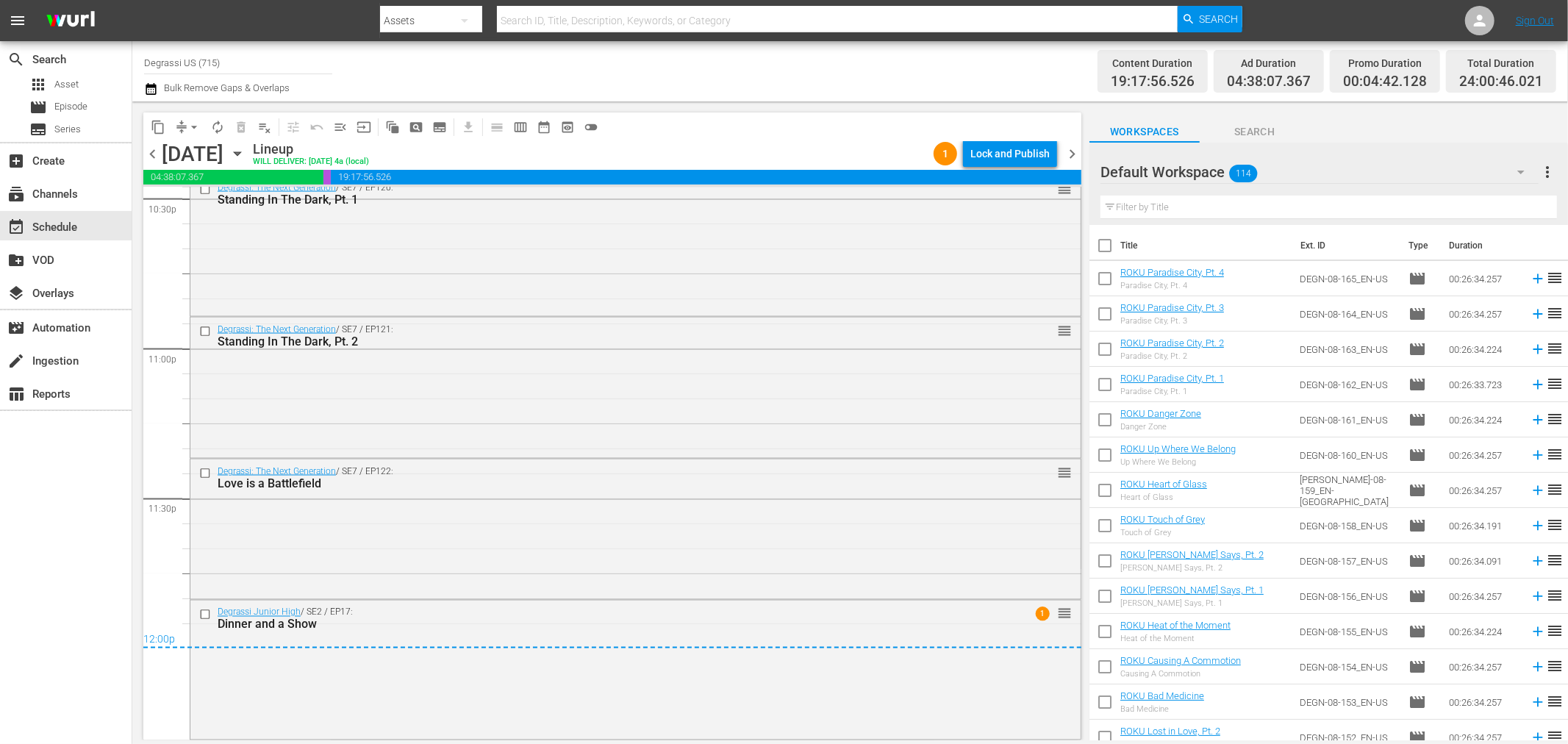
click at [1075, 151] on span "chevron_right" at bounding box center [1072, 154] width 18 height 18
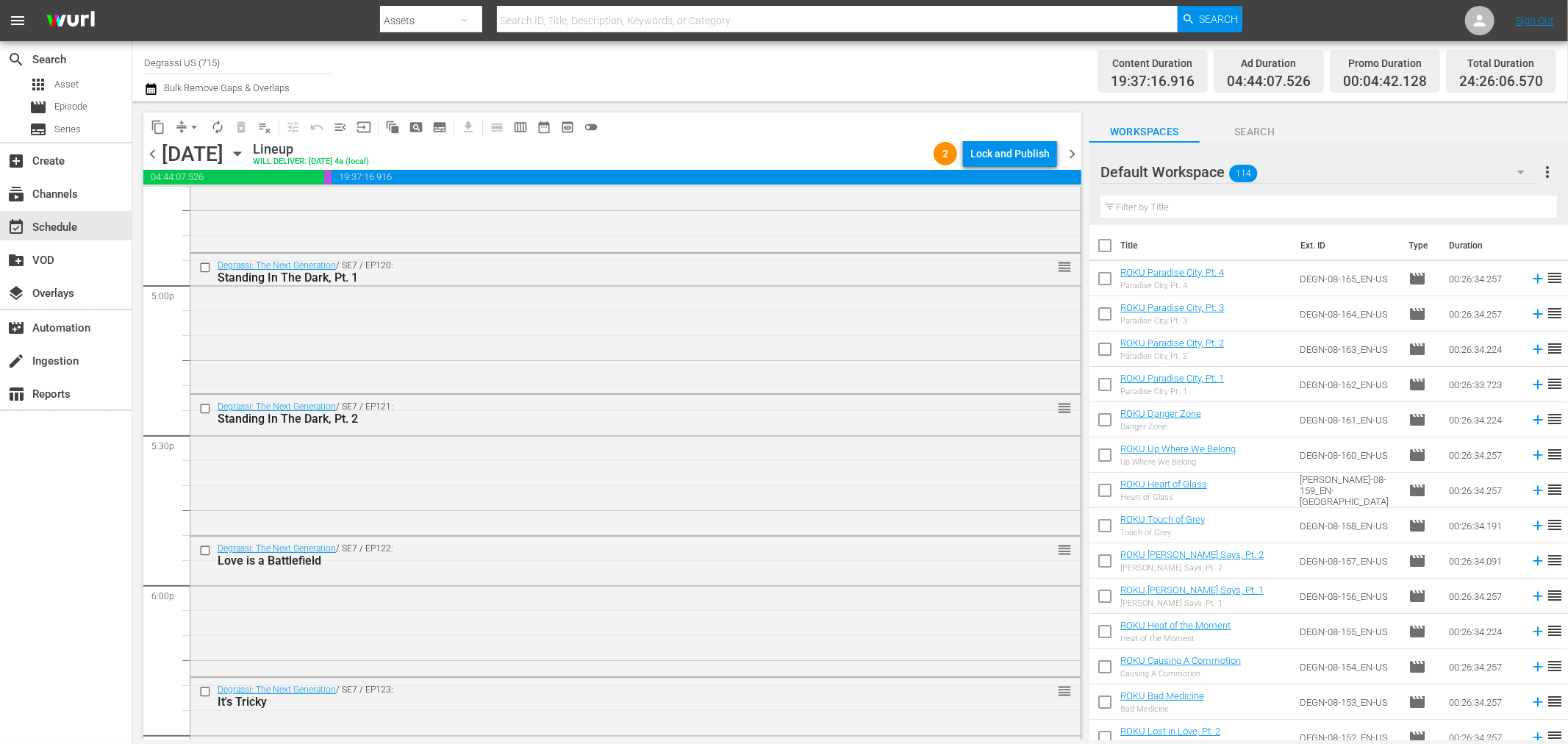
scroll to position [6775, 0]
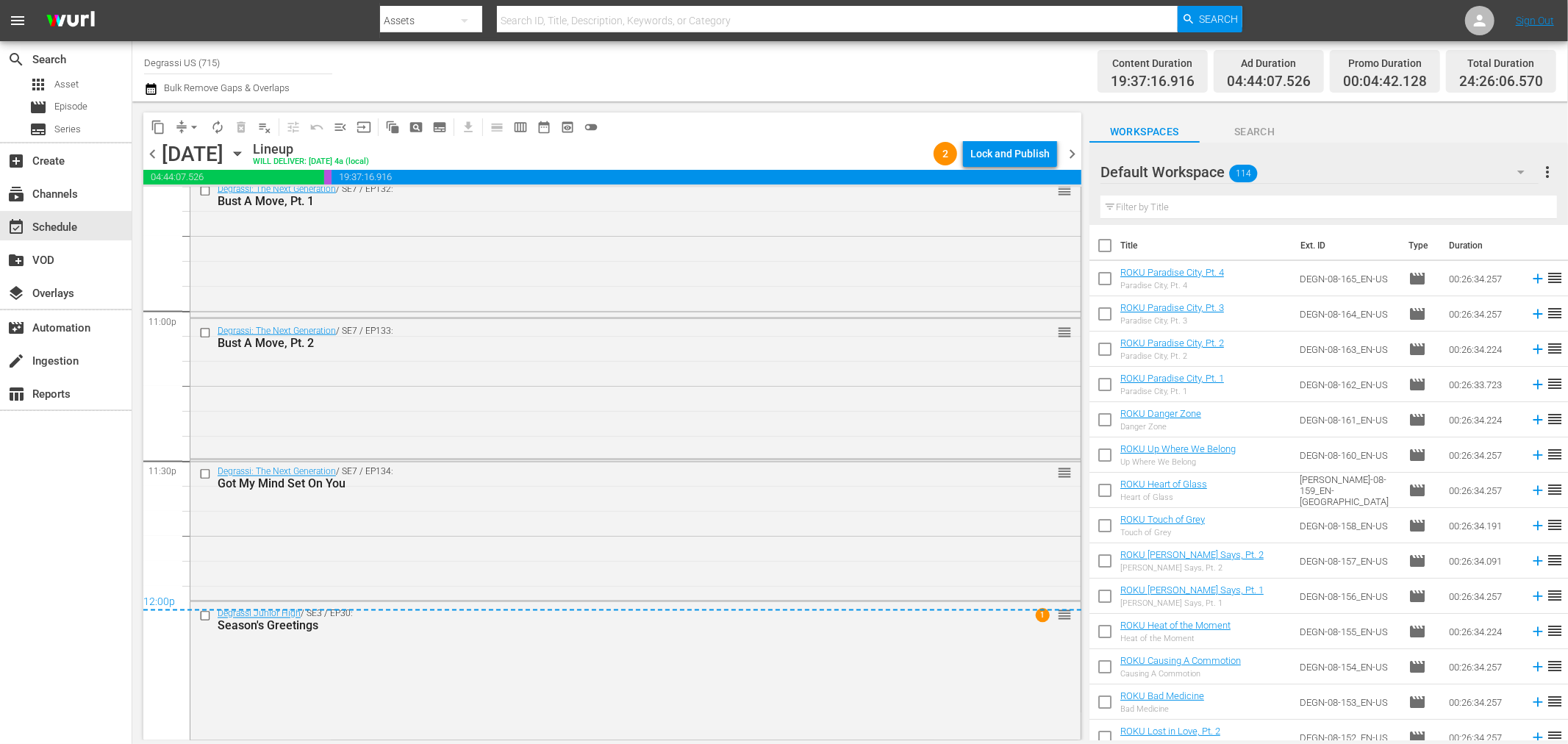
click at [1075, 153] on span "chevron_right" at bounding box center [1072, 154] width 18 height 18
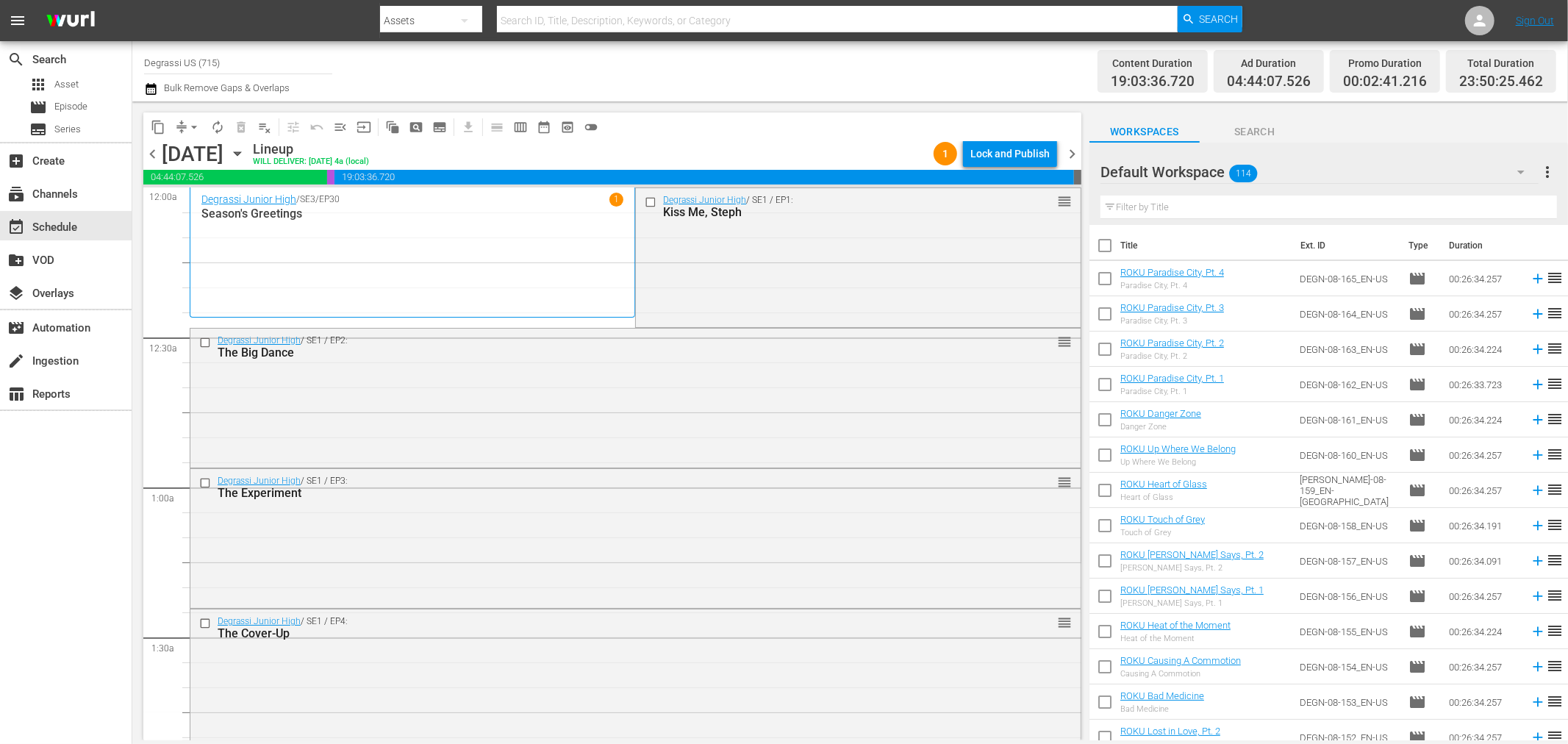
click at [1073, 148] on span "chevron_right" at bounding box center [1072, 154] width 18 height 18
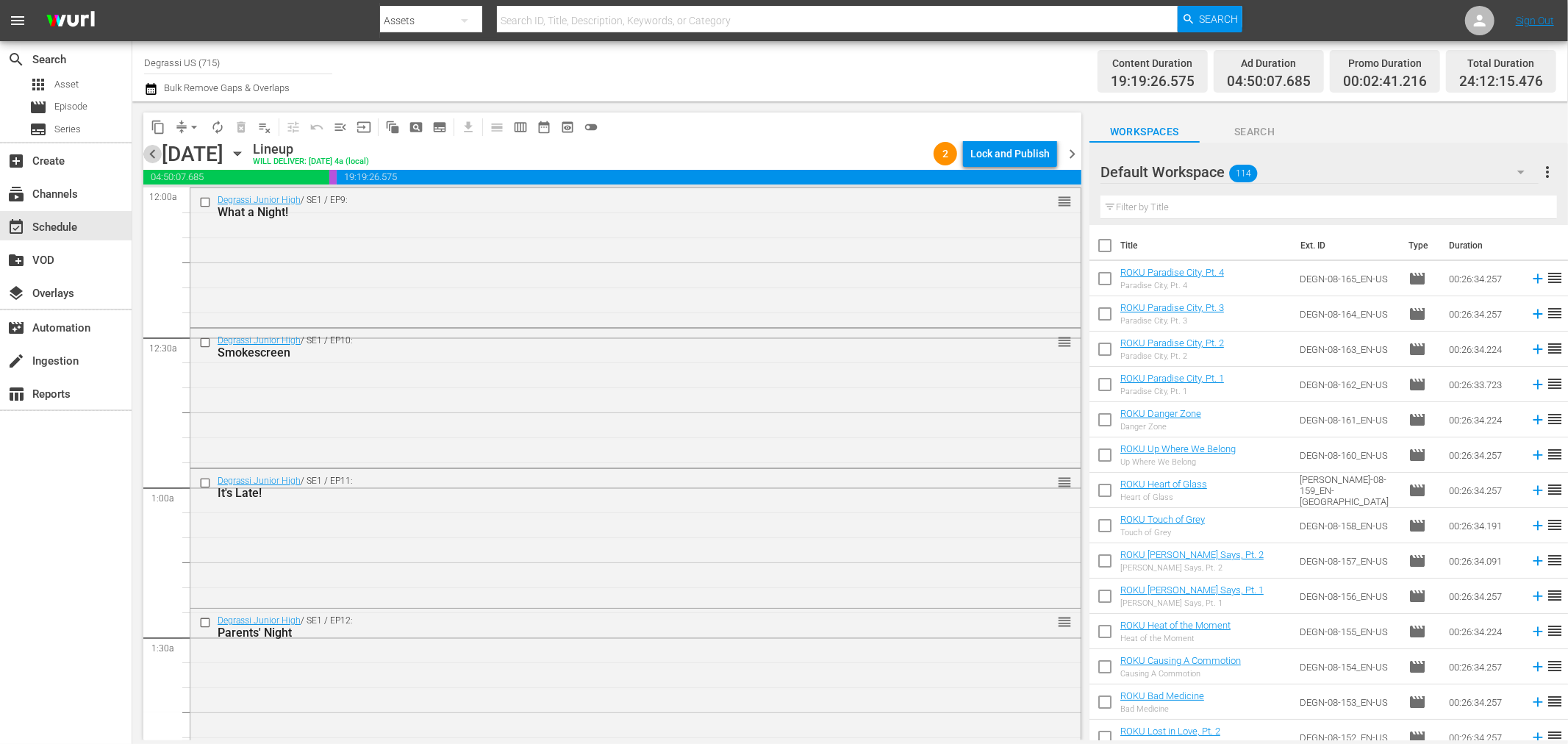
click at [144, 150] on span "chevron_left" at bounding box center [153, 154] width 18 height 18
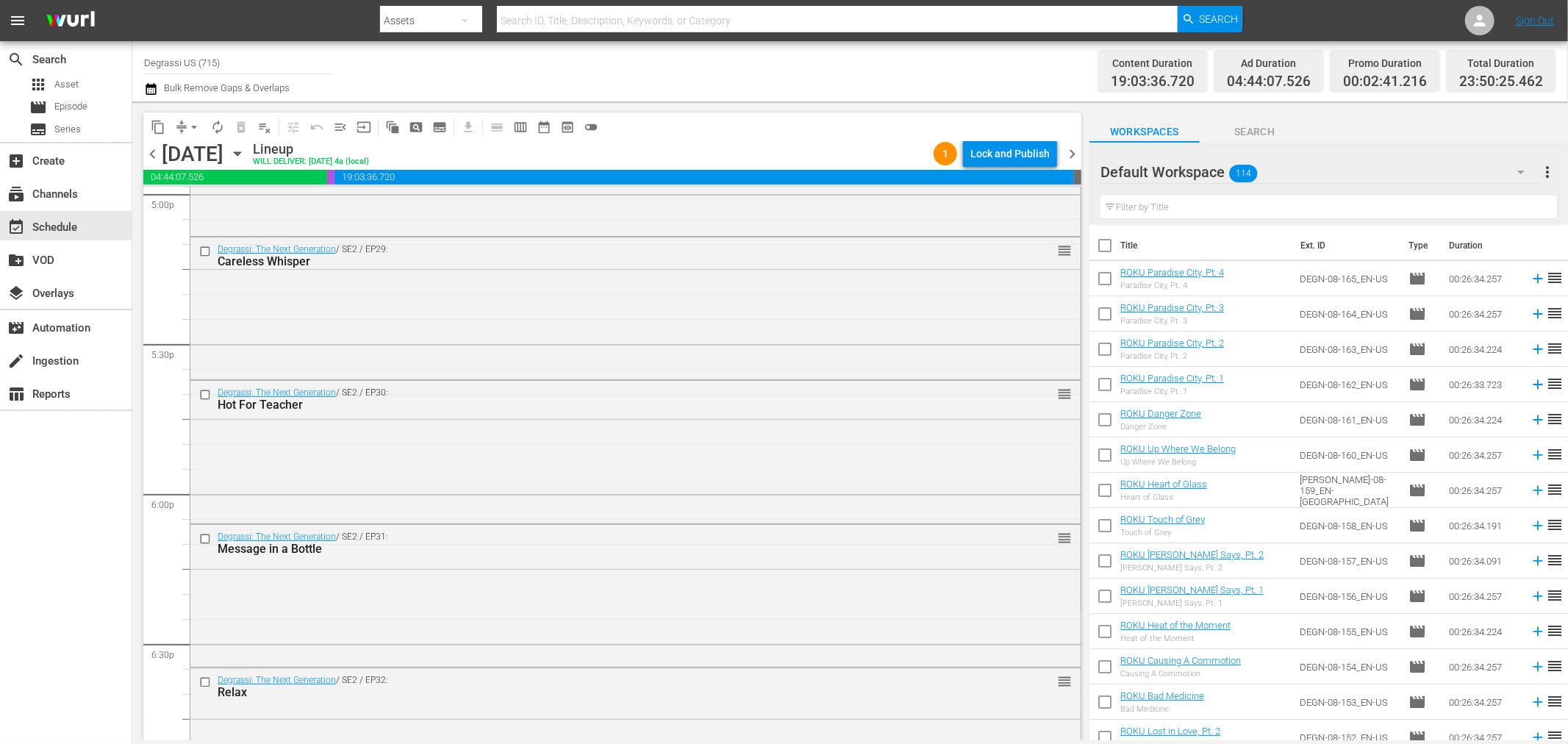
scroll to position [6645, 0]
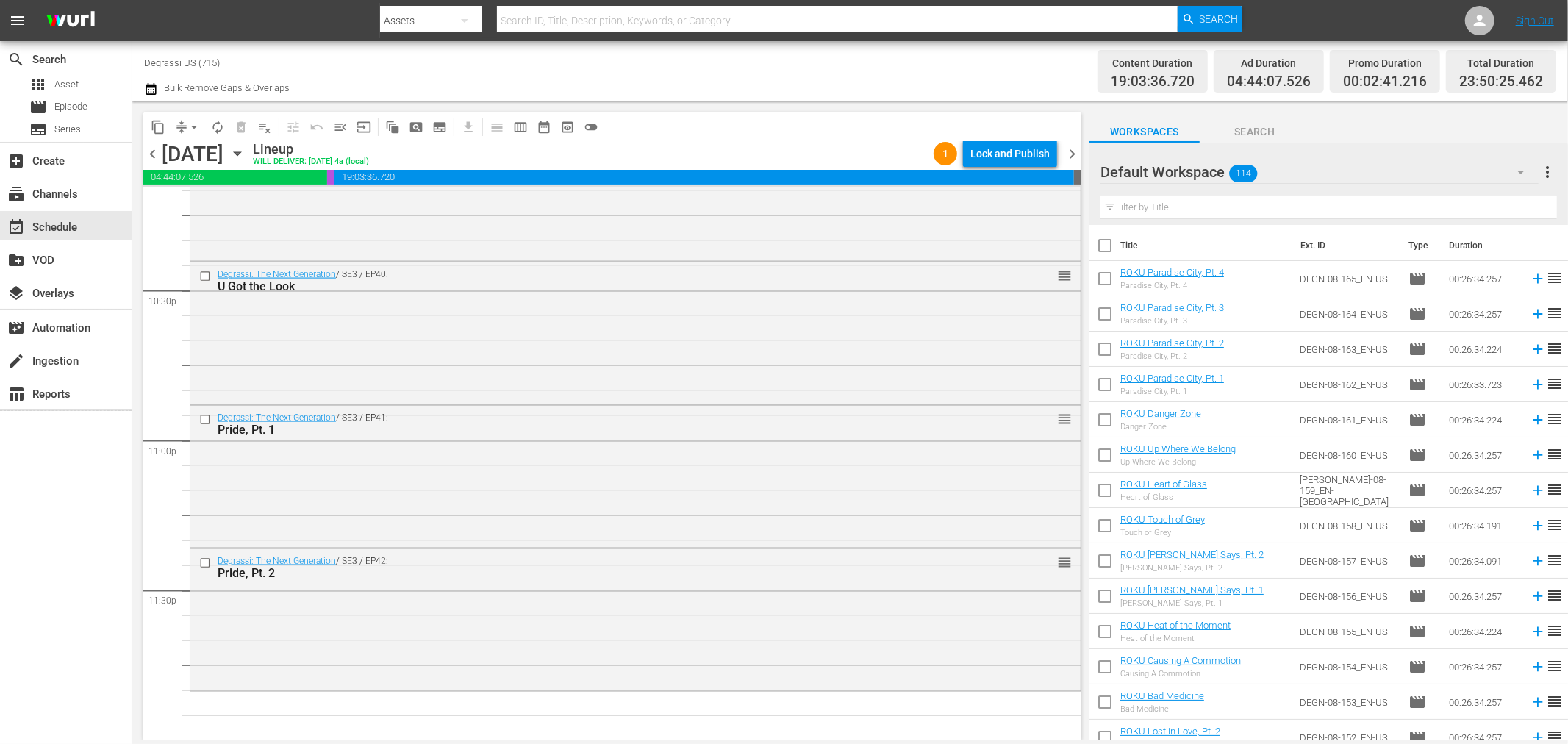
click at [245, 154] on icon "button" at bounding box center [237, 153] width 16 height 16
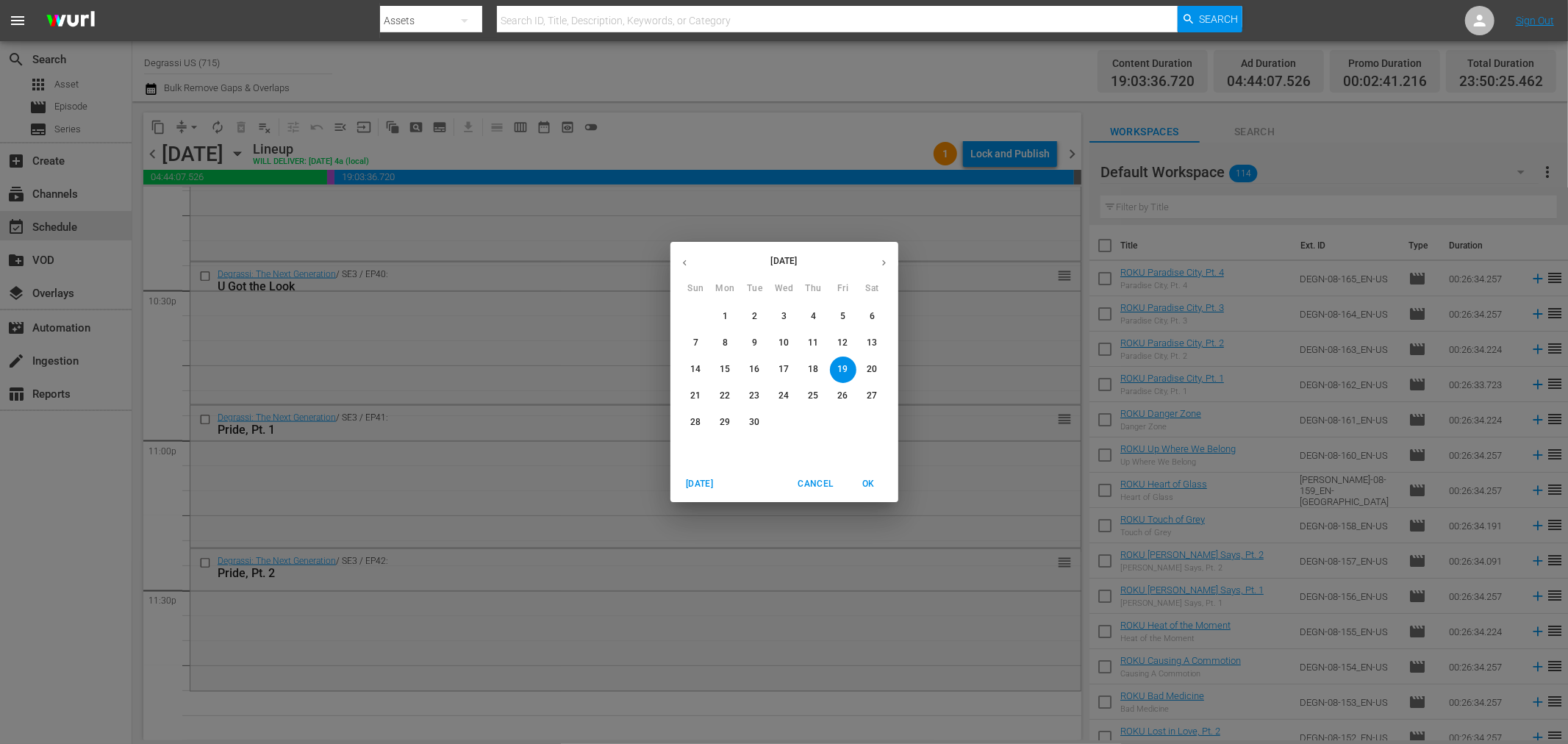
click at [795, 472] on button "Cancel" at bounding box center [815, 484] width 47 height 25
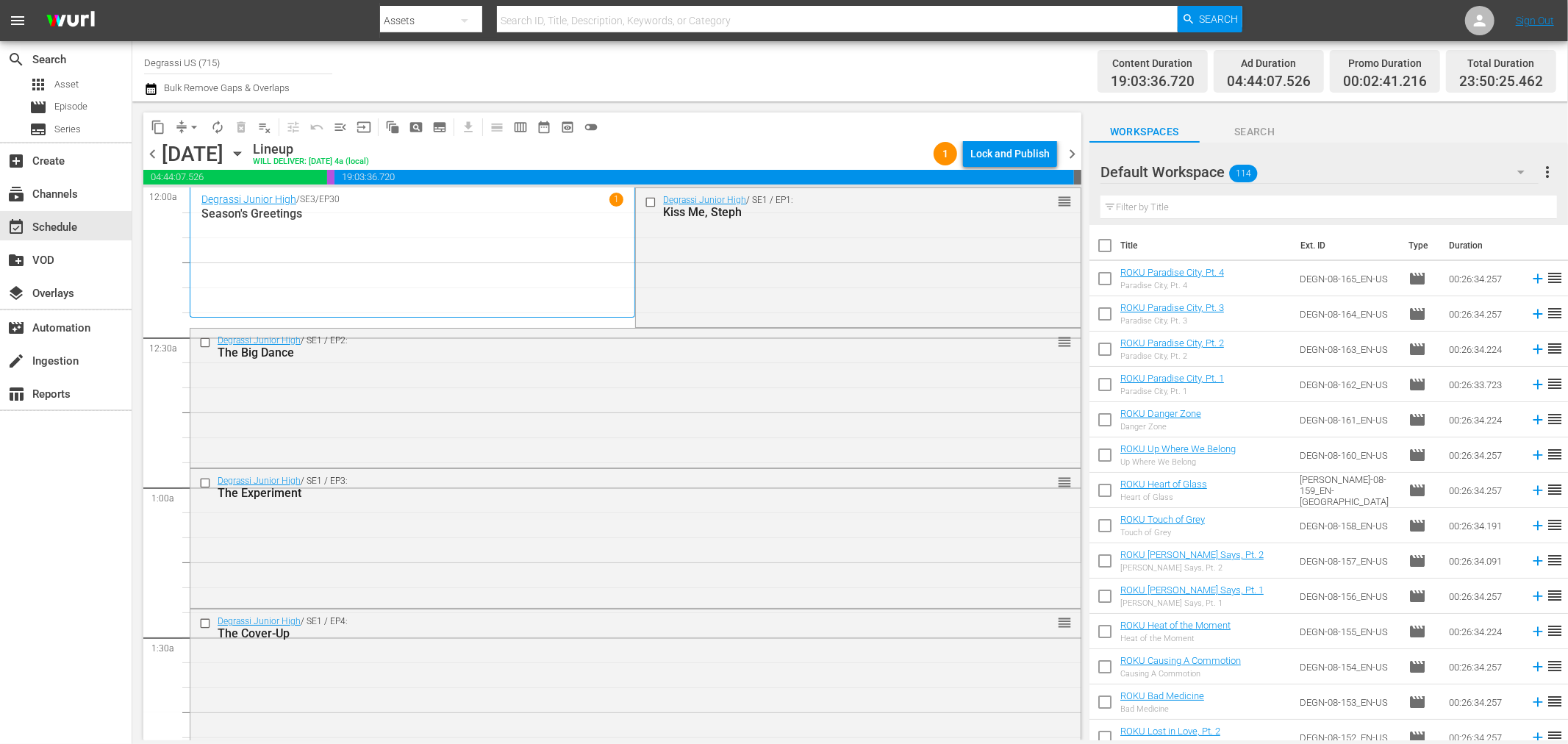
scroll to position [6645, 0]
